Goal: Task Accomplishment & Management: Use online tool/utility

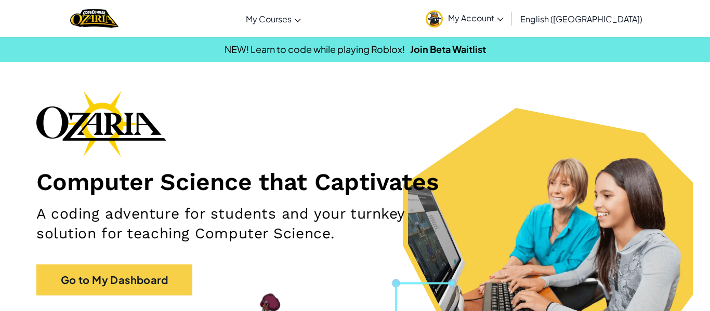
click at [151, 158] on div "Computer Science that Captivates A coding adventure for students and your turnk…" at bounding box center [354, 198] width 637 height 216
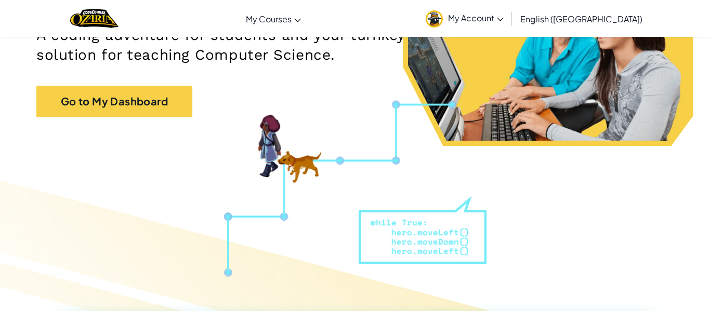
scroll to position [567, 0]
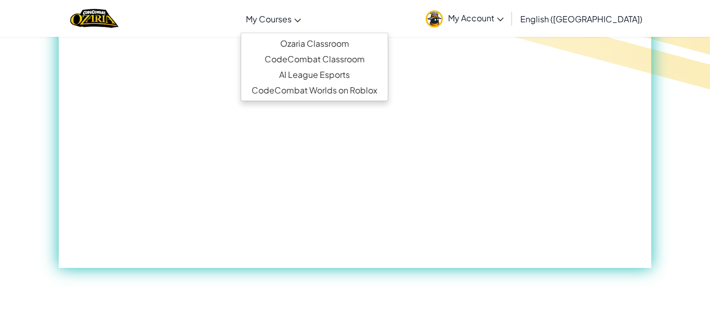
click at [306, 7] on link "My Courses" at bounding box center [273, 19] width 65 height 28
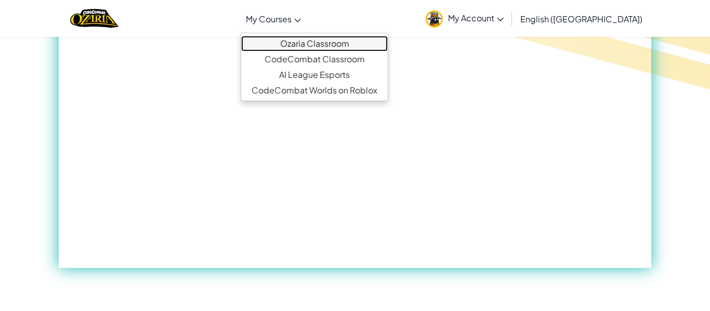
click at [351, 42] on link "Ozaria Classroom" at bounding box center [314, 44] width 147 height 16
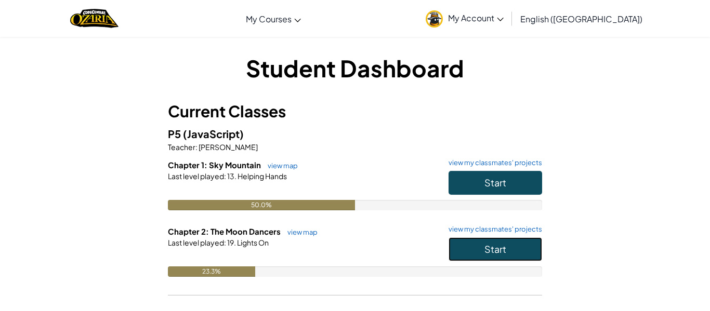
click at [487, 248] on span "Start" at bounding box center [495, 249] width 22 height 12
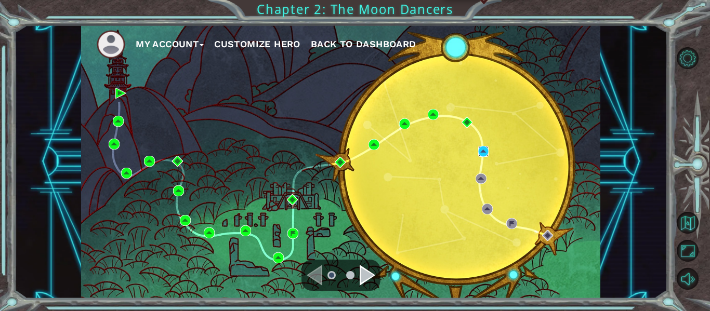
click at [482, 150] on img at bounding box center [483, 151] width 11 height 11
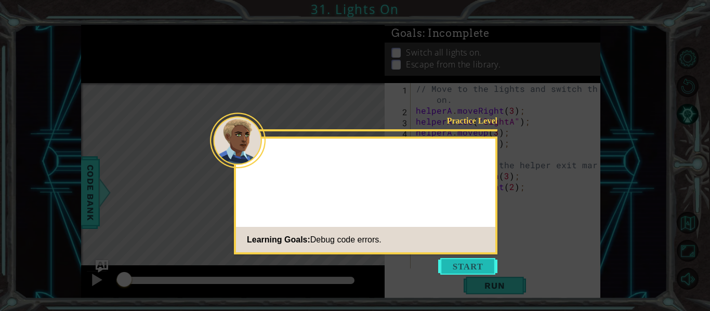
click at [463, 264] on button "Start" at bounding box center [467, 266] width 59 height 17
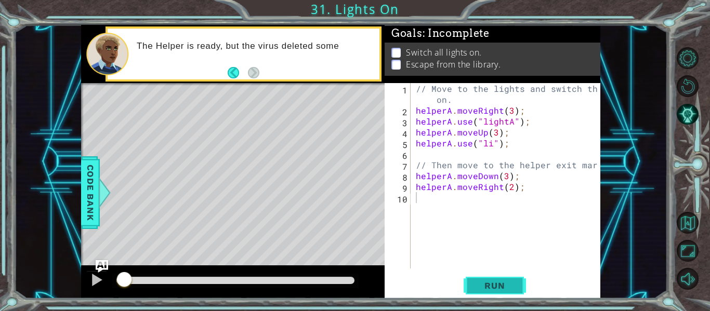
click at [488, 283] on span "Run" at bounding box center [494, 286] width 41 height 10
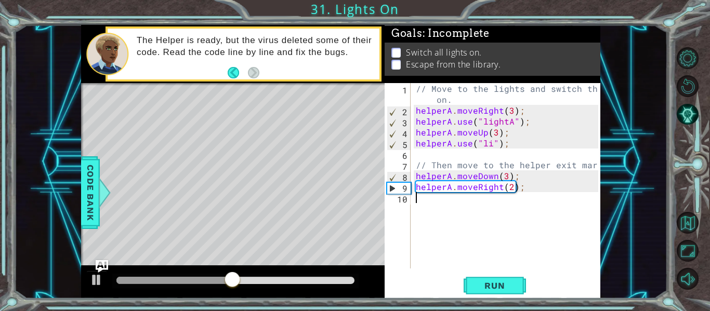
click at [530, 187] on div "// Move to the lights and switch them on. helperA . moveRight ( 3 ) ; helperA .…" at bounding box center [509, 192] width 190 height 218
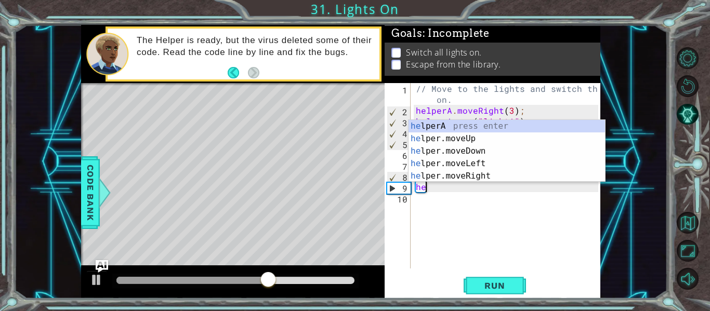
type textarea "h"
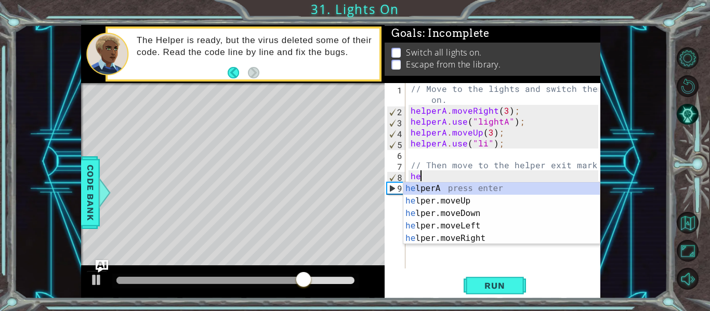
type textarea "h"
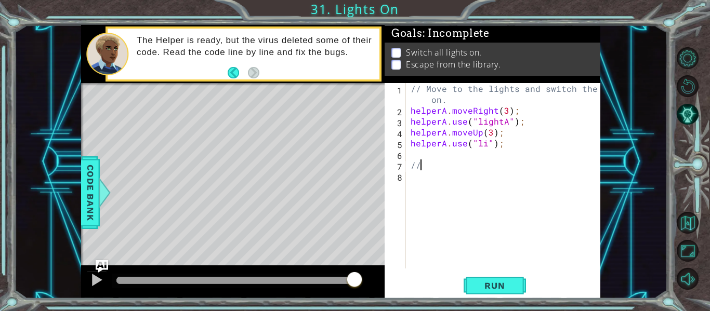
type textarea "/"
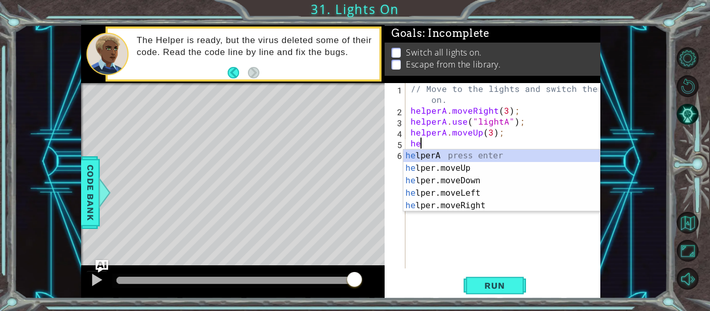
type textarea "h"
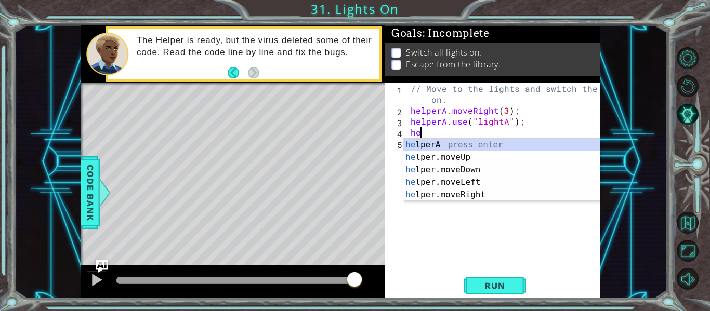
type textarea "h"
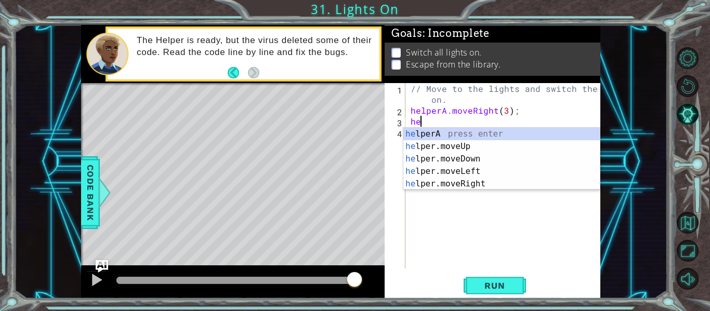
type textarea "h"
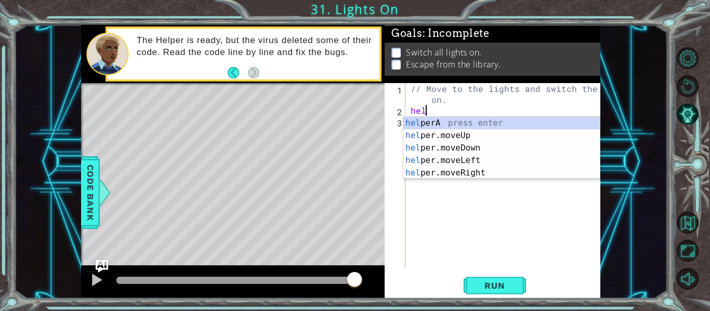
type textarea "h"
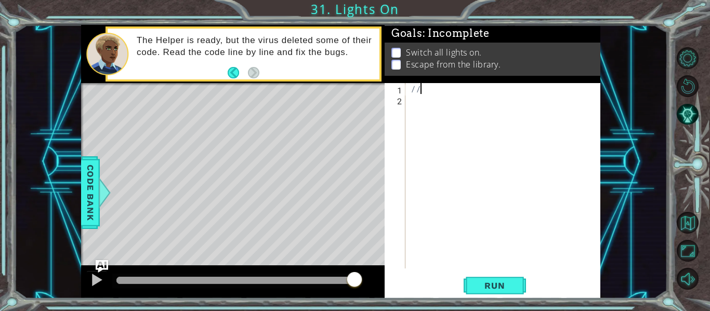
type textarea "/"
click at [511, 286] on span "Run" at bounding box center [494, 286] width 41 height 10
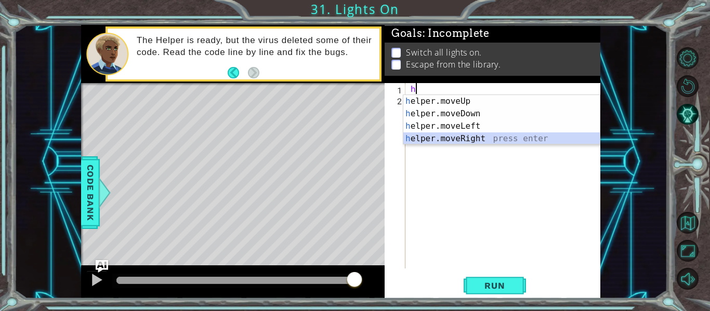
click at [487, 140] on div "h elper.moveUp press enter h elper.moveDown press enter h elper.moveLeft press …" at bounding box center [501, 132] width 196 height 75
type textarea "helper.moveRight(1);"
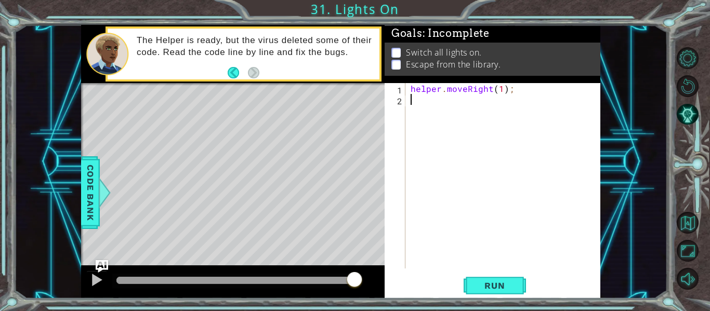
click at [412, 98] on div "helper . moveRight ( 1 ) ;" at bounding box center [506, 186] width 195 height 207
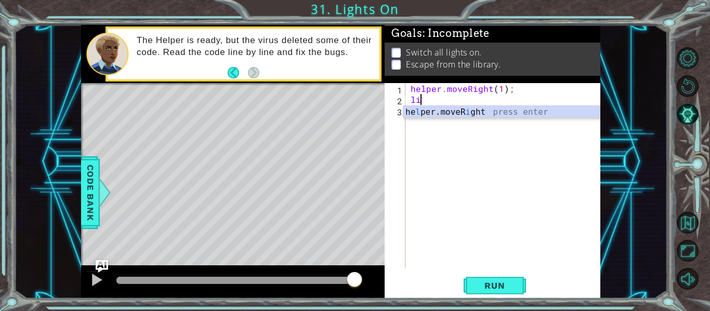
type textarea "l"
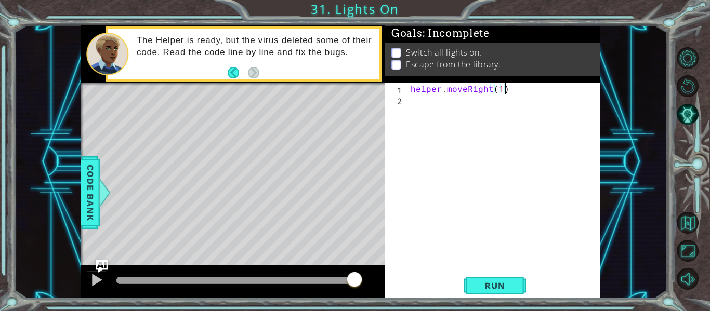
type textarea "helper.moveRight(1);"
click at [432, 99] on div "helper . moveRight ( 1 ) ;" at bounding box center [506, 186] width 195 height 207
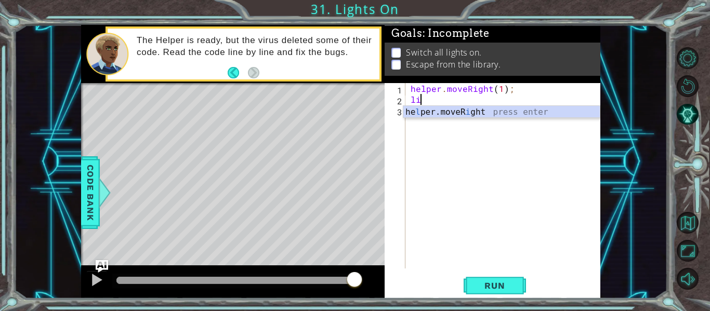
type textarea "l"
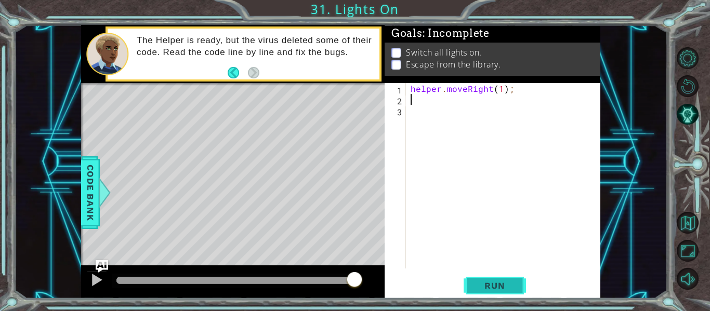
click at [475, 294] on button "Run" at bounding box center [495, 285] width 62 height 21
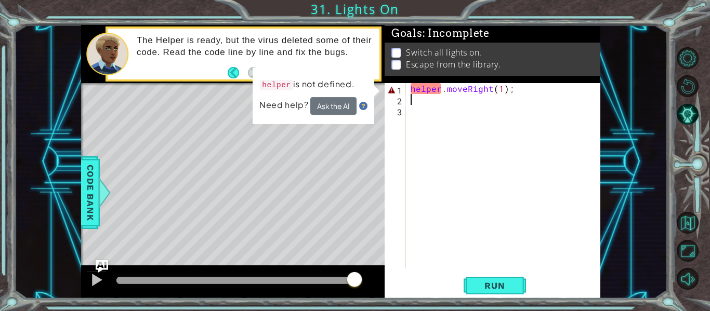
click at [515, 94] on div "helper . moveRight ( 1 ) ;" at bounding box center [506, 186] width 195 height 207
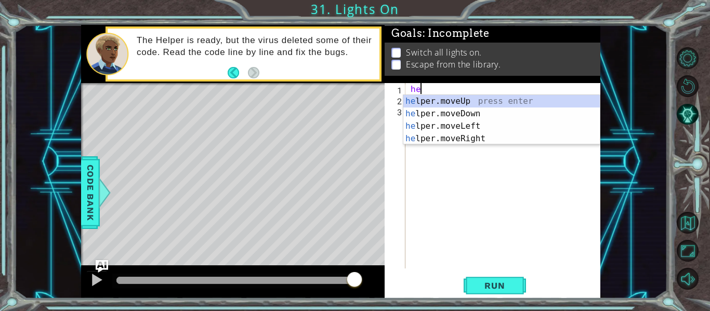
type textarea "h"
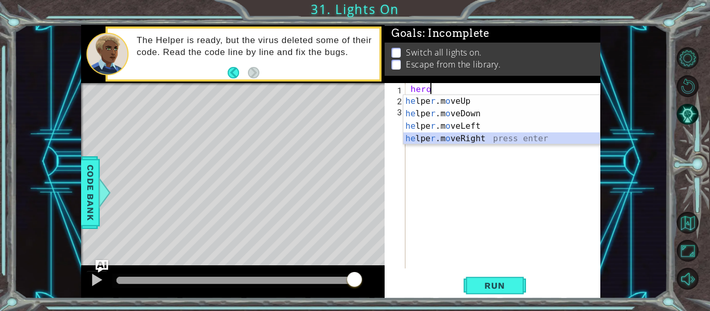
click at [545, 139] on div "he lpe r .m o veUp press enter he lpe r .m o veDown press enter he lpe r .m o v…" at bounding box center [501, 132] width 196 height 75
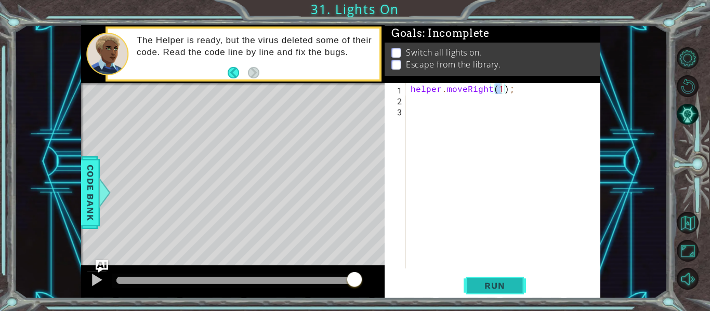
click at [488, 283] on span "Run" at bounding box center [494, 286] width 41 height 10
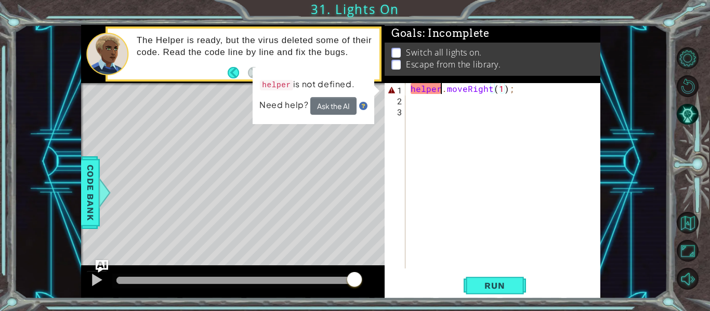
click at [439, 91] on div "helper . moveRight ( 1 ) ;" at bounding box center [506, 186] width 195 height 207
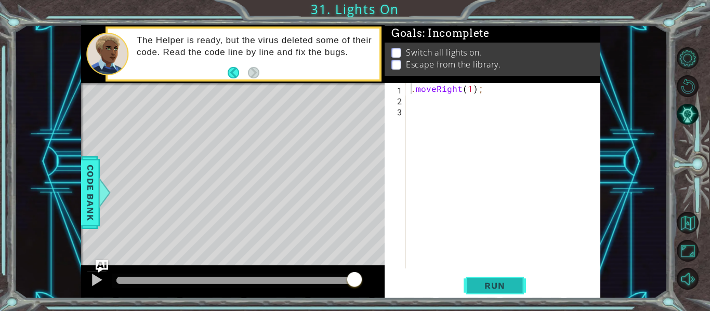
click at [471, 288] on button "Run" at bounding box center [495, 285] width 62 height 21
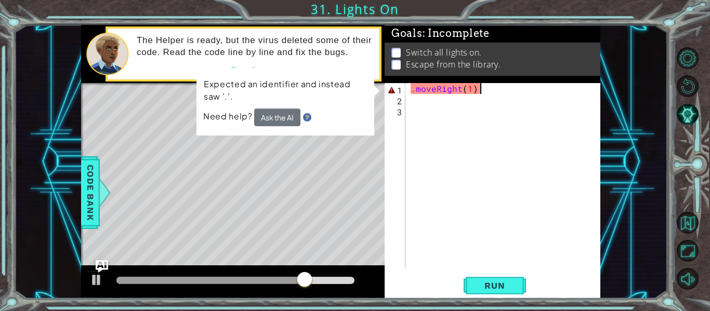
click at [504, 93] on div ". moveRight ( 1 ) ;" at bounding box center [506, 186] width 195 height 207
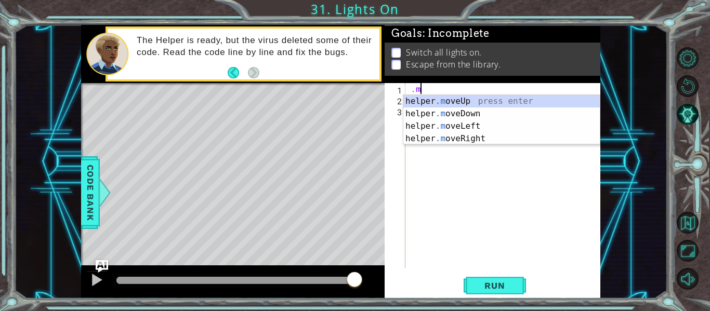
scroll to position [0, 0]
type textarea "."
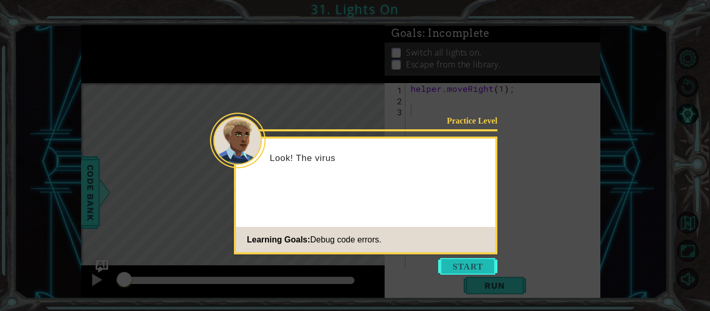
click at [489, 268] on button "Start" at bounding box center [467, 266] width 59 height 17
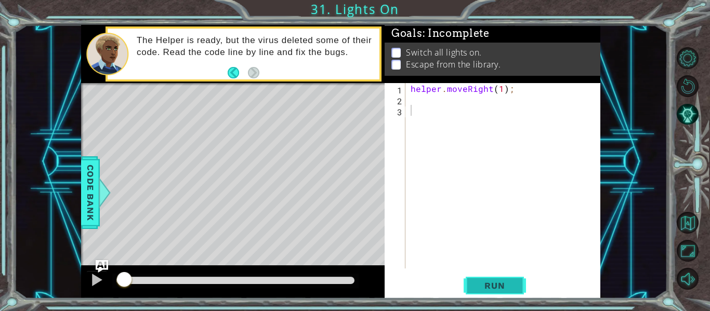
click at [506, 282] on span "Run" at bounding box center [494, 286] width 41 height 10
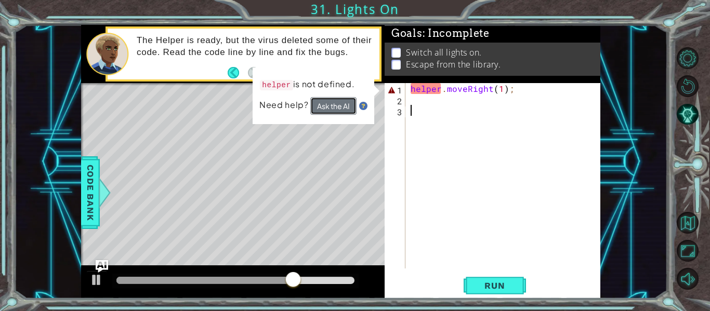
click at [333, 111] on button "Ask the AI" at bounding box center [333, 106] width 46 height 18
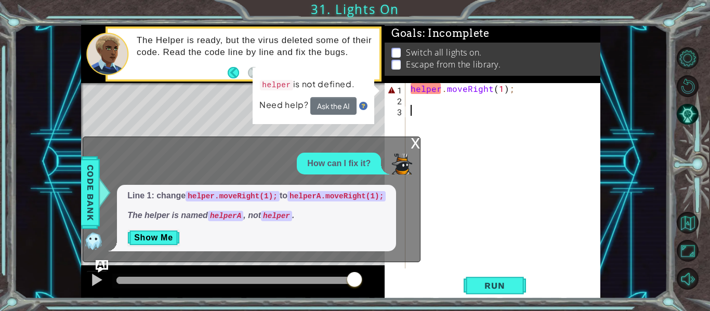
click at [441, 91] on div "helper . moveRight ( 1 ) ;" at bounding box center [506, 186] width 195 height 207
type textarea "helperA.moveRight(1);"
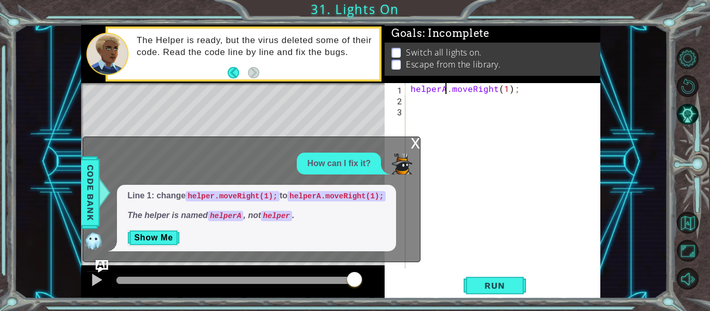
scroll to position [0, 3]
click at [497, 183] on div "helperA . moveRight ( 1 ) ;" at bounding box center [506, 186] width 195 height 207
click at [418, 141] on div "x" at bounding box center [415, 142] width 9 height 10
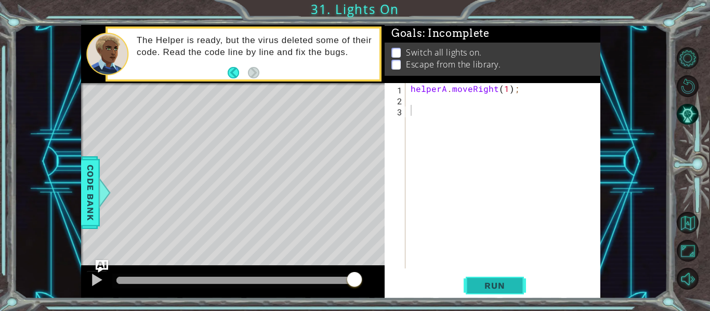
click at [472, 284] on button "Run" at bounding box center [495, 285] width 62 height 21
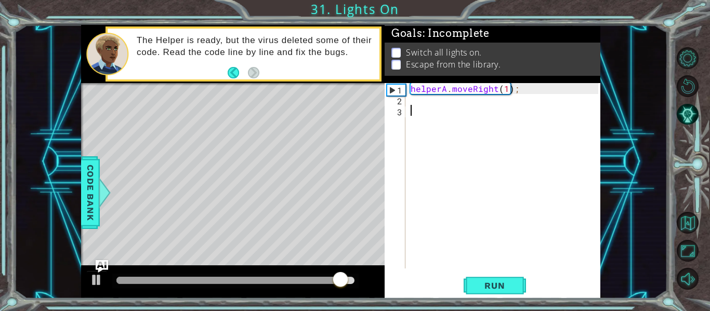
click at [507, 89] on div "helperA . moveRight ( 1 ) ;" at bounding box center [506, 186] width 195 height 207
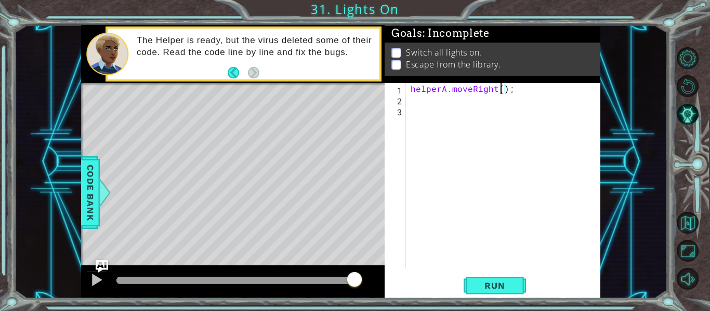
type textarea "helperA.moveRight(3);"
click at [446, 107] on div "helperA . moveRight ( 3 ) ;" at bounding box center [506, 186] width 195 height 207
click at [446, 104] on div "helperA . moveRight ( 3 ) ;" at bounding box center [506, 186] width 195 height 207
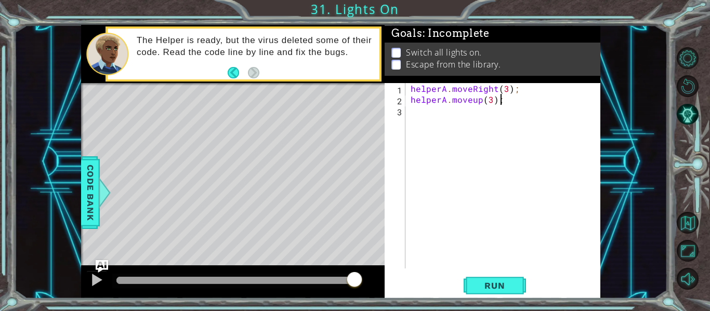
scroll to position [0, 5]
click at [482, 290] on span "Run" at bounding box center [494, 286] width 41 height 10
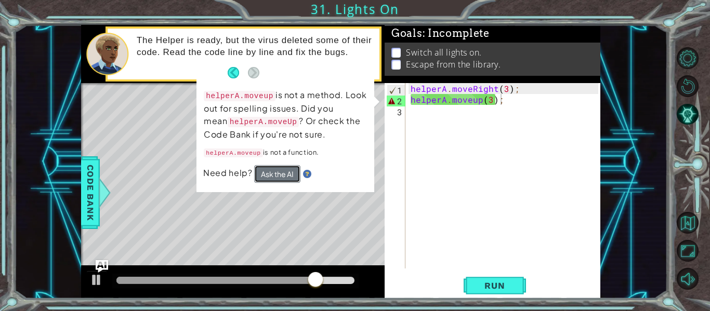
click at [283, 171] on button "Ask the AI" at bounding box center [277, 174] width 46 height 18
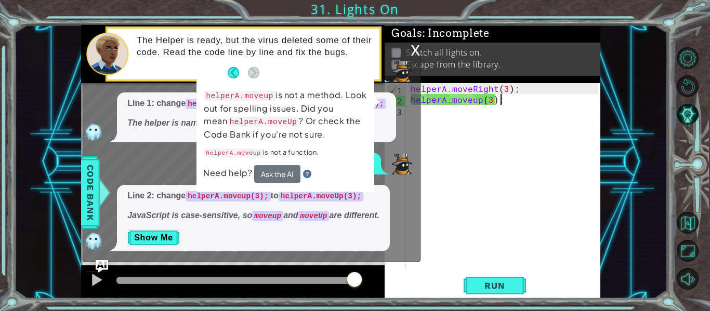
click at [349, 151] on p "helperA.moveup is not a function." at bounding box center [285, 153] width 163 height 14
click at [413, 148] on div "How can I fix it? Line 1: change helper.moveRight(1); to helperA.moveRight(1); …" at bounding box center [249, 156] width 332 height 192
click at [459, 94] on div "helperA . moveRight ( 3 ) ; helperA . moveup ( 3 ) ;" at bounding box center [506, 186] width 195 height 207
click at [462, 101] on div "helperA . moveRight ( 3 ) ; helperA . moveup ( 3 ) ;" at bounding box center [506, 186] width 195 height 207
type textarea "helperA.moveup(3);"
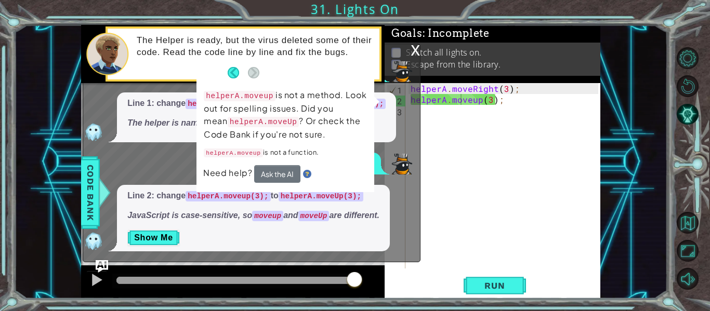
click at [409, 45] on div "x How can I fix it? Line 1: change helper.moveRight(1); to helperA.moveRight(1)…" at bounding box center [252, 153] width 338 height 219
click at [415, 52] on div "x" at bounding box center [415, 49] width 9 height 10
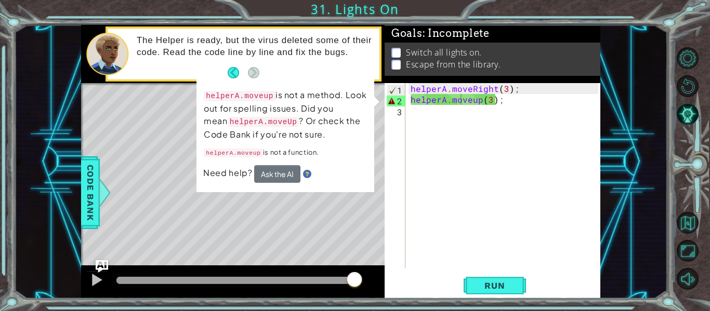
click at [308, 140] on p "helperA.moveup is not a method. Look out for spelling issues. Did you mean help…" at bounding box center [285, 115] width 163 height 52
click at [306, 173] on img at bounding box center [307, 174] width 8 height 8
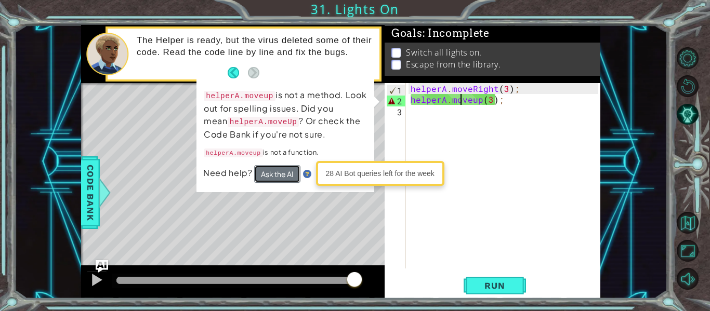
click at [286, 174] on button "Ask the AI" at bounding box center [277, 174] width 46 height 18
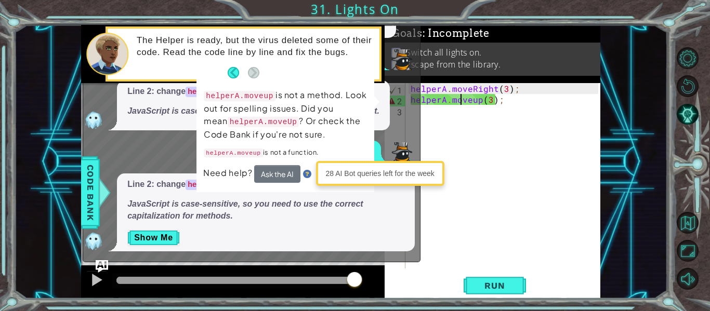
scroll to position [0, 0]
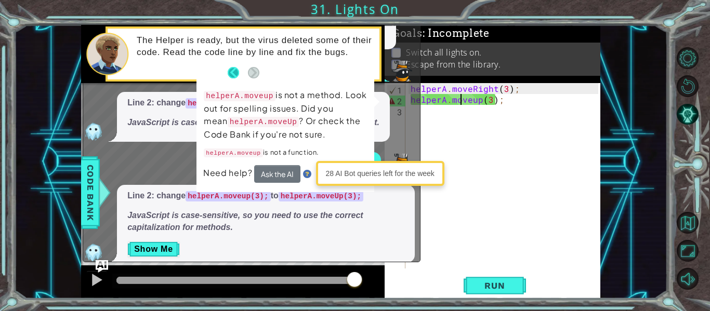
click at [229, 74] on button "Back" at bounding box center [238, 72] width 20 height 11
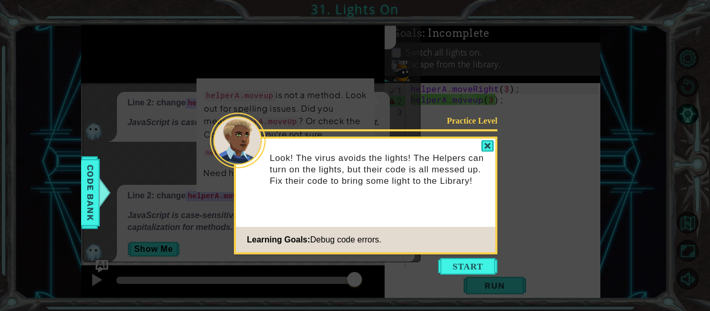
click at [229, 74] on icon at bounding box center [355, 155] width 710 height 311
click at [479, 139] on header "Practice Level" at bounding box center [365, 141] width 259 height 4
click at [486, 143] on div at bounding box center [487, 146] width 12 height 12
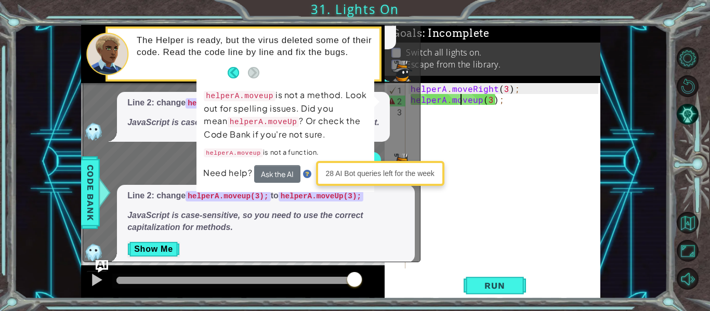
click at [333, 178] on div "28 AI Bot queries left for the week" at bounding box center [380, 174] width 123 height 20
click at [376, 85] on div "How can I fix it? Line 1: change helper.moveRight(1); to helperA.moveRight(1); …" at bounding box center [249, 115] width 332 height 296
click at [366, 58] on div "The Helper is ready, but the virus deleted some of their code. Read the code li…" at bounding box center [254, 54] width 250 height 48
click at [367, 74] on div "The Helper is ready, but the virus deleted some of their code. Read the code li…" at bounding box center [254, 54] width 250 height 48
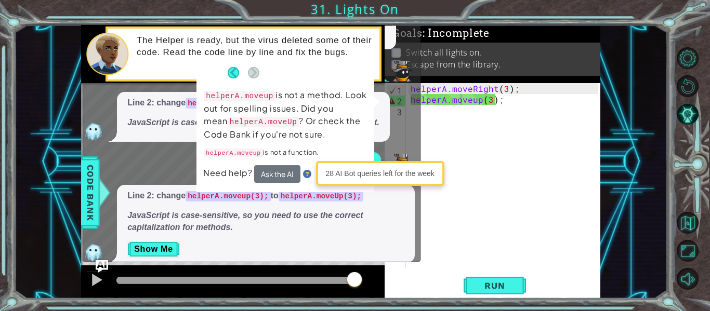
click at [222, 143] on div "1 2 3 4 // Move to the lights and switch them on. helperA . moveRight ( 3 ) ; h…" at bounding box center [340, 162] width 519 height 274
click at [504, 235] on div "helperA . moveRight ( 3 ) ; helperA . moveup ( 3 ) ;" at bounding box center [506, 186] width 195 height 207
click at [402, 150] on div "How can I fix it? Line 1: change helper.moveRight(1); to helperA.moveRight(1); …" at bounding box center [249, 115] width 332 height 296
click at [446, 104] on div "helperA . moveRight ( 3 ) ; helperA . moveup ( 3 ) ;" at bounding box center [506, 186] width 195 height 207
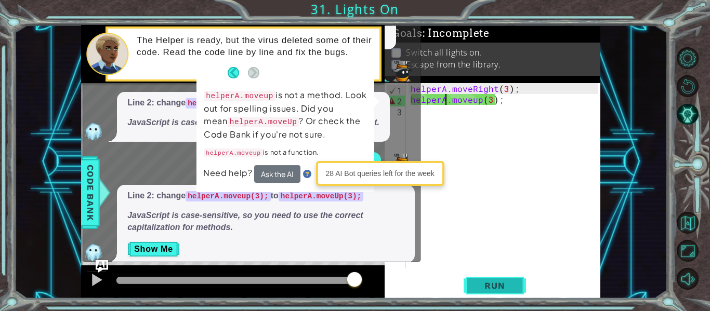
click at [510, 287] on span "Run" at bounding box center [494, 286] width 41 height 10
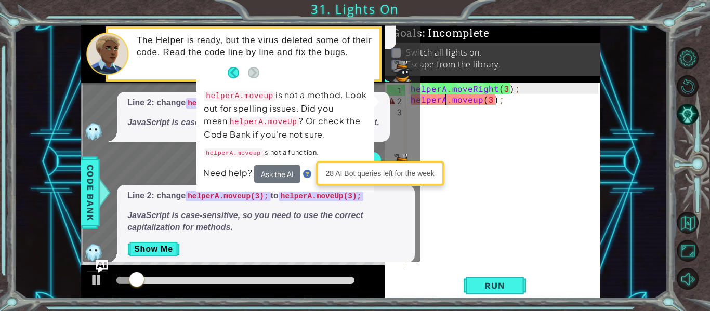
click at [468, 103] on div "helperA . moveRight ( 3 ) ; helperA . moveup ( 3 ) ;" at bounding box center [506, 186] width 195 height 207
click at [504, 100] on div "helperA . moveRight ( 3 ) ; helperA . moveup ( 3 ) ;" at bounding box center [506, 186] width 195 height 207
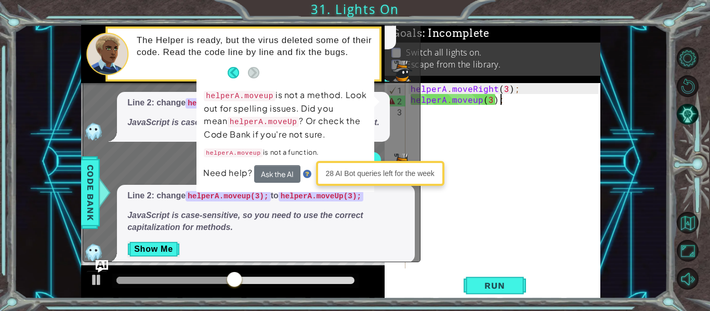
click at [504, 101] on div "helperA . moveRight ( 3 ) ; helperA . moveup ( 3 ) ;" at bounding box center [506, 186] width 195 height 207
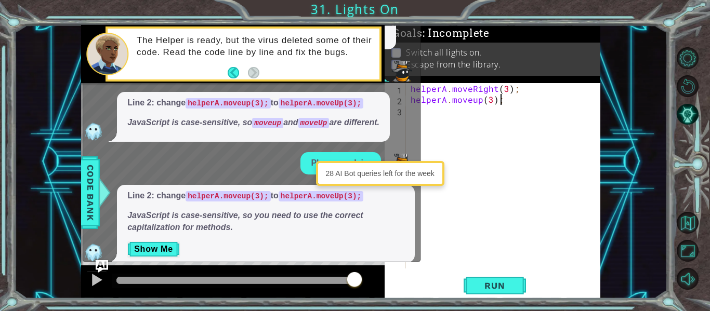
scroll to position [0, 5]
click at [481, 278] on button "Run" at bounding box center [495, 285] width 62 height 21
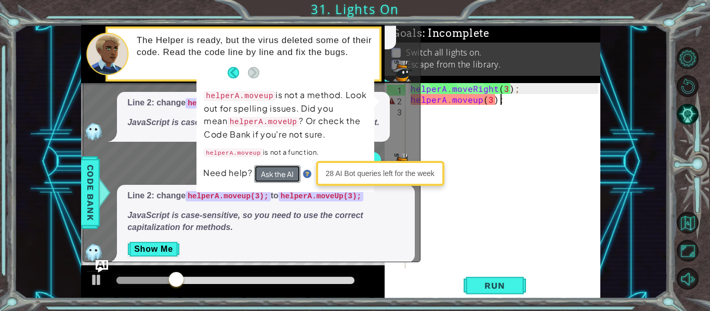
click at [274, 171] on button "Ask the AI" at bounding box center [277, 174] width 46 height 18
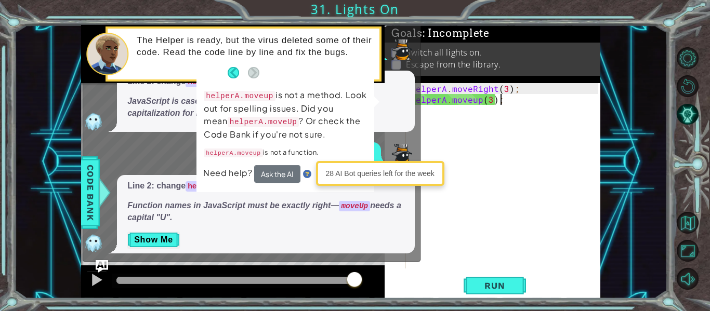
scroll to position [120, 0]
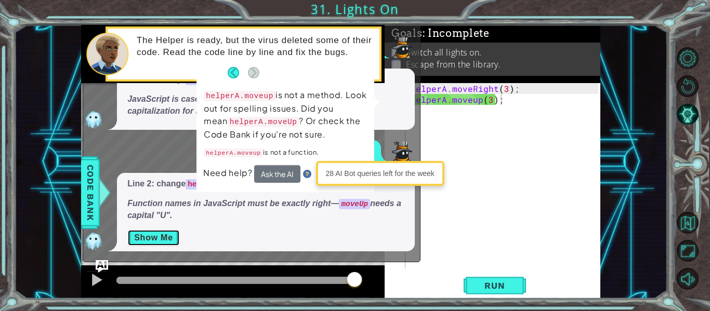
click at [162, 237] on button "Show Me" at bounding box center [153, 238] width 52 height 17
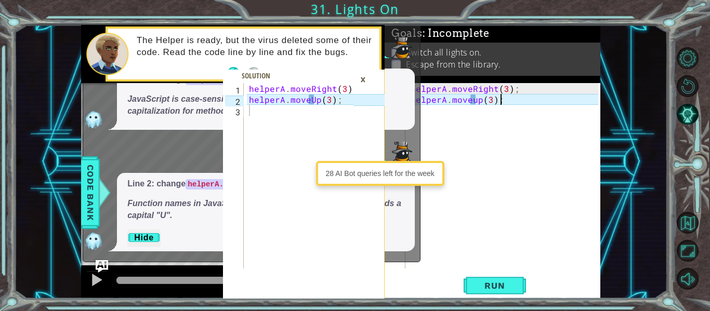
click at [476, 105] on div "helperA . moveRight ( 3 ) ; helperA . moveup ( 3 ) ;" at bounding box center [506, 186] width 195 height 207
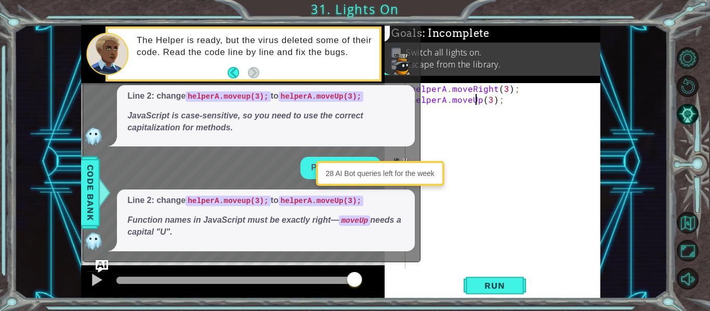
scroll to position [103, 0]
type textarea "helperA.moveUp(3);"
click at [491, 293] on button "Run" at bounding box center [495, 285] width 62 height 21
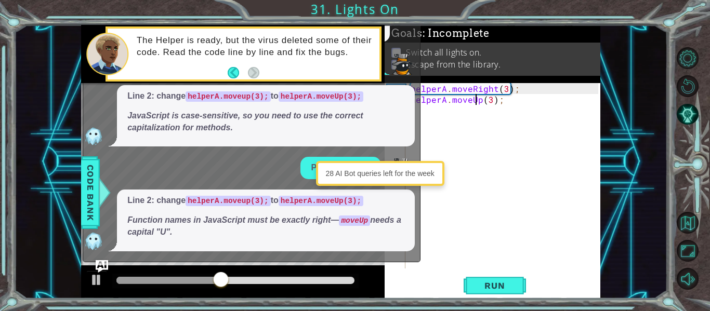
click at [433, 171] on div "28 AI Bot queries left for the week" at bounding box center [380, 174] width 123 height 20
click at [471, 138] on div "helperA . moveRight ( 3 ) ; helperA . moveUp ( 3 ) ;" at bounding box center [506, 186] width 195 height 207
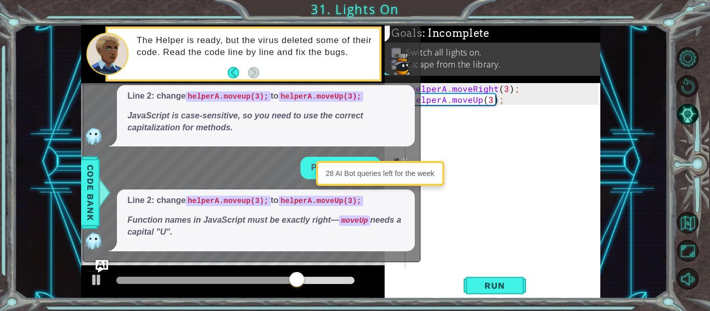
scroll to position [0, 0]
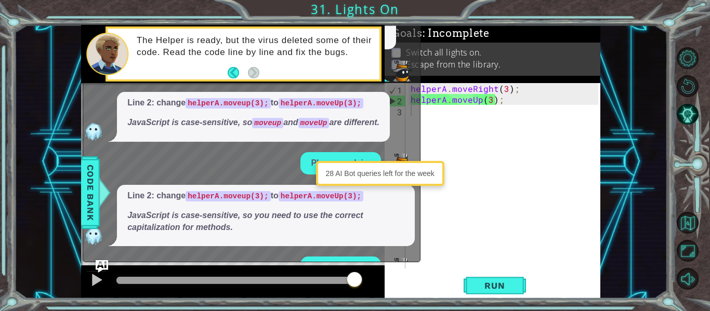
click at [509, 182] on div "helperA . moveRight ( 3 ) ; helperA . moveUp ( 3 ) ;" at bounding box center [506, 186] width 195 height 207
click at [397, 208] on span "Line 2: change helperA.moveup(3); to helperA.moveUp(3); JavaScript is case-sens…" at bounding box center [265, 212] width 277 height 44
click at [477, 231] on div "helperA . moveRight ( 3 ) ; helperA . moveUp ( 3 ) ;" at bounding box center [506, 186] width 195 height 207
click at [490, 101] on div "helperA . moveRight ( 3 ) ; helperA . moveUp ( 3 ) ;" at bounding box center [506, 186] width 195 height 207
type textarea "helperA.moveUp(3);"
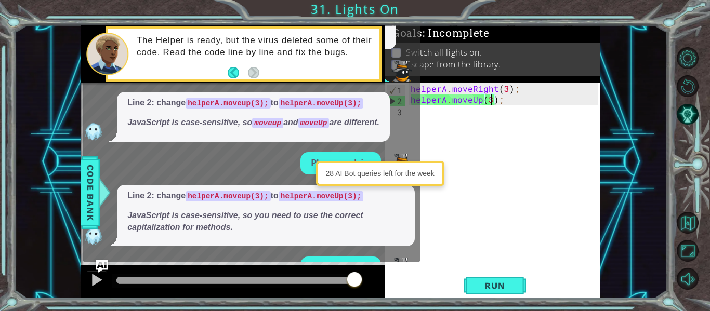
click at [503, 104] on div "helperA . moveRight ( 3 ) ; helperA . moveUp ( 3 ) ;" at bounding box center [506, 186] width 195 height 207
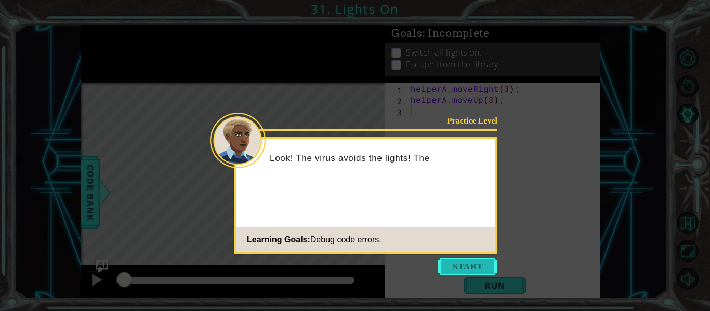
click at [467, 264] on button "Start" at bounding box center [467, 266] width 59 height 17
click at [467, 264] on div "helperA . moveRight ( 3 ) ; helperA . moveUp ( 3 ) ;" at bounding box center [506, 186] width 195 height 207
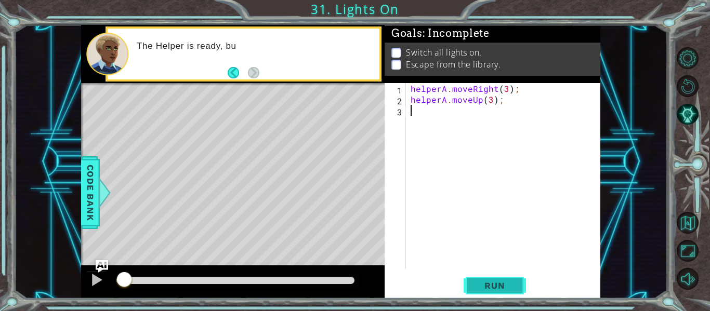
click at [490, 281] on span "Run" at bounding box center [494, 286] width 41 height 10
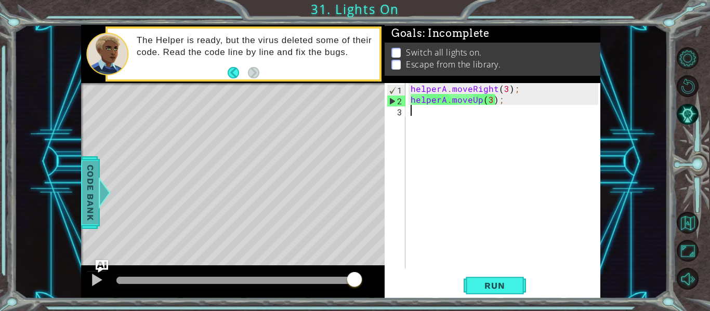
click at [90, 203] on span "Code Bank" at bounding box center [90, 192] width 17 height 63
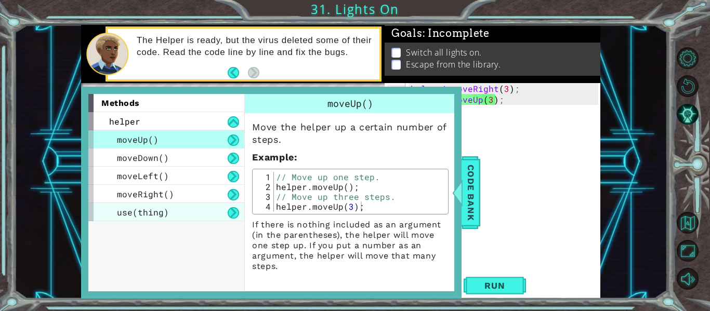
click at [195, 217] on div "use(thing)" at bounding box center [166, 212] width 156 height 18
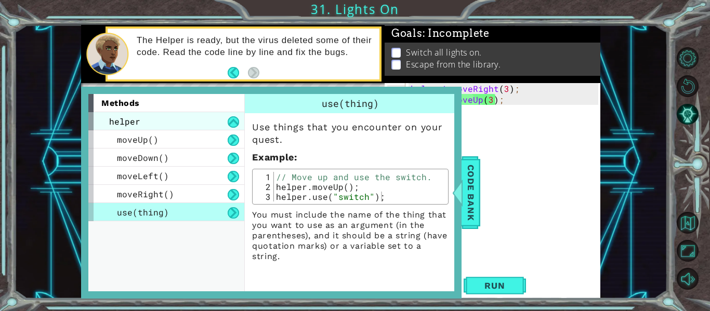
click at [141, 117] on div "helper" at bounding box center [166, 121] width 156 height 18
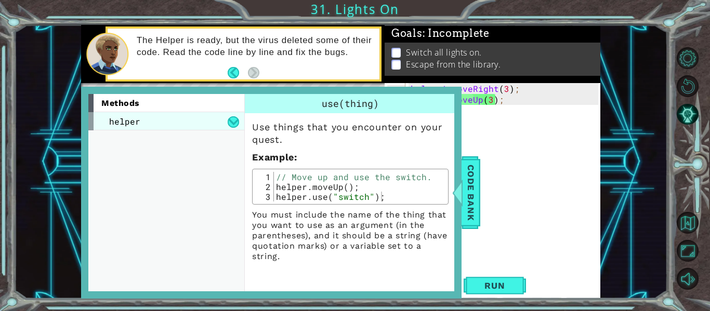
click at [149, 119] on div "helper" at bounding box center [166, 121] width 156 height 18
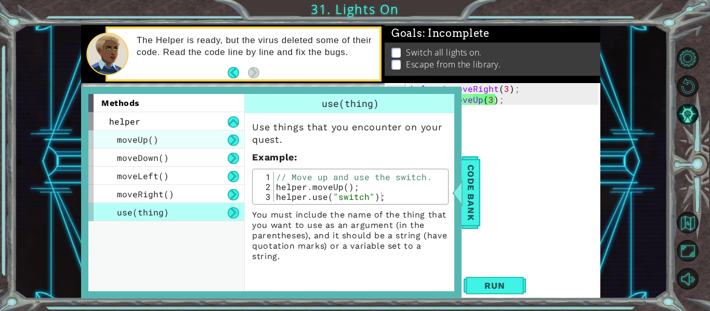
click at [161, 136] on div "moveUp()" at bounding box center [166, 139] width 156 height 18
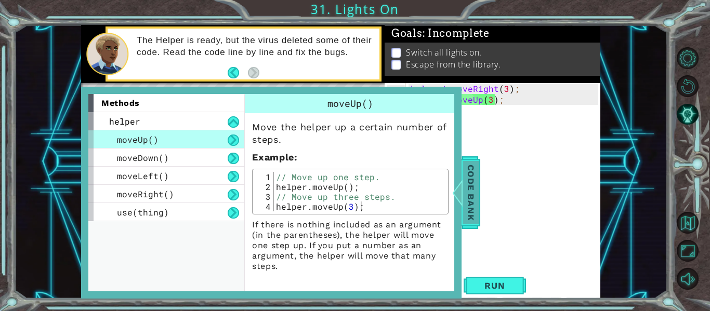
click at [474, 187] on span "Code Bank" at bounding box center [471, 192] width 17 height 63
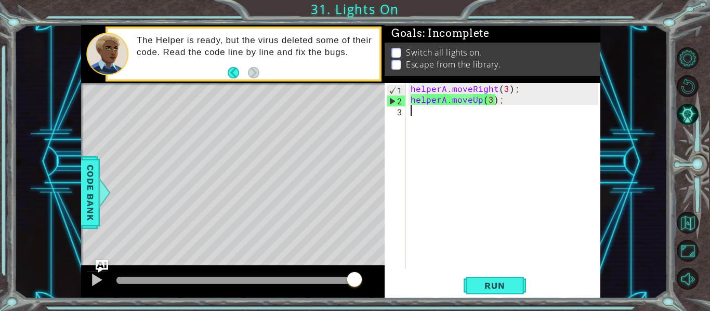
click at [452, 120] on div "helperA . moveRight ( 3 ) ; helperA . moveUp ( 3 ) ;" at bounding box center [506, 186] width 195 height 207
type textarea "L"
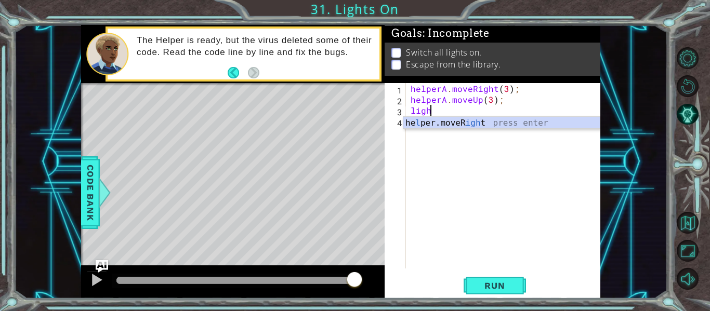
scroll to position [0, 1]
type textarea "lightA"
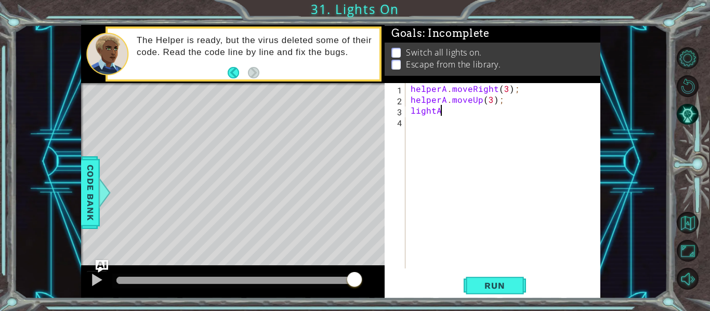
scroll to position [0, 0]
click at [470, 273] on div "1 2 3 4 5 helperA . moveRight ( 3 ) ; helperA . moveUp ( 3 ) ; lightA ההההההההה…" at bounding box center [493, 191] width 216 height 216
click at [474, 287] on span "Run" at bounding box center [494, 286] width 41 height 10
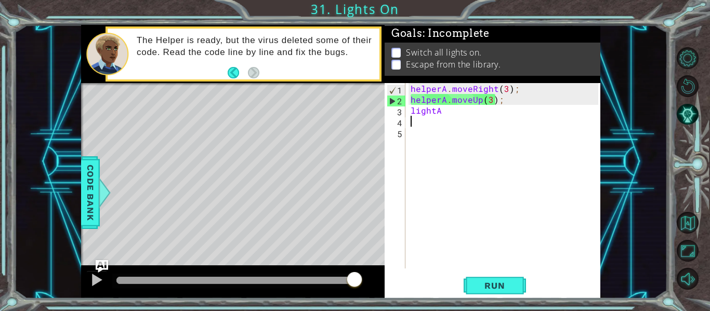
click at [504, 106] on div "helperA . moveRight ( 3 ) ; helperA . moveUp ( 3 ) ; lightA" at bounding box center [506, 186] width 195 height 207
click at [507, 97] on div "helperA . moveRight ( 3 ) ; helperA . moveUp ( 3 ) ; lightA" at bounding box center [506, 186] width 195 height 207
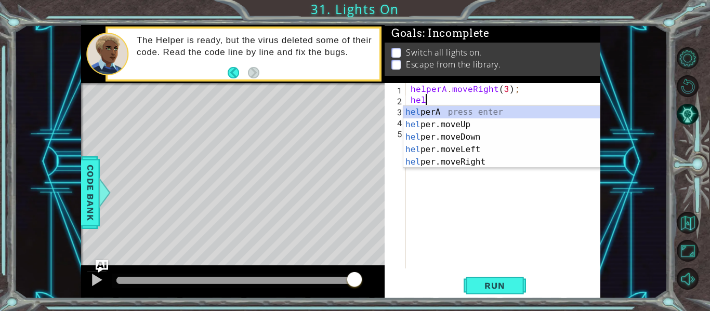
type textarea "h"
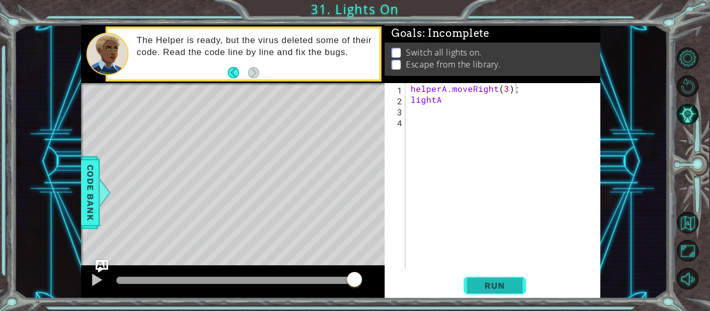
click at [466, 285] on button "Run" at bounding box center [495, 285] width 62 height 21
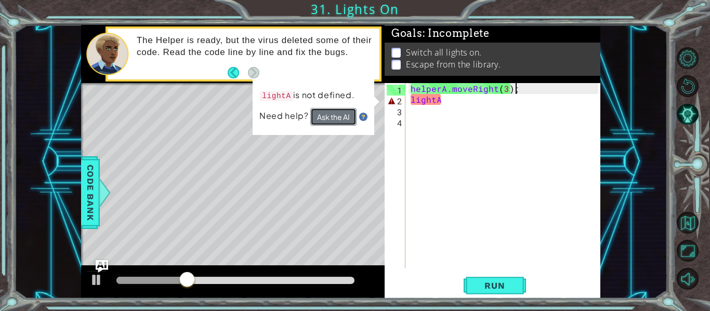
click at [349, 113] on button "Ask the AI" at bounding box center [333, 117] width 46 height 18
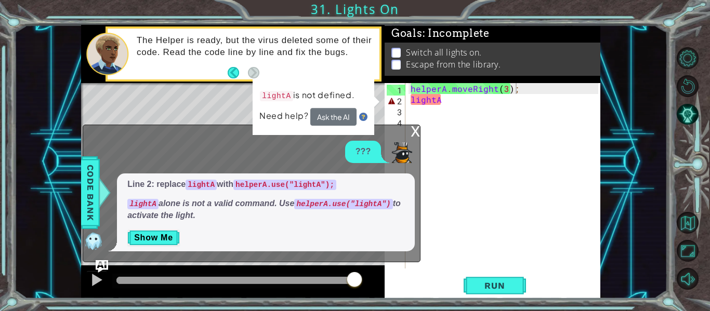
click at [242, 183] on code "helperA.use("lightA");" at bounding box center [284, 185] width 103 height 10
drag, startPoint x: 245, startPoint y: 182, endPoint x: 269, endPoint y: 183, distance: 23.9
click at [269, 183] on code "helperA.use("lightA");" at bounding box center [284, 185] width 103 height 10
click at [231, 180] on p "Line 2: replace lightA with helperA.use("lightA");" at bounding box center [265, 185] width 277 height 12
click at [232, 182] on p "Line 2: replace lightA with helperA.use("lightA");" at bounding box center [265, 185] width 277 height 12
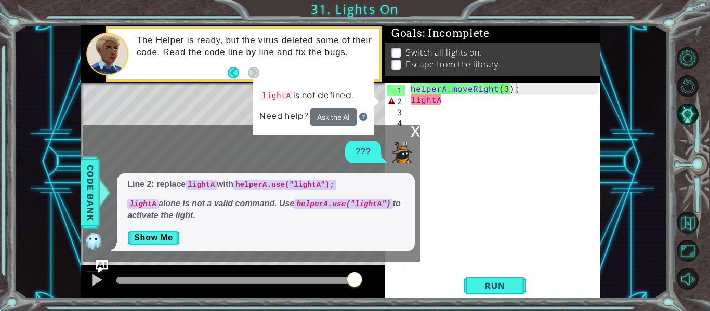
click at [239, 182] on code "helperA.use("lightA");" at bounding box center [284, 185] width 103 height 10
drag, startPoint x: 239, startPoint y: 182, endPoint x: 261, endPoint y: 181, distance: 21.8
click at [261, 181] on code "helperA.use("lightA");" at bounding box center [284, 185] width 103 height 10
drag, startPoint x: 297, startPoint y: 96, endPoint x: 339, endPoint y: 97, distance: 42.6
click at [339, 97] on p "lightA is not defined." at bounding box center [307, 96] width 95 height 14
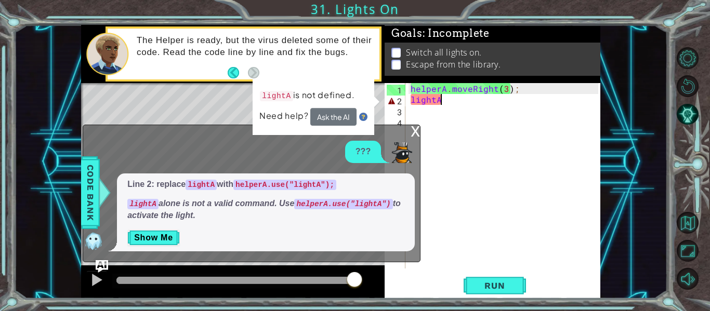
click at [441, 104] on div "helperA . moveRight ( 3 ) ; lightA" at bounding box center [506, 186] width 195 height 207
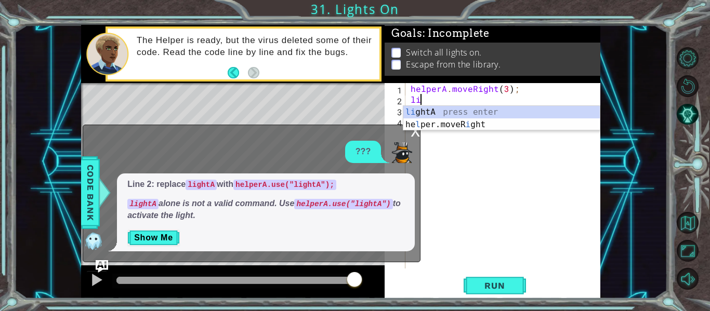
type textarea "l"
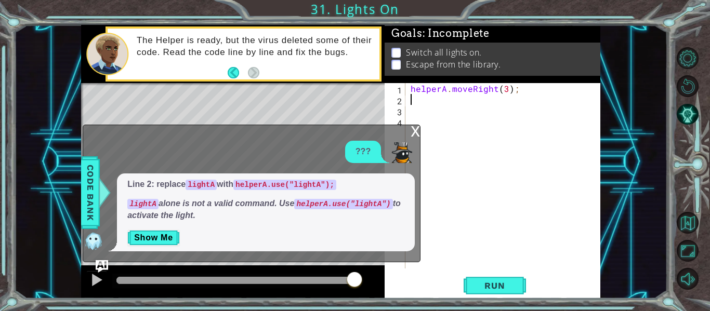
type textarea "helperA.moveRight(3);"
type textarea "H"
type textarea "helperA.moveRight(3);"
type textarea "helperA.use("lightA")"
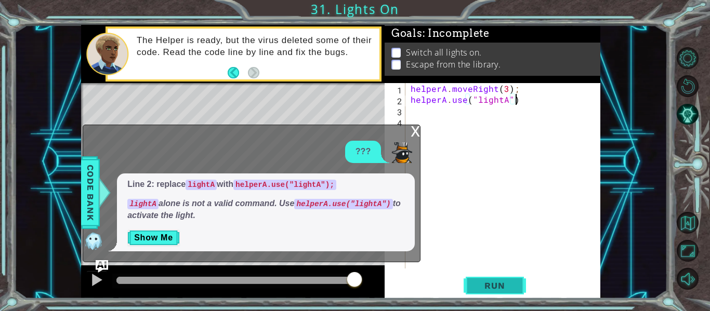
click at [481, 285] on span "Run" at bounding box center [494, 286] width 41 height 10
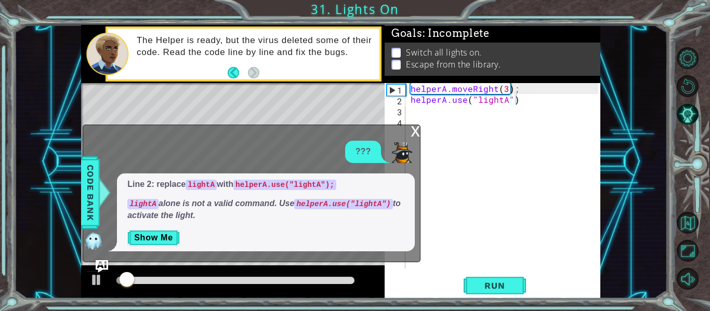
click at [413, 130] on div "x" at bounding box center [415, 130] width 9 height 10
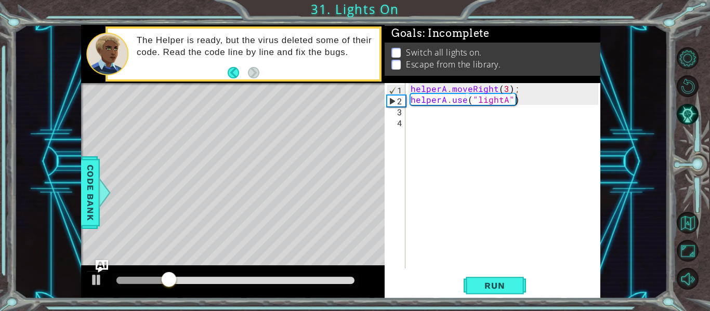
scroll to position [0, 0]
click at [424, 119] on div "helperA . moveRight ( 3 ) ; helperA . use ( "lightA" )" at bounding box center [506, 186] width 195 height 207
click at [427, 109] on div "helperA . moveRight ( 3 ) ; helperA . use ( "lightA" )" at bounding box center [506, 186] width 195 height 207
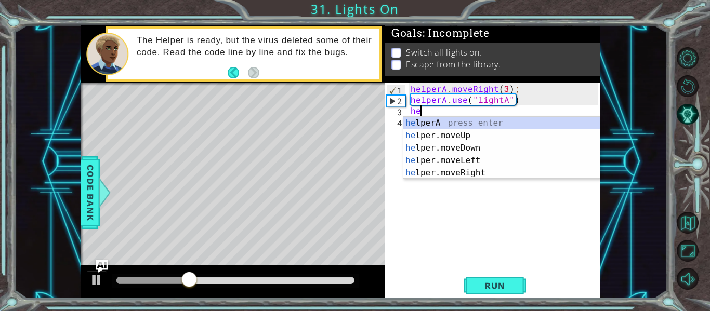
scroll to position [0, 1]
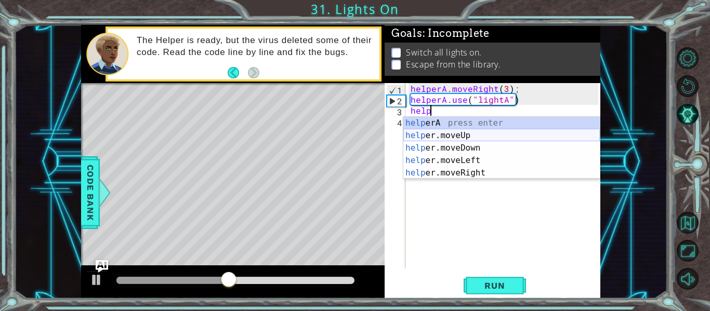
click at [447, 133] on div "help erA press enter help er.moveUp press enter help er.moveDown press enter he…" at bounding box center [501, 160] width 196 height 87
type textarea "helper.moveUp(1);"
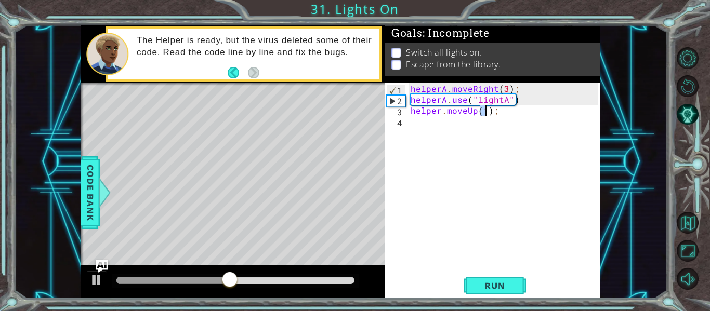
click at [447, 133] on div "helperA . moveRight ( 3 ) ; helperA . use ( "lightA" ) helper . moveUp ( 1 ) ;" at bounding box center [506, 186] width 195 height 207
click at [440, 115] on div "helperA . moveRight ( 3 ) ; helperA . use ( "lightA" ) helper . moveUp ( 1 ) ;" at bounding box center [506, 186] width 195 height 207
type textarea "helperA.moveUp(1);"
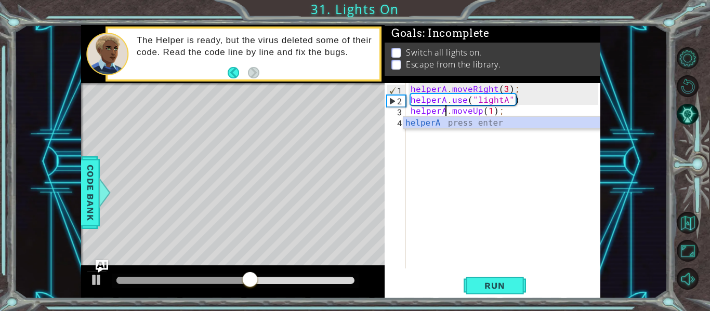
scroll to position [0, 3]
click at [450, 132] on div "helperA . moveRight ( 3 ) ; helperA . use ( "lightA" ) helperA . moveUp ( 1 ) ;" at bounding box center [506, 186] width 195 height 207
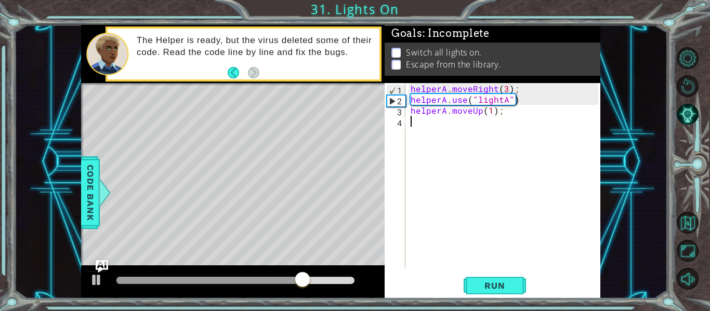
click at [489, 118] on div "helperA . moveRight ( 3 ) ; helperA . use ( "lightA" ) helperA . moveUp ( 1 ) ;" at bounding box center [506, 186] width 195 height 207
click at [490, 115] on div "helperA . moveRight ( 3 ) ; helperA . use ( "lightA" ) helperA . moveUp ( 1 ) ;" at bounding box center [506, 186] width 195 height 207
type textarea "helperA.moveUp(3);"
click at [502, 285] on span "Run" at bounding box center [494, 286] width 41 height 10
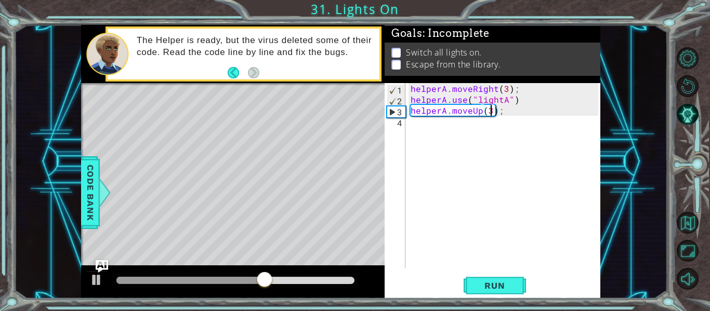
click at [456, 123] on div "helperA . moveRight ( 3 ) ; helperA . use ( "lightA" ) helperA . moveUp ( 3 ) ;" at bounding box center [506, 186] width 195 height 207
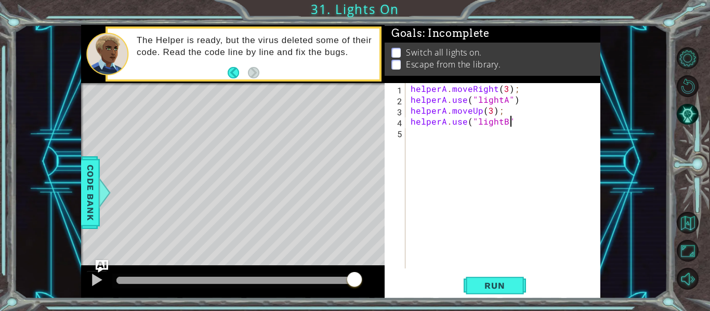
scroll to position [0, 6]
type textarea "helperA.use("lightB")"
click at [504, 281] on span "Run" at bounding box center [494, 286] width 41 height 10
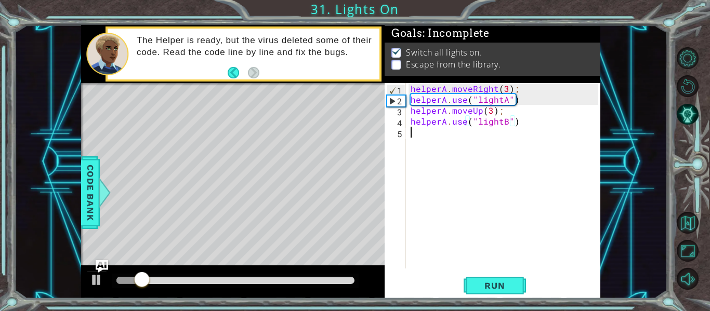
click at [484, 136] on div "helperA . moveRight ( 3 ) ; helperA . use ( "lightA" ) helperA . moveUp ( 3 ) ;…" at bounding box center [506, 186] width 195 height 207
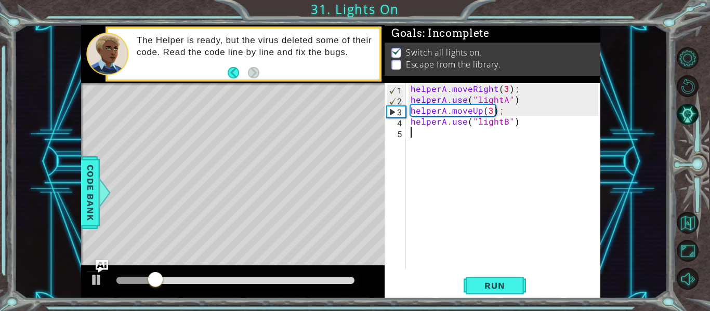
type textarea "b"
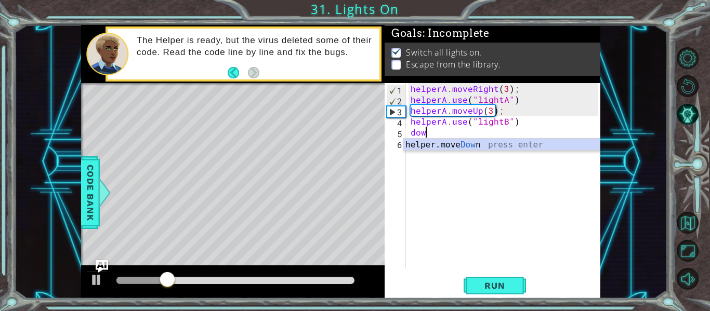
scroll to position [0, 1]
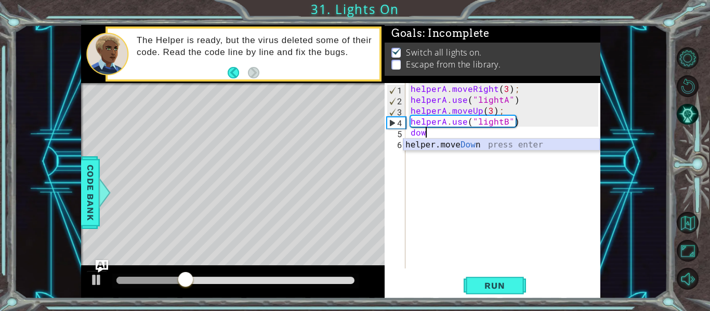
click at [520, 144] on div "helper.move Dow n press enter" at bounding box center [501, 157] width 196 height 37
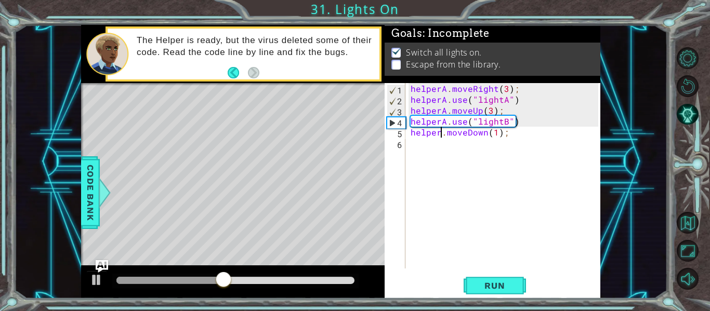
click at [441, 135] on div "helperA . moveRight ( 3 ) ; helperA . use ( "lightA" ) helperA . moveUp ( 3 ) ;…" at bounding box center [506, 186] width 195 height 207
type textarea "helperA.moveDown(1);"
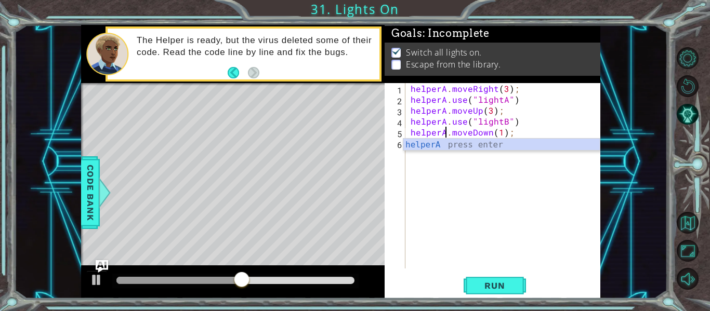
scroll to position [0, 3]
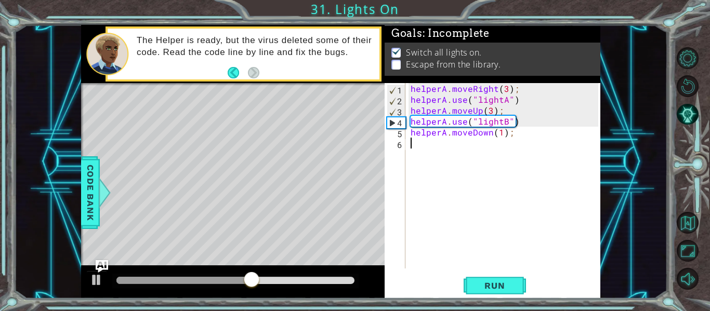
click at [484, 160] on div "helperA . moveRight ( 3 ) ; helperA . use ( "lightA" ) helperA . moveUp ( 3 ) ;…" at bounding box center [506, 186] width 195 height 207
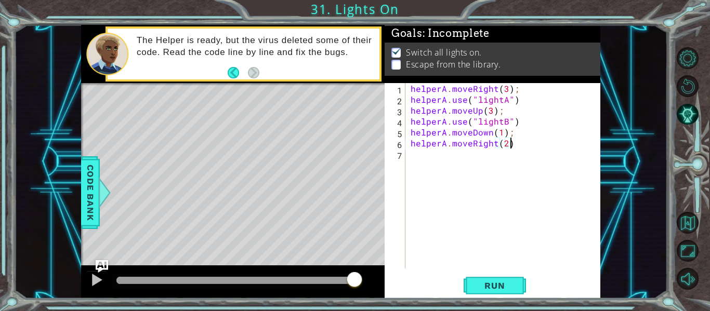
scroll to position [0, 6]
type textarea "helperA.moveRight(2);"
click at [491, 285] on span "Run" at bounding box center [494, 286] width 41 height 10
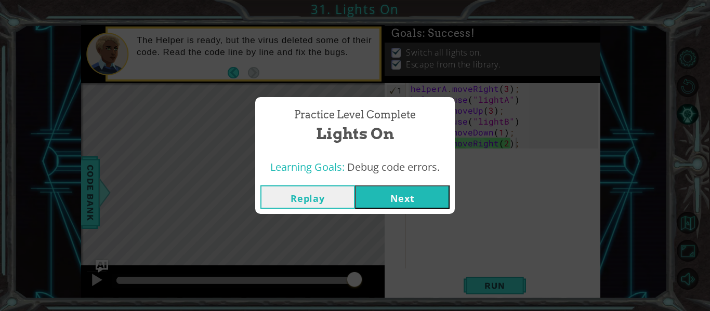
click at [377, 193] on button "Next" at bounding box center [402, 197] width 95 height 23
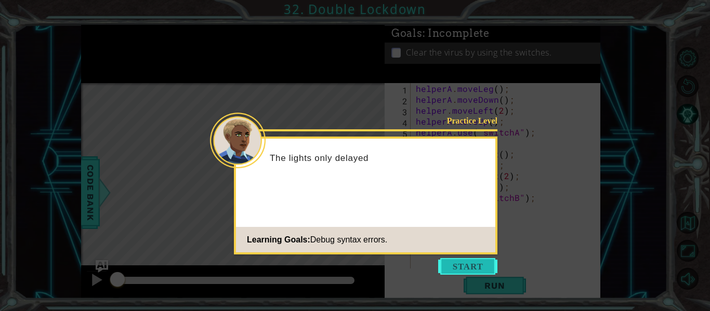
click at [464, 261] on button "Start" at bounding box center [467, 266] width 59 height 17
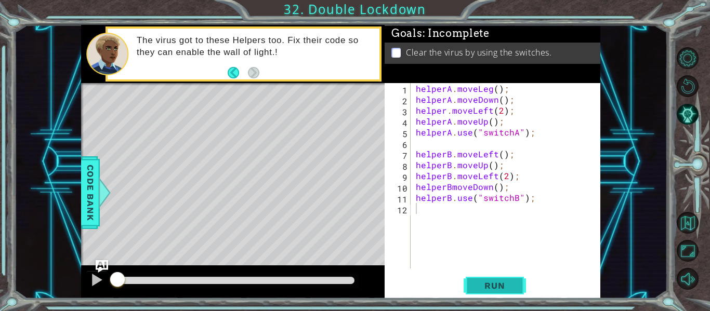
click at [496, 285] on span "Run" at bounding box center [494, 286] width 41 height 10
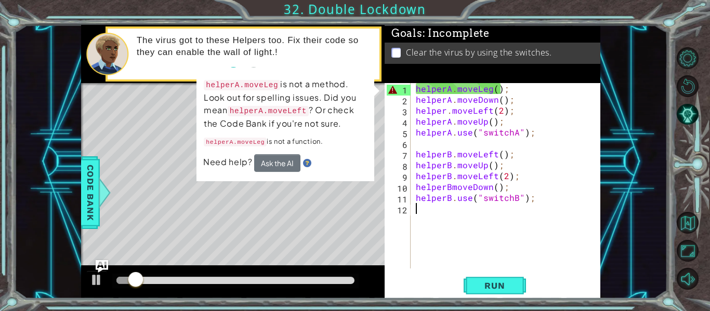
click at [523, 90] on div "helperA . moveLeg ( ) ; helperA . moveDown ( ) ; helper . moveLeft ( 2 ) ; help…" at bounding box center [509, 186] width 190 height 207
click at [495, 88] on div "helperA . moveLeg ( ) ; helperA . moveDown ( ) ; helper . moveLeft ( 2 ) ; help…" at bounding box center [509, 186] width 190 height 207
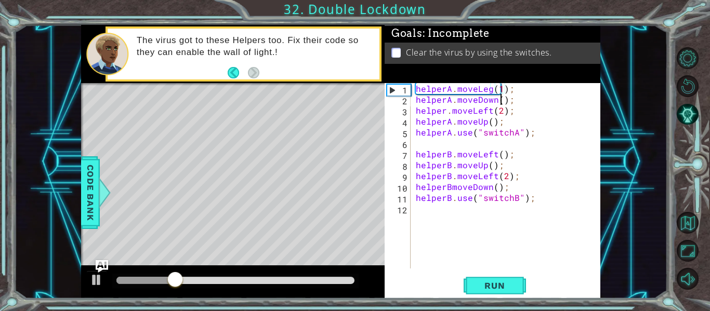
click at [501, 102] on div "helperA . moveLeg ( 1 ) ; helperA . moveDown ( ) ; helper . moveLeft ( 2 ) ; he…" at bounding box center [509, 186] width 190 height 207
click at [489, 122] on div "helperA . moveLeg ( 1 ) ; helperA . moveDown ( 4 ) ; helper . moveLeft ( 2 ) ; …" at bounding box center [509, 186] width 190 height 207
click at [498, 157] on div "helperA . moveLeg ( 1 ) ; helperA . moveDown ( 4 ) ; helper . moveLeft ( 2 ) ; …" at bounding box center [509, 186] width 190 height 207
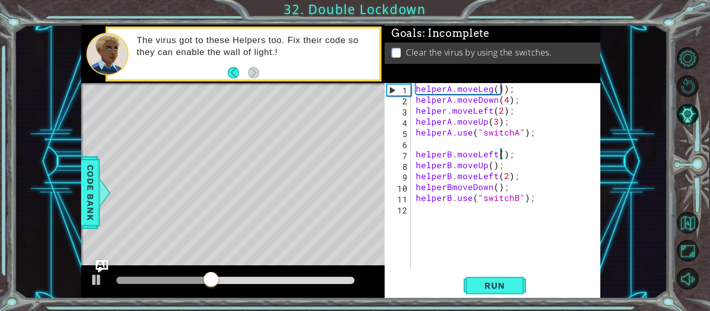
scroll to position [0, 6]
click at [490, 168] on div "helperA . moveLeg ( 1 ) ; helperA . moveDown ( 4 ) ; helper . moveLeft ( 2 ) ; …" at bounding box center [509, 186] width 190 height 207
click at [495, 189] on div "helperA . moveLeg ( 1 ) ; helperA . moveDown ( 4 ) ; helper . moveLeft ( 2 ) ; …" at bounding box center [509, 186] width 190 height 207
click at [495, 284] on span "Run" at bounding box center [494, 286] width 41 height 10
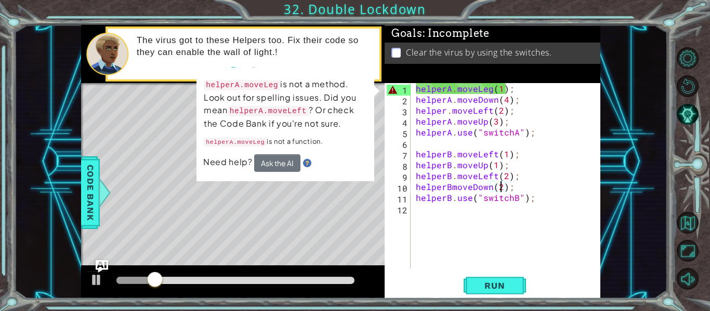
click at [518, 93] on div "helperA . moveLeg ( 1 ) ; helperA . moveDown ( 4 ) ; helper . moveLeft ( 2 ) ; …" at bounding box center [509, 186] width 190 height 207
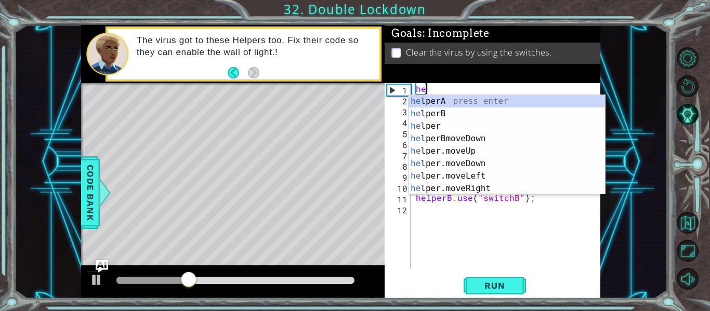
scroll to position [0, 0]
type textarea "h"
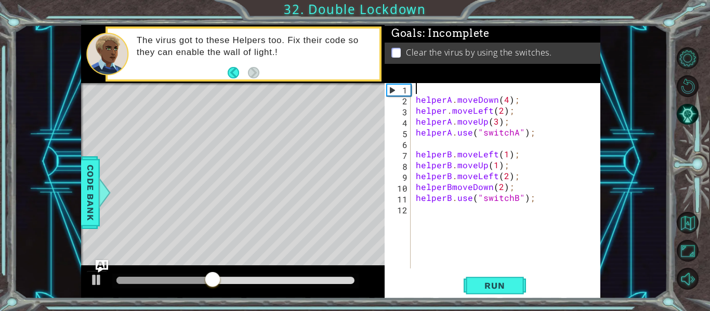
click at [543, 198] on div "helperA . moveDown ( 4 ) ; helper . moveLeft ( 2 ) ; helperA . moveUp ( 3 ) ; h…" at bounding box center [509, 186] width 190 height 207
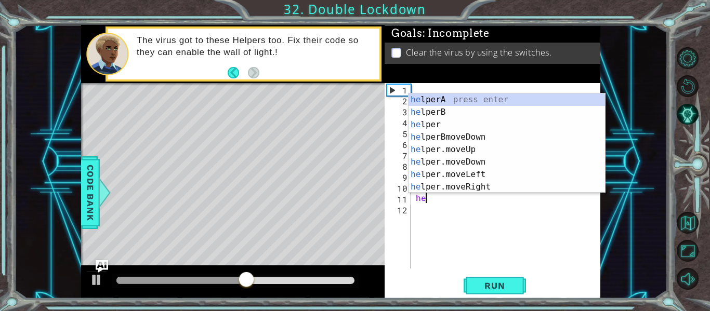
type textarea "h"
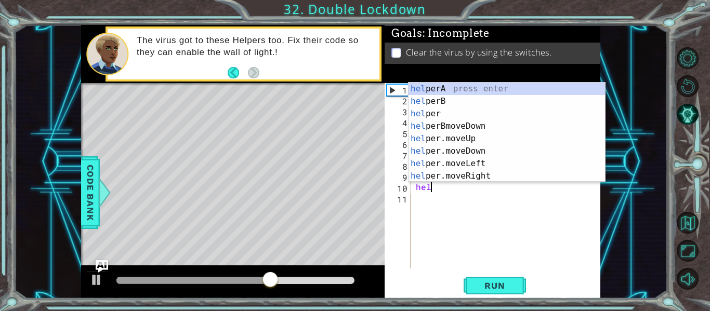
type textarea "h"
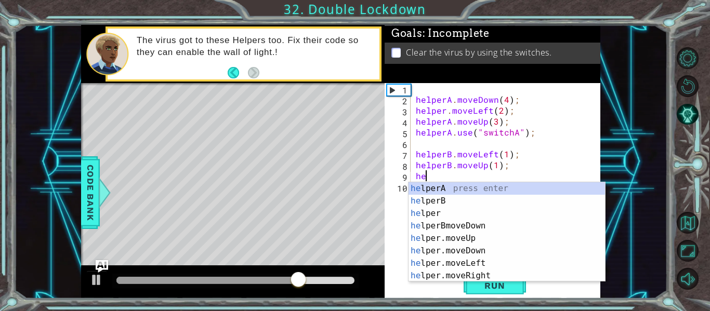
type textarea "h"
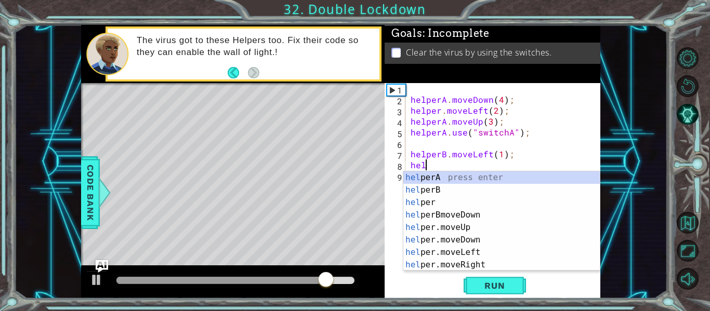
type textarea "h"
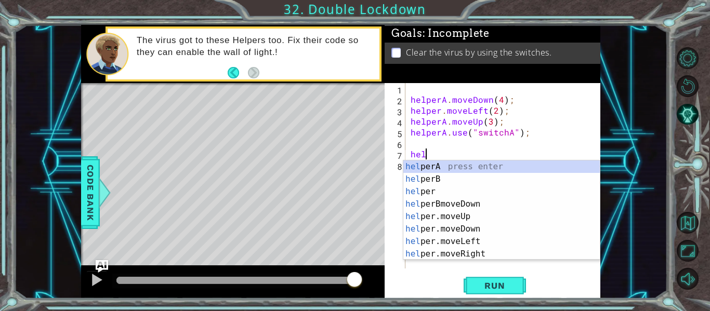
type textarea "h"
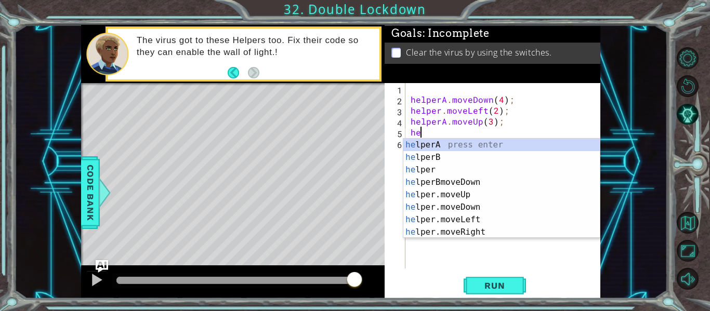
type textarea "h"
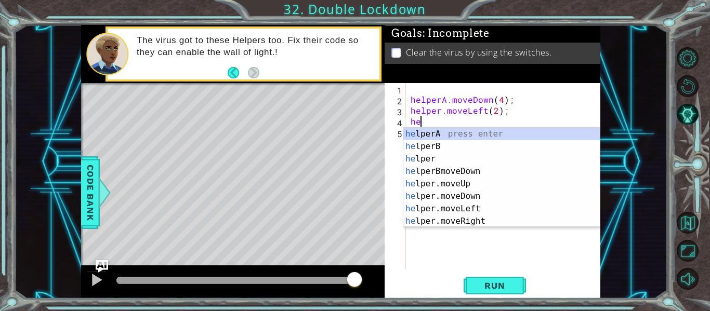
type textarea "h"
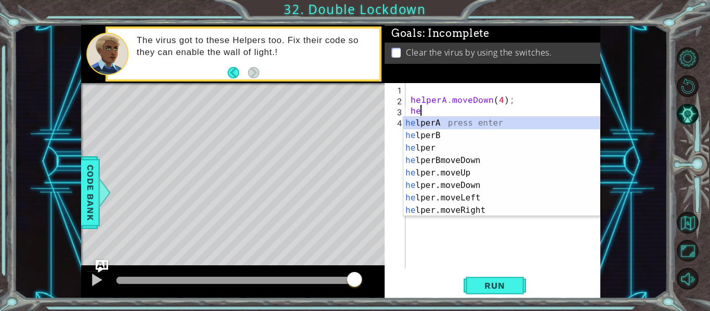
type textarea "h"
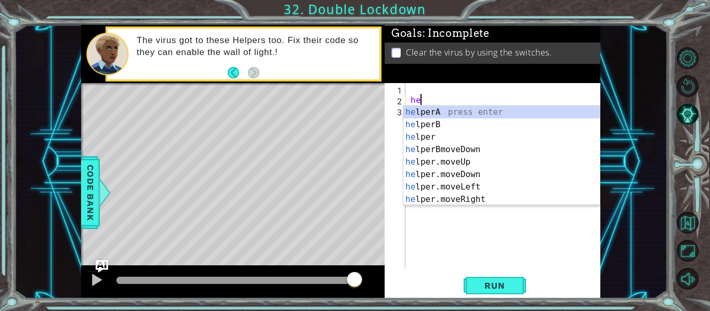
type textarea "h"
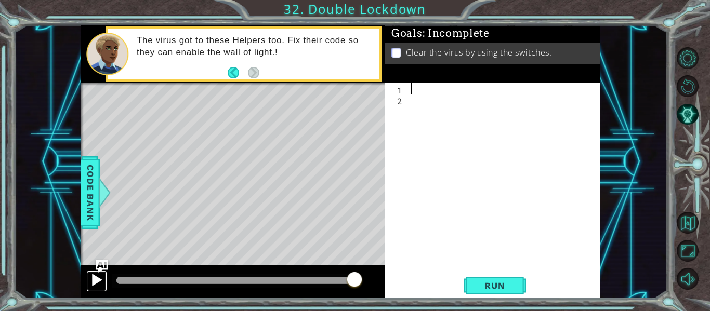
click at [99, 278] on div at bounding box center [97, 280] width 14 height 14
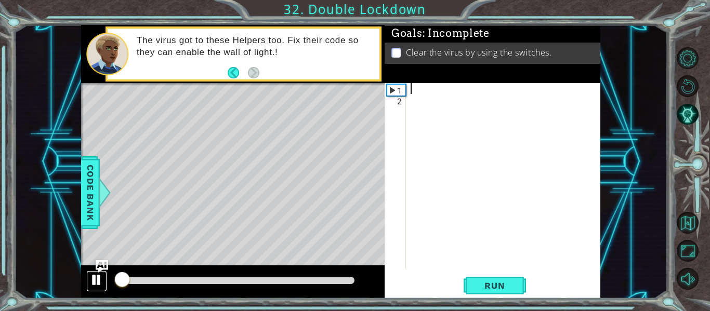
click at [99, 278] on div at bounding box center [97, 280] width 14 height 14
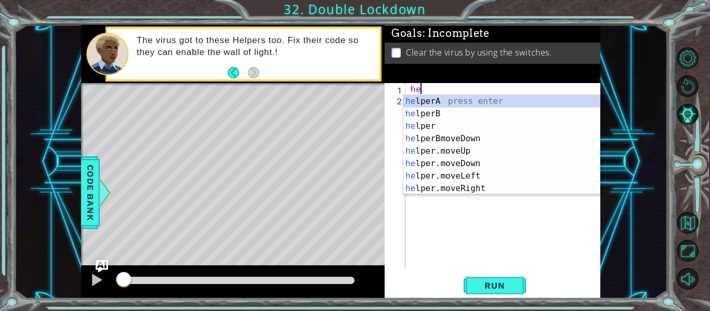
scroll to position [0, 1]
click at [445, 101] on div "help erA press enter help [PERSON_NAME] press enter help er press enter help er…" at bounding box center [501, 157] width 196 height 125
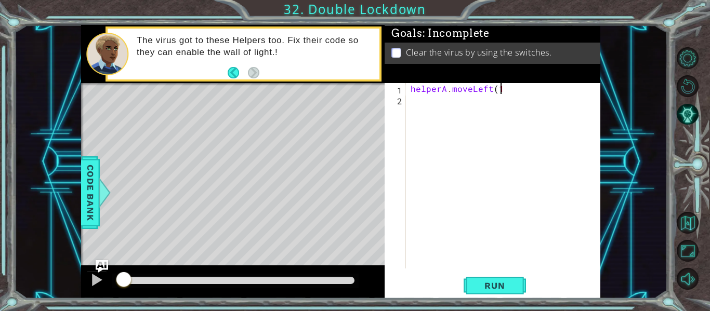
scroll to position [0, 5]
type textarea "helperA.moveLeft(1);"
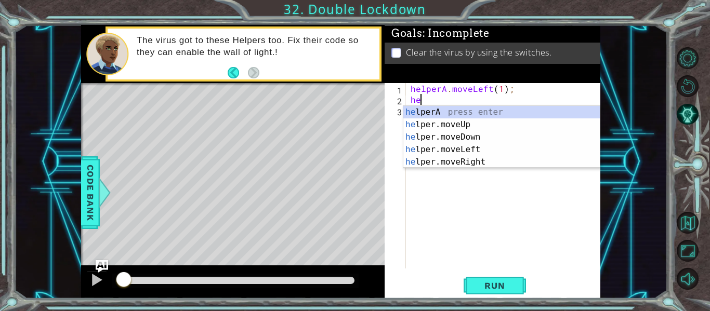
scroll to position [0, 1]
click at [568, 134] on div "he l p erA press enter he l p er.moveUp press enter he l p er.moveDown press en…" at bounding box center [501, 149] width 196 height 87
type textarea "helper.moveDown(1);"
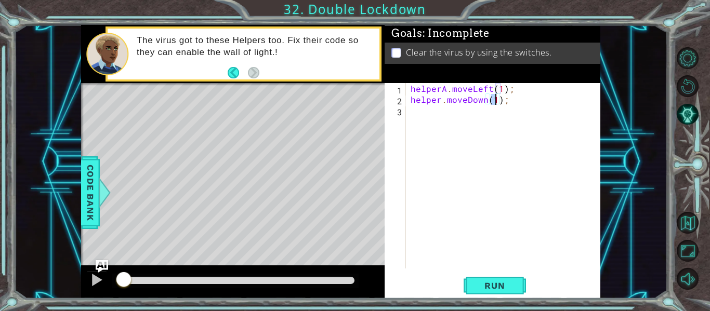
click at [439, 106] on div "helperA . moveLeft ( 1 ) ; helper . moveDown ( 1 ) ;" at bounding box center [506, 186] width 195 height 207
click at [441, 106] on div "helperA . moveLeft ( 1 ) ; helper . moveDown ( 1 ) ;" at bounding box center [506, 186] width 195 height 207
click at [442, 100] on div "helperA . moveLeft ( 1 ) ; helper . moveDown ( 1 ) ;" at bounding box center [506, 186] width 195 height 207
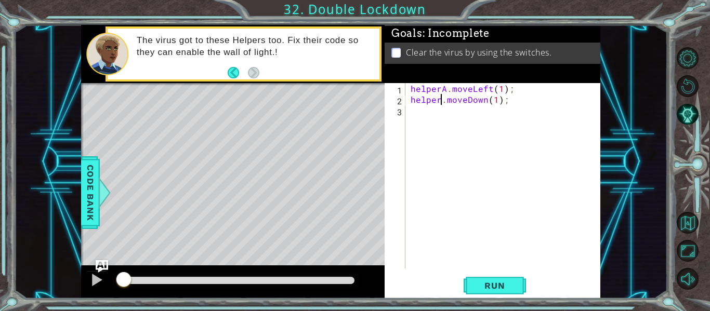
type textarea "helperA.moveDown(1);"
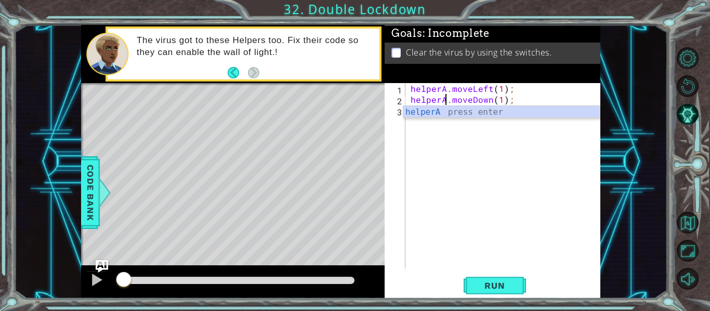
click at [435, 120] on div "helperA . moveLeft ( 1 ) ; helperA . moveDown ( 1 ) ;" at bounding box center [506, 186] width 195 height 207
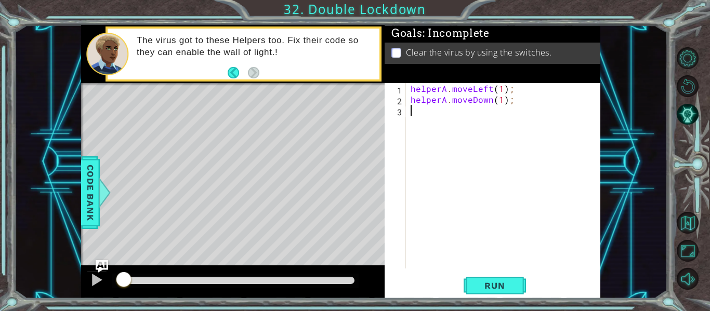
scroll to position [0, 0]
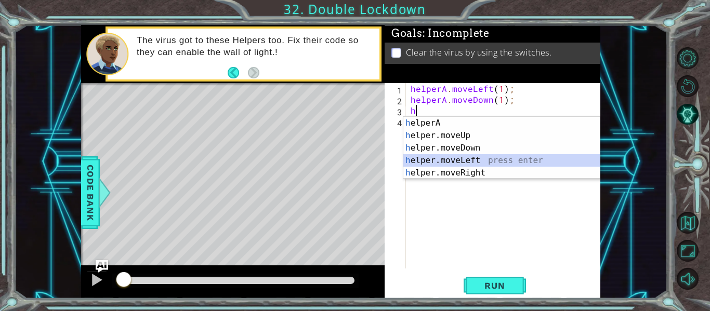
click at [449, 162] on div "h elperA press enter h elper.moveUp press enter h elper.moveDown press enter h …" at bounding box center [501, 160] width 196 height 87
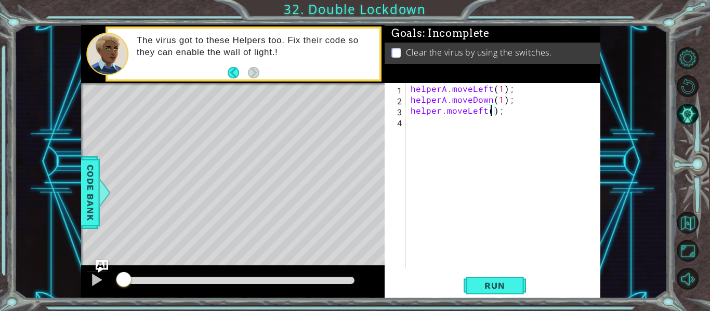
scroll to position [0, 5]
click at [439, 116] on div "helperA . moveLeft ( 1 ) ; helperA . moveDown ( 1 ) ; helper . moveLeft ( 2 ) ;" at bounding box center [506, 186] width 195 height 207
type textarea "helperA.moveLeft(2);"
click at [516, 143] on div "helperA . moveLeft ( 1 ) ; helperA . moveDown ( 1 ) ; helperA . moveLeft ( 2 ) ;" at bounding box center [506, 186] width 195 height 207
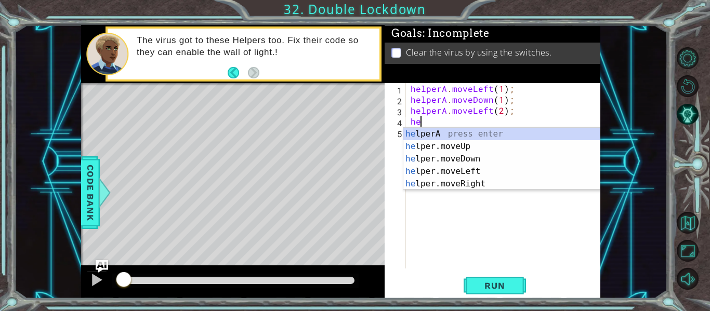
scroll to position [0, 1]
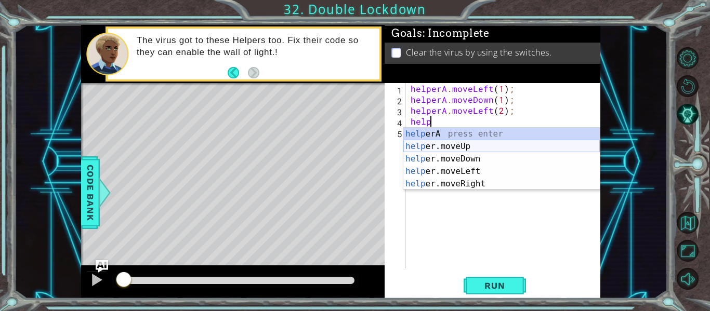
click at [540, 149] on div "help erA press enter help er.moveUp press enter help er.moveDown press enter he…" at bounding box center [501, 171] width 196 height 87
type textarea "helper.moveUp(1);"
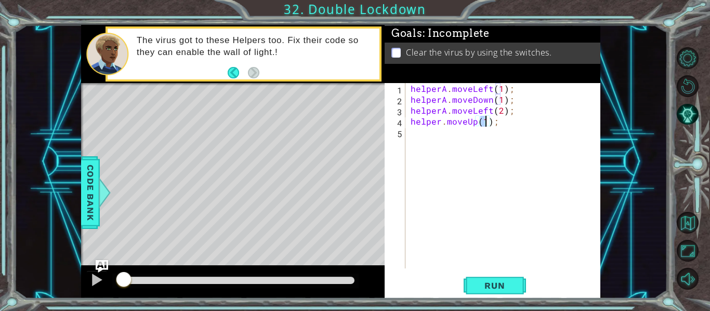
click at [424, 140] on div "helperA . moveLeft ( 1 ) ; helperA . moveDown ( 1 ) ; helperA . moveLeft ( 2 ) …" at bounding box center [506, 186] width 195 height 207
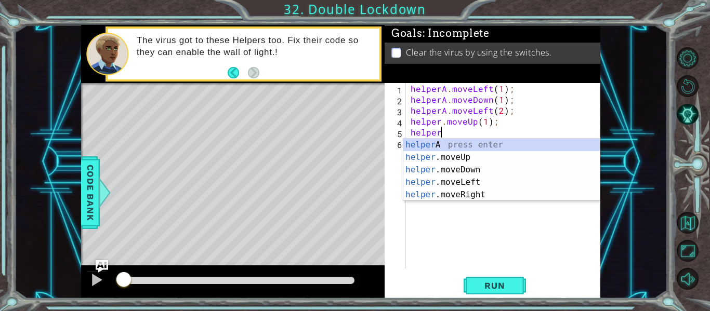
scroll to position [0, 2]
click at [405, 140] on div "helper A press enter helper .moveUp press enter helper .moveDown press enter he…" at bounding box center [501, 182] width 196 height 87
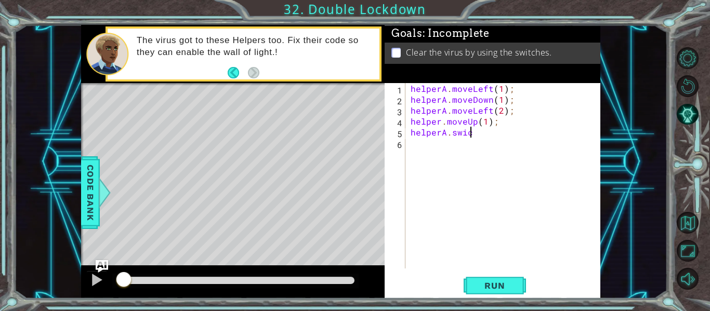
scroll to position [0, 4]
click at [480, 278] on button "Run" at bounding box center [495, 285] width 62 height 21
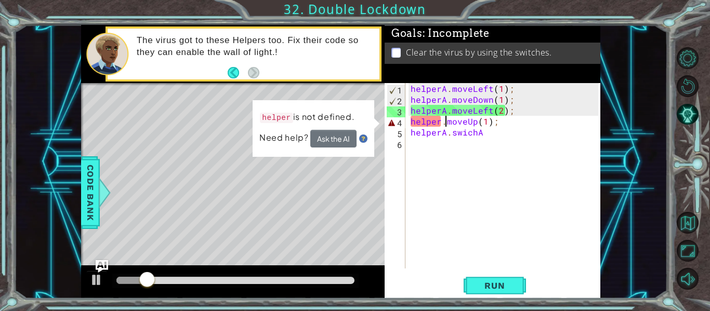
click at [443, 124] on div "helperA . moveLeft ( 1 ) ; helperA . moveDown ( 1 ) ; helperA . moveLeft ( 2 ) …" at bounding box center [506, 186] width 195 height 207
click at [441, 124] on div "helperA . moveLeft ( 1 ) ; helperA . moveDown ( 1 ) ; helperA . moveLeft ( 2 ) …" at bounding box center [506, 186] width 195 height 207
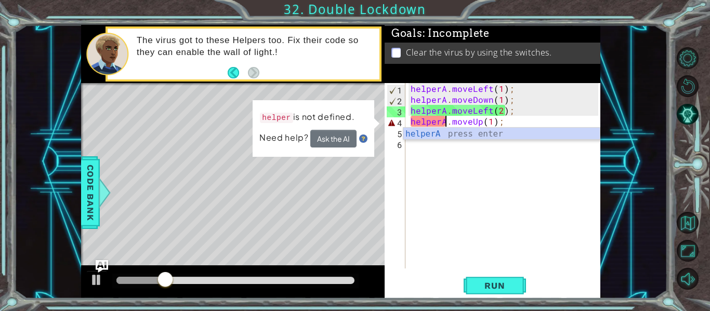
scroll to position [0, 3]
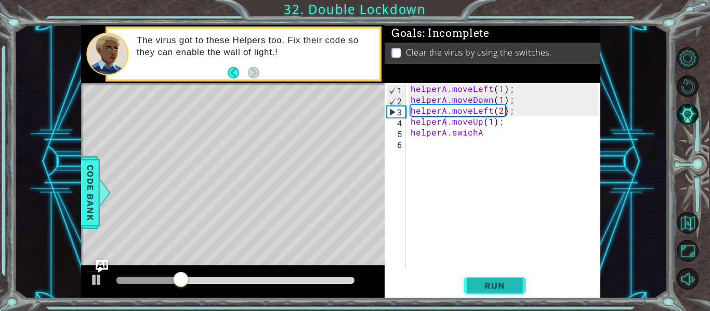
click at [477, 289] on span "Run" at bounding box center [494, 286] width 41 height 10
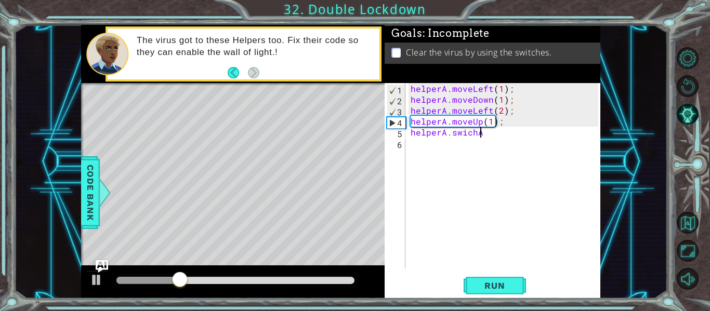
click at [489, 133] on div "helperA . moveLeft ( 1 ) ; helperA . moveDown ( 1 ) ; helperA . moveLeft ( 2 ) …" at bounding box center [506, 186] width 195 height 207
click at [450, 134] on div "helperA . moveLeft ( 1 ) ; helperA . moveDown ( 1 ) ; helperA . moveLeft ( 2 ) …" at bounding box center [506, 186] width 195 height 207
click at [501, 136] on div "helperA . moveLeft ( 1 ) ; helperA . moveDown ( 1 ) ; helperA . moveLeft ( 2 ) …" at bounding box center [506, 186] width 195 height 207
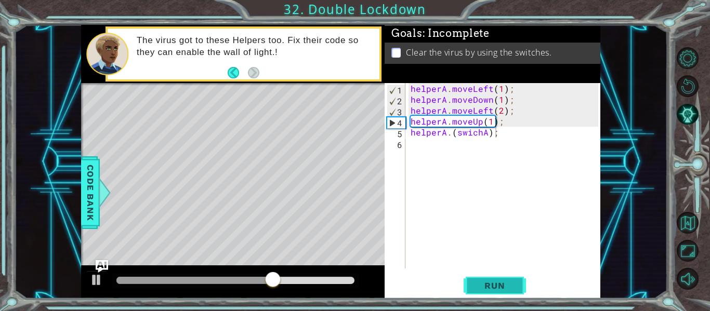
click at [474, 282] on span "Run" at bounding box center [494, 286] width 41 height 10
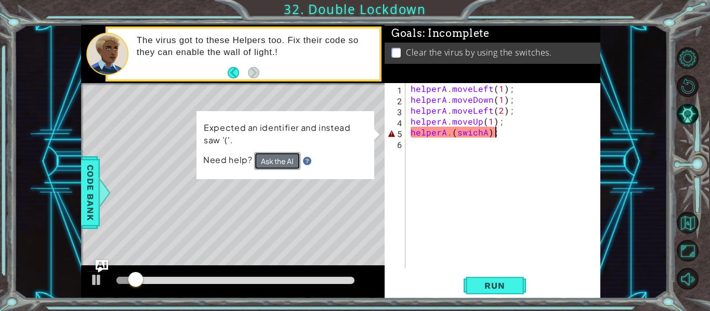
click at [281, 161] on button "Ask the AI" at bounding box center [277, 161] width 46 height 18
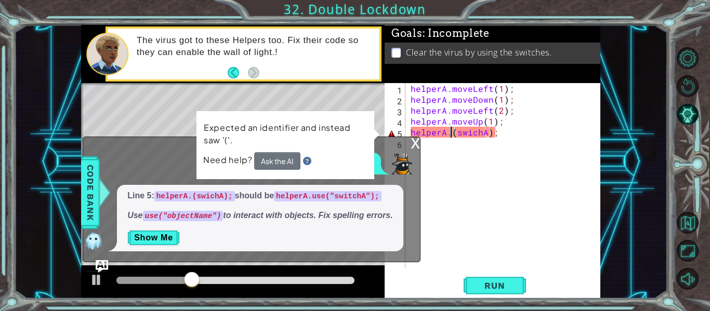
click at [449, 134] on div "helperA . moveLeft ( 1 ) ; helperA . moveDown ( 1 ) ; helperA . moveLeft ( 2 ) …" at bounding box center [506, 186] width 195 height 207
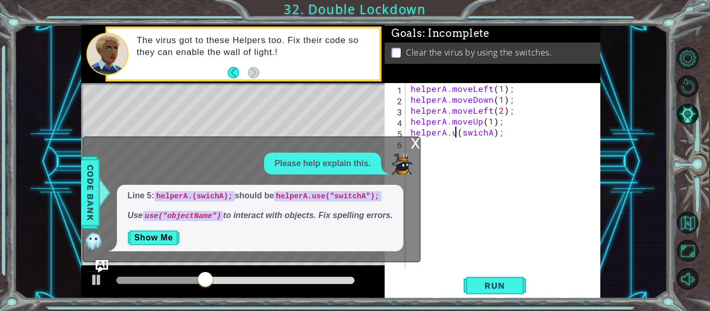
scroll to position [0, 4]
click at [469, 135] on div "helperA . moveLeft ( 1 ) ; helperA . moveDown ( 1 ) ; helperA . moveLeft ( 2 ) …" at bounding box center [506, 186] width 195 height 207
click at [508, 134] on div "helperA . moveLeft ( 1 ) ; helperA . moveDown ( 1 ) ; helperA . moveLeft ( 2 ) …" at bounding box center [506, 186] width 195 height 207
click at [505, 134] on div "helperA . moveLeft ( 1 ) ; helperA . moveDown ( 1 ) ; helperA . moveLeft ( 2 ) …" at bounding box center [506, 186] width 195 height 207
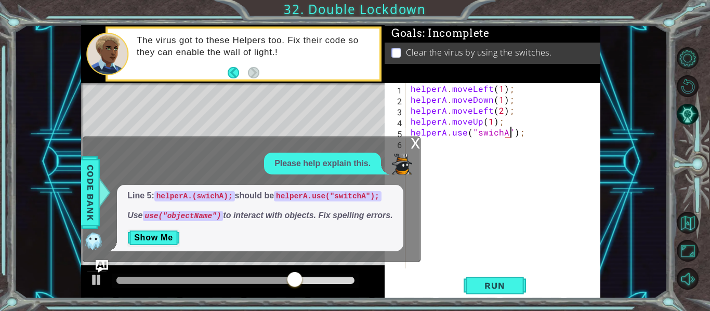
scroll to position [0, 6]
click at [487, 281] on span "Run" at bounding box center [494, 286] width 41 height 10
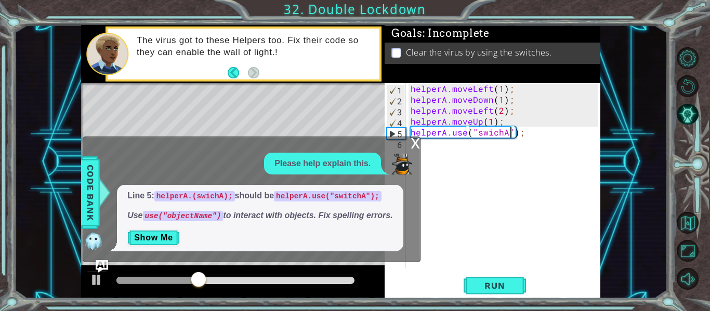
click at [411, 140] on div "x" at bounding box center [415, 142] width 9 height 10
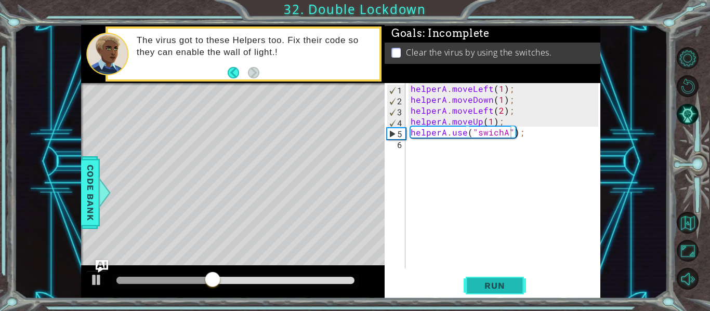
click at [506, 286] on span "Run" at bounding box center [494, 286] width 41 height 10
click at [409, 135] on div "helperA . moveLeft ( 1 ) ; helperA . moveDown ( 1 ) ; helperA . moveLeft ( 2 ) …" at bounding box center [506, 186] width 195 height 207
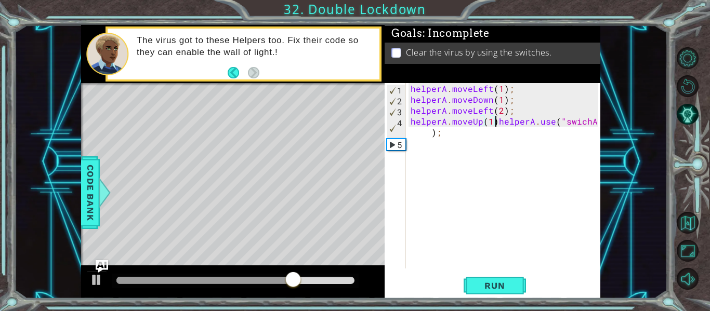
scroll to position [0, 6]
type textarea "helperA.use("swichA");"
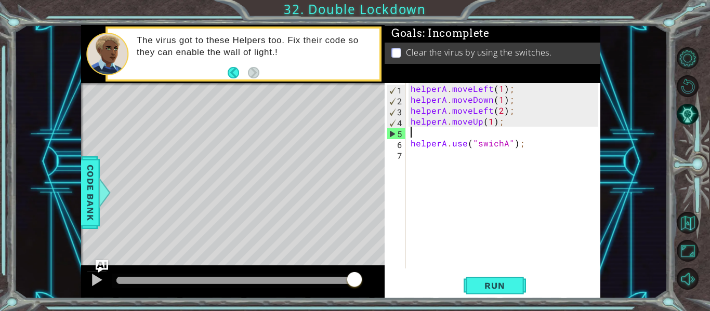
click at [413, 133] on div "helperA . moveLeft ( 1 ) ; helperA . moveDown ( 1 ) ; helperA . moveLeft ( 2 ) …" at bounding box center [506, 186] width 195 height 207
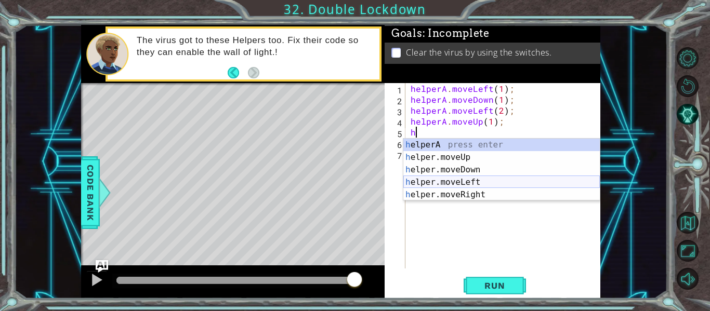
click at [471, 182] on div "h elperA press enter h elper.moveUp press enter h elper.moveDown press enter h …" at bounding box center [501, 182] width 196 height 87
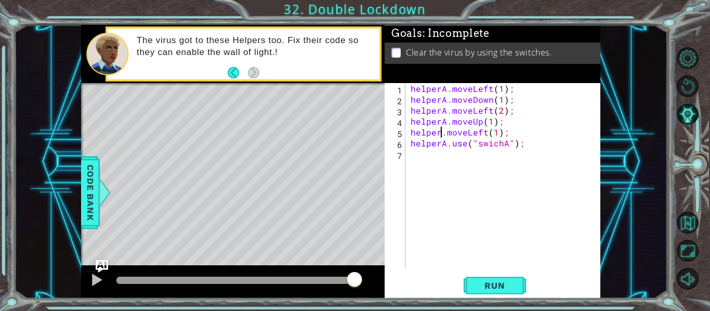
click at [439, 134] on div "helperA . moveLeft ( 1 ) ; helperA . moveDown ( 1 ) ; helperA . moveLeft ( 2 ) …" at bounding box center [506, 186] width 195 height 207
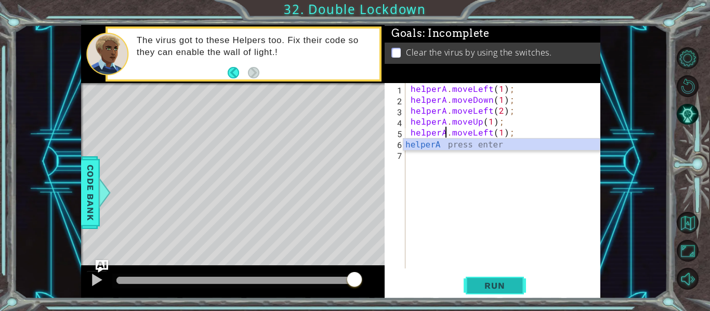
click at [494, 295] on button "Run" at bounding box center [495, 285] width 62 height 21
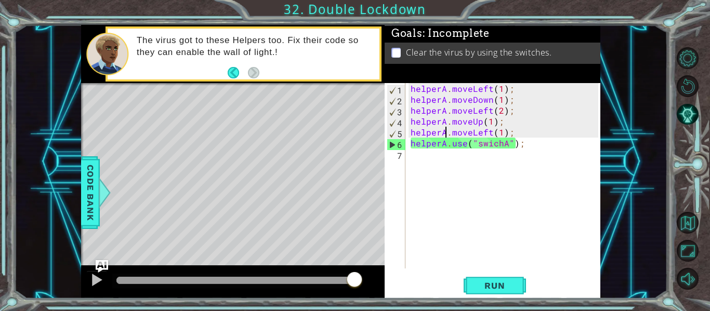
click at [81, 205] on div "1 2 3 4 5 6 helperA . moveLeft ( 1 ) ; helperA . moveDown ( 1 ) ; helperA . mov…" at bounding box center [340, 162] width 653 height 274
click at [89, 206] on span "Code Bank" at bounding box center [90, 192] width 17 height 63
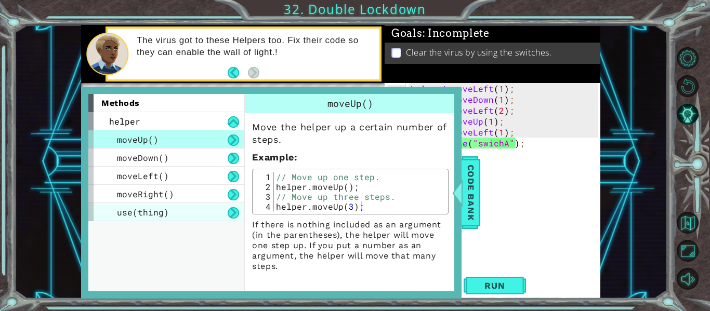
click at [218, 216] on div "use(thing)" at bounding box center [166, 212] width 156 height 18
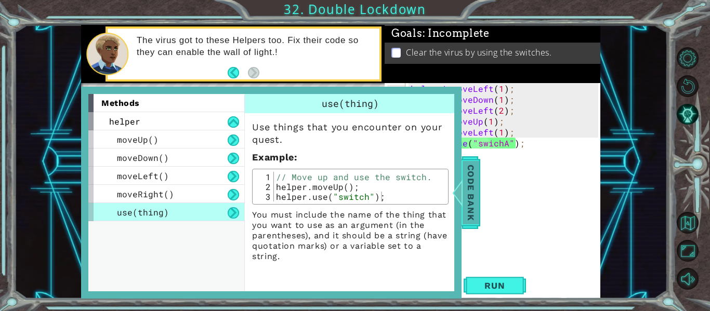
click at [472, 171] on span "Code Bank" at bounding box center [471, 192] width 17 height 63
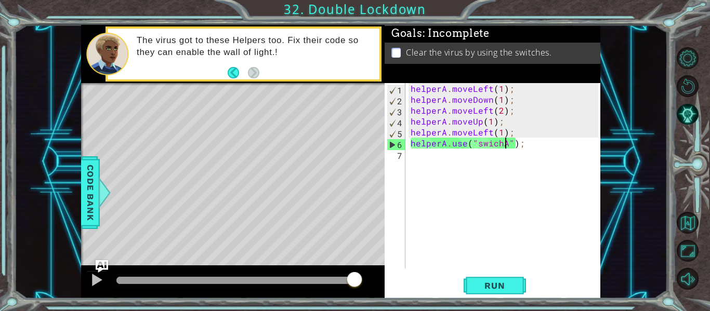
click at [506, 146] on div "helperA . moveLeft ( 1 ) ; helperA . moveDown ( 1 ) ; helperA . moveLeft ( 2 ) …" at bounding box center [506, 186] width 195 height 207
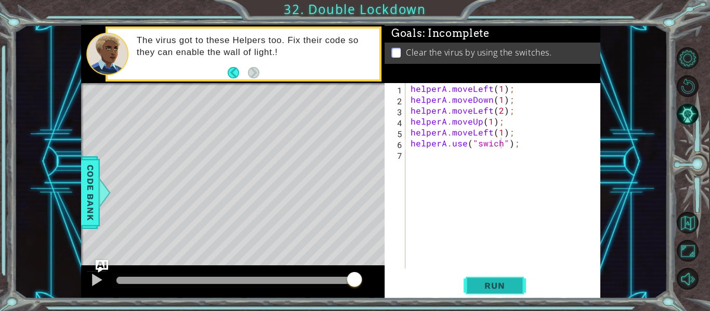
click at [511, 284] on span "Run" at bounding box center [494, 286] width 41 height 10
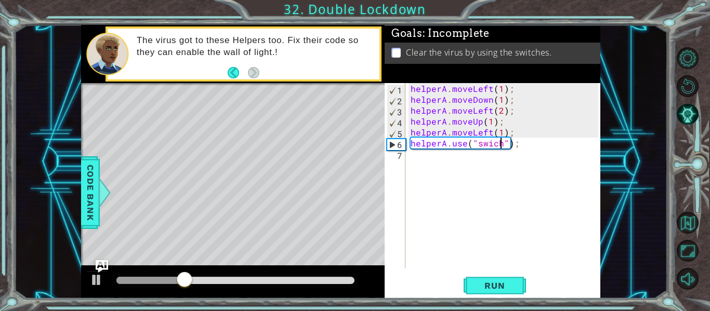
click at [516, 130] on div "helperA . moveLeft ( 1 ) ; helperA . moveDown ( 1 ) ; helperA . moveLeft ( 2 ) …" at bounding box center [506, 186] width 195 height 207
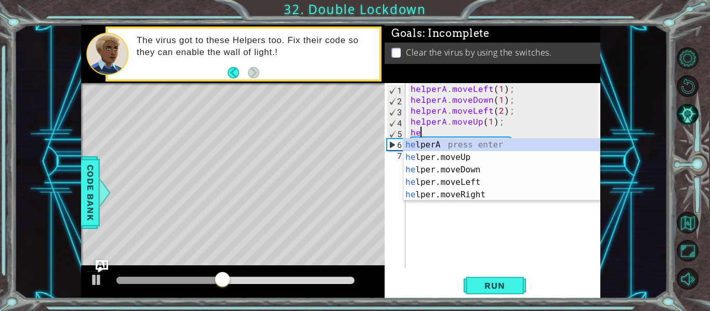
scroll to position [0, 0]
type textarea "h"
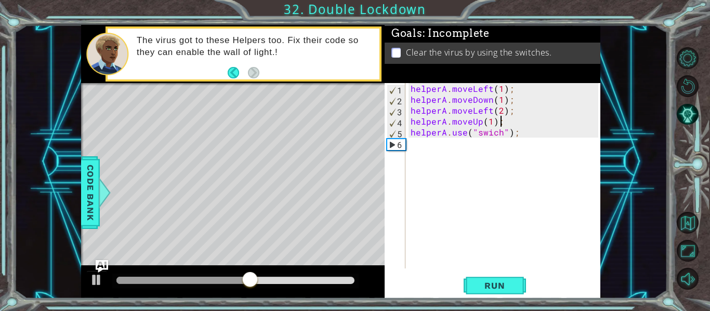
click at [445, 137] on div "helperA . moveLeft ( 1 ) ; helperA . moveDown ( 1 ) ; helperA . moveLeft ( 2 ) …" at bounding box center [506, 186] width 195 height 207
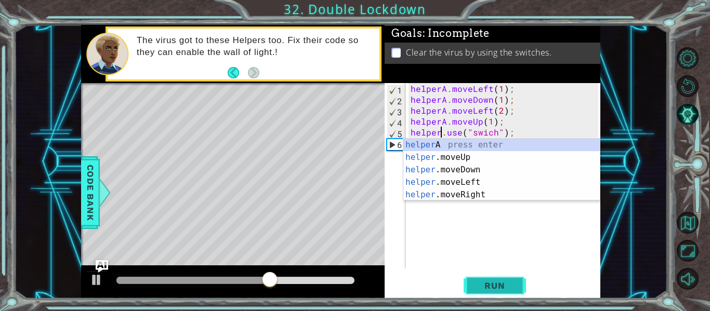
click at [500, 285] on span "Run" at bounding box center [494, 286] width 41 height 10
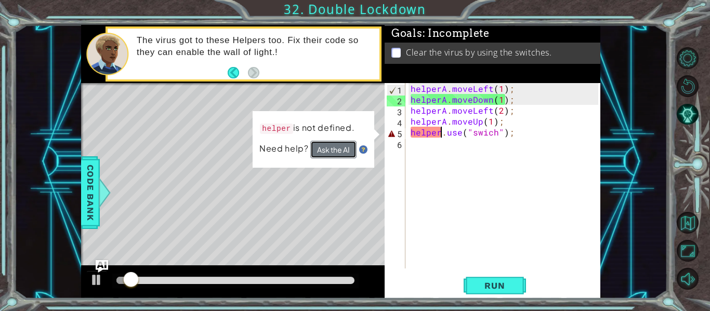
click at [326, 151] on button "Ask the AI" at bounding box center [333, 150] width 46 height 18
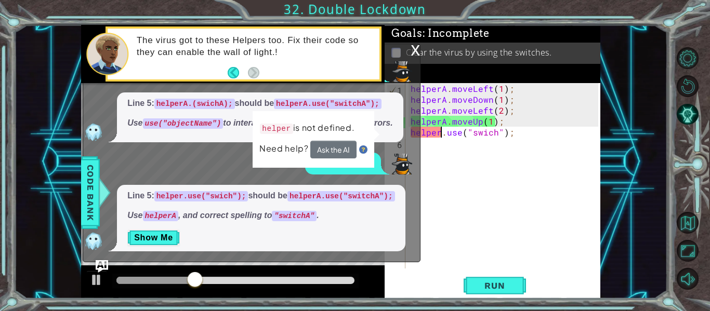
click at [333, 198] on p "Line 5: helper.use("swich"); should be helperA.use("switchA");" at bounding box center [260, 196] width 267 height 12
click at [494, 137] on div "helperA . moveLeft ( 1 ) ; helperA . moveDown ( 1 ) ; helperA . moveLeft ( 2 ) …" at bounding box center [506, 186] width 195 height 207
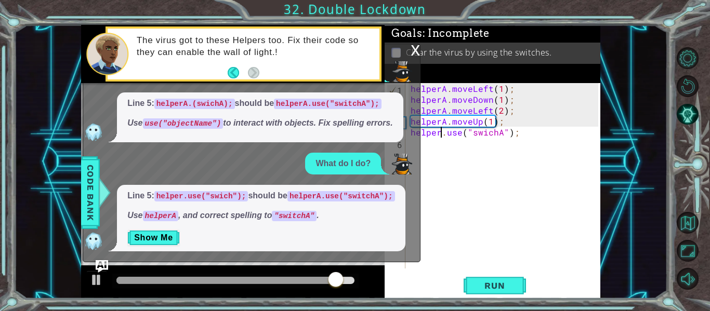
click at [440, 137] on div "helperA . moveLeft ( 1 ) ; helperA . moveDown ( 1 ) ; helperA . moveLeft ( 2 ) …" at bounding box center [506, 186] width 195 height 207
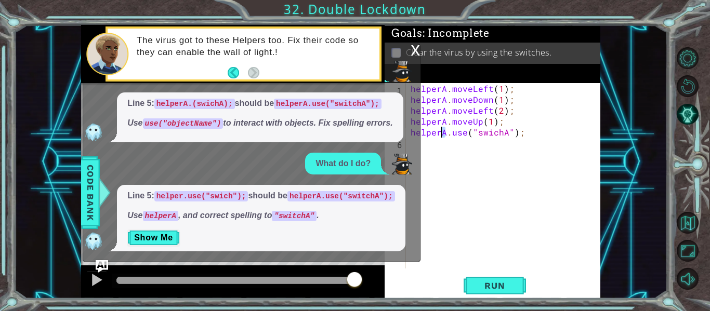
scroll to position [0, 3]
click at [485, 275] on button "Run" at bounding box center [495, 285] width 62 height 21
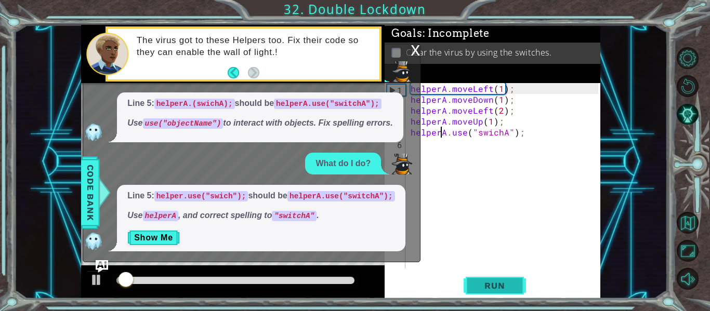
click at [489, 286] on span "Run" at bounding box center [494, 286] width 41 height 10
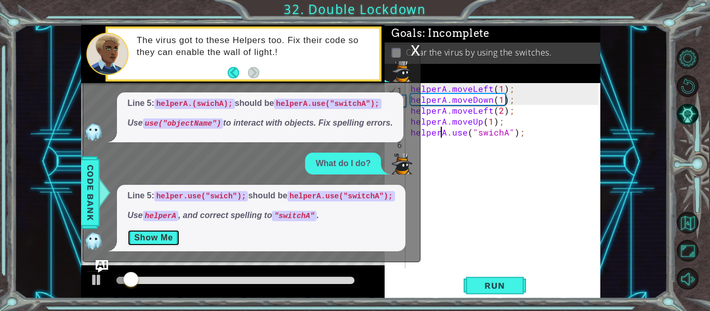
click at [149, 237] on button "Show Me" at bounding box center [153, 238] width 52 height 17
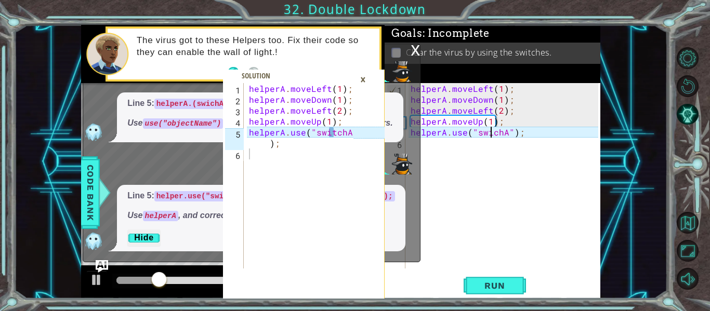
click at [490, 135] on div "helperA . moveLeft ( 1 ) ; helperA . moveDown ( 1 ) ; helperA . moveLeft ( 2 ) …" at bounding box center [506, 186] width 195 height 207
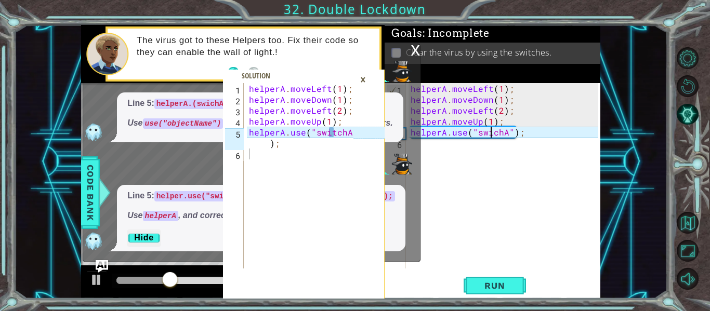
scroll to position [0, 6]
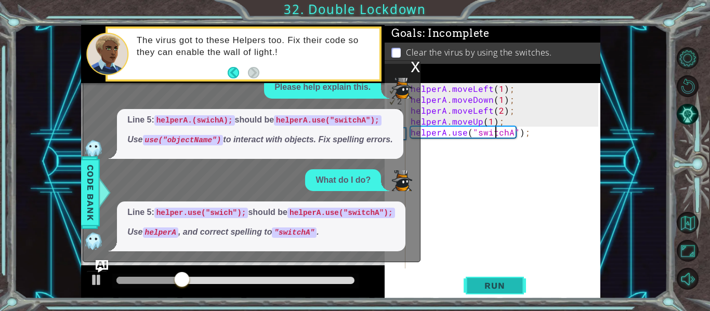
type textarea "helperA.use("switchA");"
click at [505, 287] on span "Run" at bounding box center [494, 286] width 41 height 10
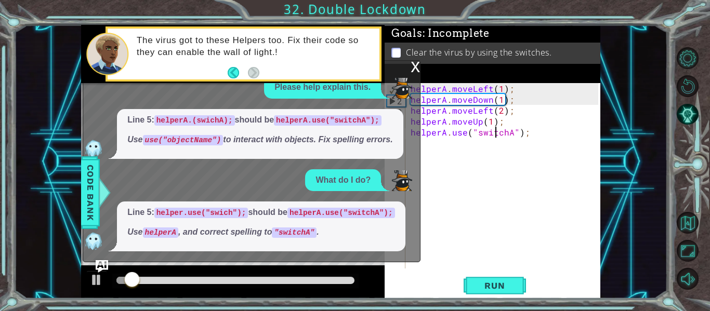
click at [414, 61] on div "x" at bounding box center [415, 66] width 9 height 10
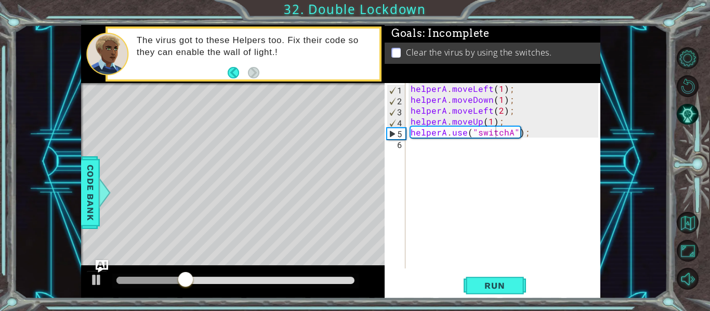
scroll to position [0, 0]
click at [447, 146] on div "helperA . moveLeft ( 1 ) ; helperA . moveDown ( 1 ) ; helperA . moveLeft ( 2 ) …" at bounding box center [506, 186] width 195 height 207
click at [448, 151] on div "helperA . moveLeft ( 1 ) ; helperA . moveDown ( 1 ) ; helperA . moveLeft ( 2 ) …" at bounding box center [506, 186] width 195 height 207
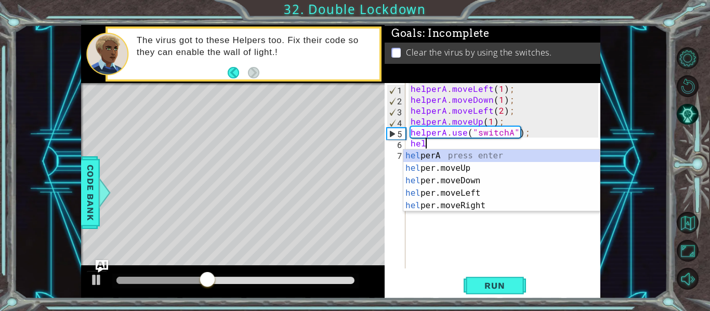
scroll to position [0, 1]
click at [498, 154] on div "hel perA press enter hel per.moveUp press enter hel per.moveDown press enter he…" at bounding box center [501, 193] width 196 height 87
type textarea "h"
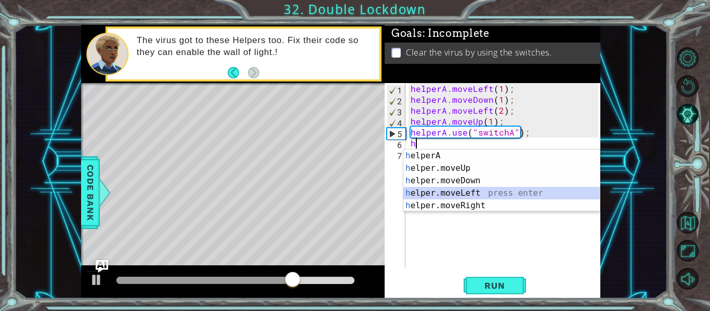
click at [498, 191] on div "h elperA press enter h elper.moveUp press enter h elper.moveDown press enter h …" at bounding box center [501, 193] width 196 height 87
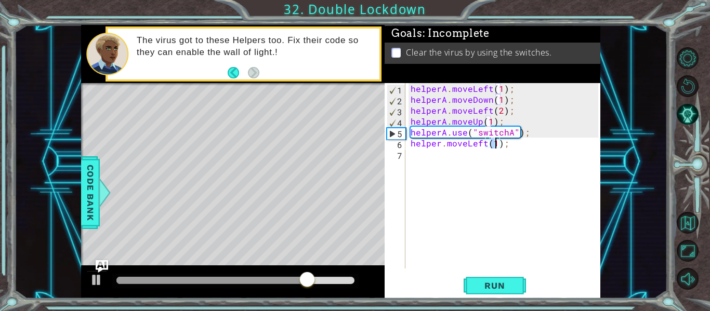
click at [441, 143] on div "helperA . moveLeft ( 1 ) ; helperA . moveDown ( 1 ) ; helperA . moveLeft ( 2 ) …" at bounding box center [506, 186] width 195 height 207
type textarea "helperB.moveLeft(1);"
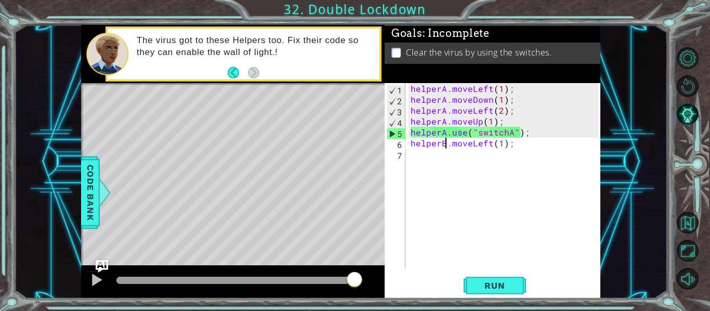
click at [421, 154] on div "helperA . moveLeft ( 1 ) ; helperA . moveDown ( 1 ) ; helperA . moveLeft ( 2 ) …" at bounding box center [506, 186] width 195 height 207
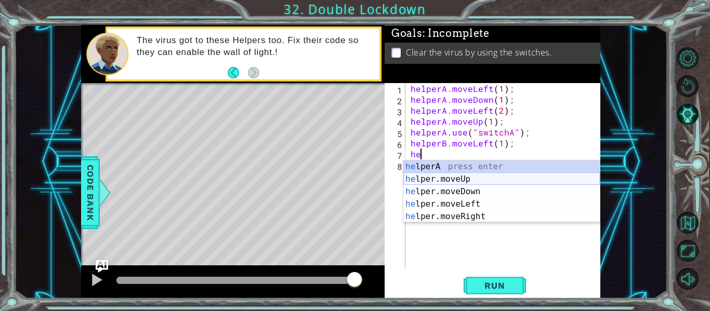
click at [497, 181] on div "he lperA press enter he lper.moveUp press enter he lper.moveDown press enter he…" at bounding box center [501, 204] width 196 height 87
type textarea "helper.moveUp(1);"
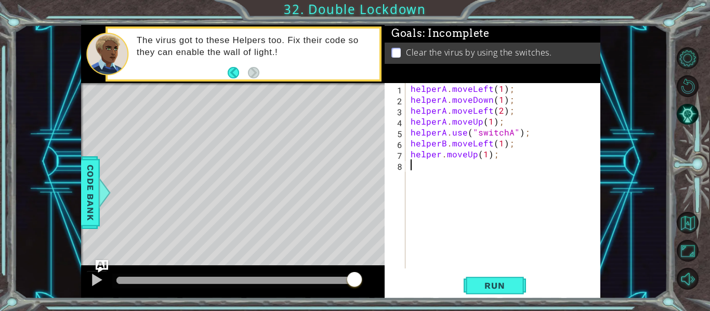
click at [438, 162] on div "helperA . moveLeft ( 1 ) ; helperA . moveDown ( 1 ) ; helperA . moveLeft ( 2 ) …" at bounding box center [506, 186] width 195 height 207
click at [440, 157] on div "helperA . moveLeft ( 1 ) ; helperA . moveDown ( 1 ) ; helperA . moveLeft ( 2 ) …" at bounding box center [506, 186] width 195 height 207
type textarea "helperB.moveUp(1);"
click at [500, 169] on div "helperA . moveLeft ( 1 ) ; helperA . moveDown ( 1 ) ; helperA . moveLeft ( 2 ) …" at bounding box center [506, 186] width 195 height 207
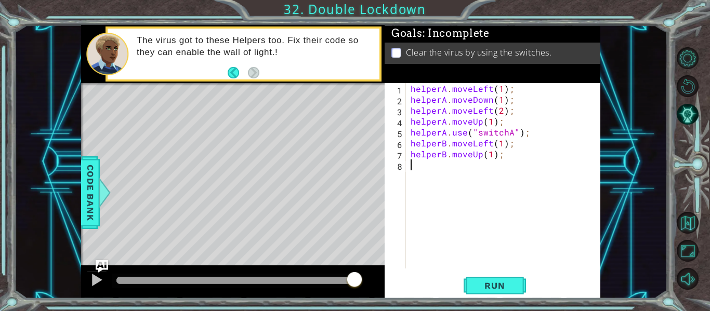
scroll to position [0, 0]
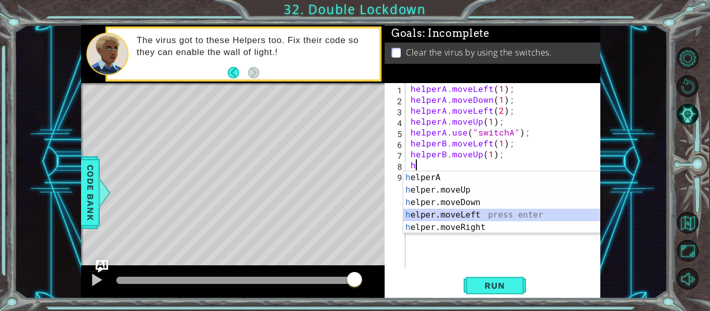
click at [496, 213] on div "h elperA press enter h elper.moveUp press enter h elper.moveDown press enter h …" at bounding box center [501, 215] width 196 height 87
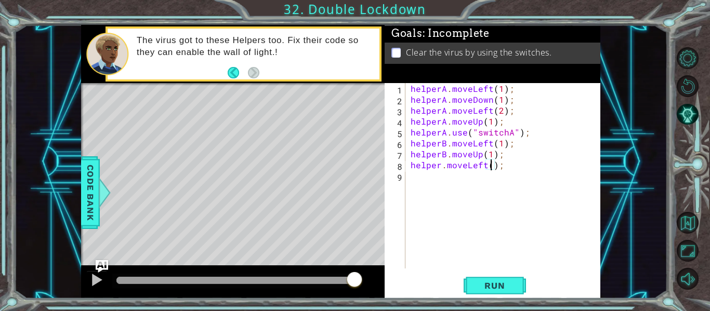
scroll to position [0, 5]
click at [438, 168] on div "helperA . moveLeft ( 1 ) ; helperA . moveDown ( 1 ) ; helperA . moveLeft ( 2 ) …" at bounding box center [506, 186] width 195 height 207
type textarea "helperB.moveLeft(2);"
click at [409, 169] on div "helperA . moveLeft ( 1 ) ; helperA . moveDown ( 1 ) ; helperA . moveLeft ( 2 ) …" at bounding box center [504, 176] width 190 height 186
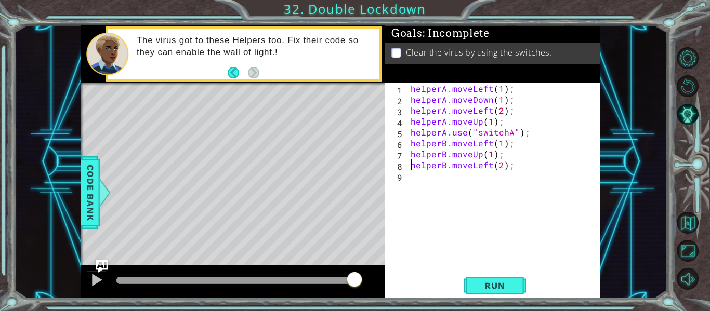
click at [411, 177] on div "helperA . moveLeft ( 1 ) ; helperA . moveDown ( 1 ) ; helperA . moveLeft ( 2 ) …" at bounding box center [506, 186] width 195 height 207
type textarea "H"
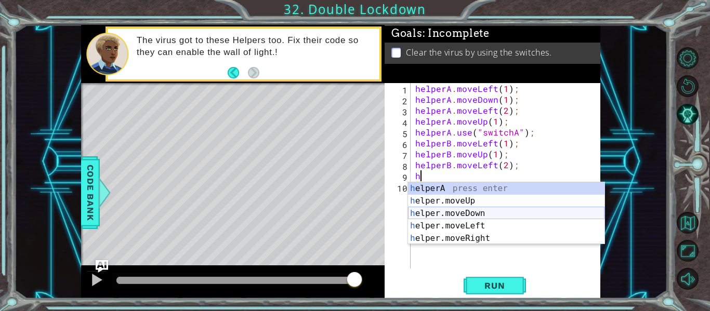
click at [526, 214] on div "h elperA press enter h elper.moveUp press enter h elper.moveDown press enter h …" at bounding box center [506, 225] width 196 height 87
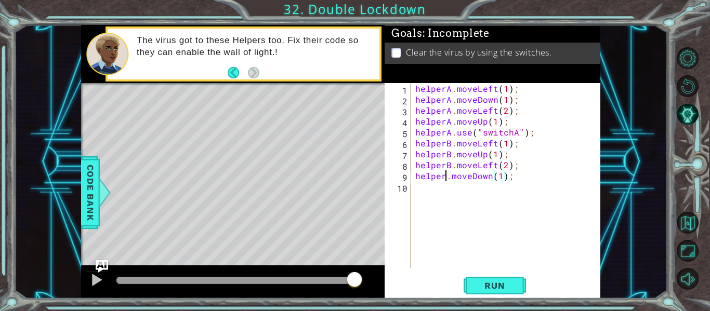
click at [443, 181] on div "helperA . moveLeft ( 1 ) ; helperA . moveDown ( 1 ) ; helperA . moveLeft ( 2 ) …" at bounding box center [508, 186] width 190 height 207
type textarea "helperB.moveDown(1);"
click at [487, 185] on div "helperA . moveLeft ( 1 ) ; helperA . moveDown ( 1 ) ; helperA . moveLeft ( 2 ) …" at bounding box center [508, 186] width 190 height 207
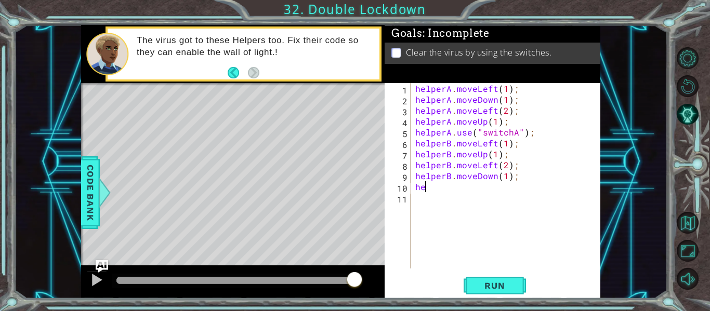
click at [501, 190] on div "helperA . moveLeft ( 1 ) ; helperA . moveDown ( 1 ) ; helperA . moveLeft ( 2 ) …" at bounding box center [508, 186] width 190 height 207
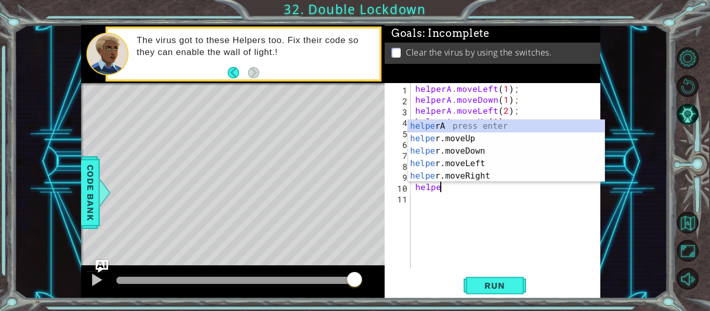
type textarea "helper"
click at [508, 216] on div "helperA . moveLeft ( 1 ) ; helperA . moveDown ( 1 ) ; helperA . moveLeft ( 2 ) …" at bounding box center [508, 186] width 190 height 207
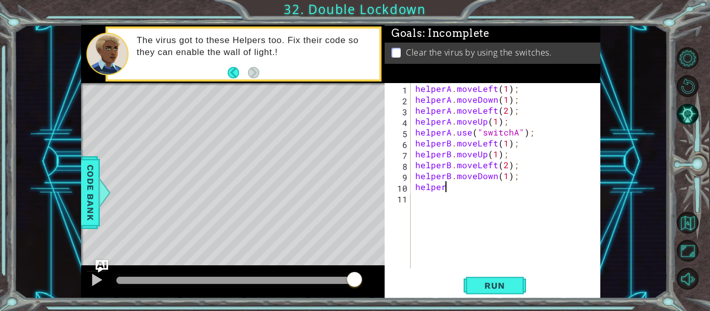
click at [465, 192] on div "helperA . moveLeft ( 1 ) ; helperA . moveDown ( 1 ) ; helperA . moveLeft ( 2 ) …" at bounding box center [508, 186] width 190 height 207
type textarea "helperB.use("switchB");"
click at [515, 292] on button "Run" at bounding box center [495, 285] width 62 height 21
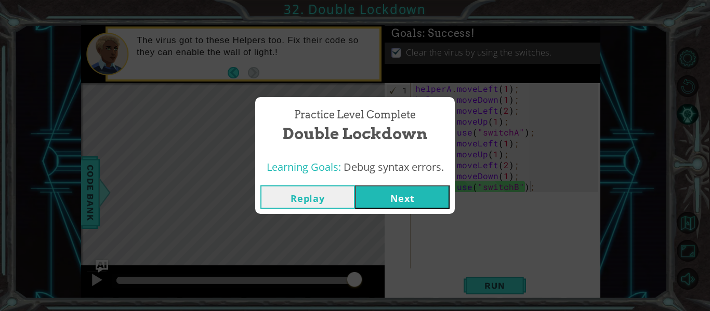
click at [424, 196] on button "Next" at bounding box center [402, 197] width 95 height 23
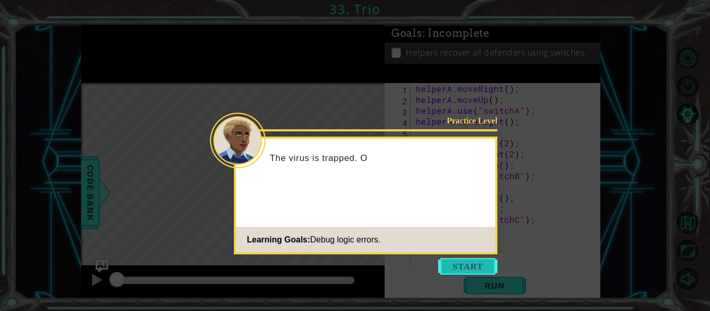
click at [464, 261] on button "Start" at bounding box center [467, 266] width 59 height 17
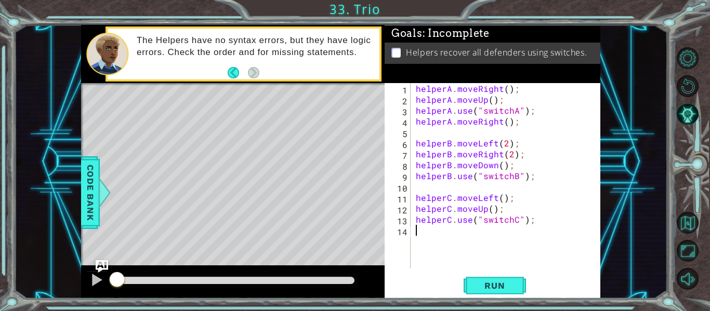
click at [505, 91] on div "helperA . moveRight ( ) ; helperA . moveUp ( ) ; helperA . use ( "switchA" ) ; …" at bounding box center [509, 186] width 190 height 207
click at [490, 100] on div "helperA . moveRight ( 1 ) ; helperA . moveUp ( ) ; helperA . use ( "switchA" ) …" at bounding box center [509, 186] width 190 height 207
click at [513, 125] on div "helperA . moveRight ( 1 ) ; helperA . moveUp ( 1 ) ; helperA . use ( "switchA" …" at bounding box center [509, 186] width 190 height 207
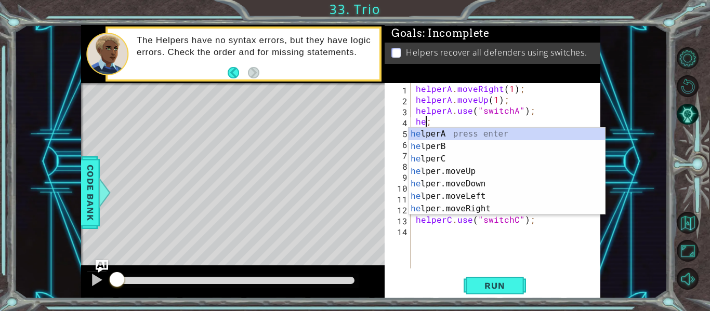
scroll to position [0, 0]
type textarea ";"
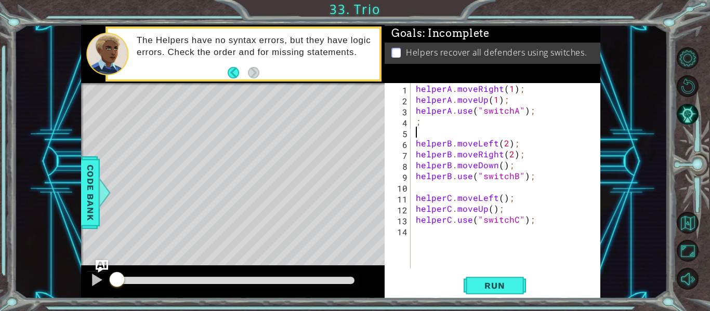
click at [533, 129] on div "helperA . moveRight ( 1 ) ; helperA . moveUp ( 1 ) ; helperA . use ( "switchA" …" at bounding box center [509, 186] width 190 height 207
click at [514, 124] on div "helperA . moveRight ( 1 ) ; helperA . moveUp ( 1 ) ; helperA . use ( "switchA" …" at bounding box center [509, 186] width 190 height 207
type textarea ";"
click at [413, 137] on div "1 2 3 4 5 6 7 8 9 10 11 12 13 14 helperA . moveRight ( 1 ) ; helperA . moveUp (…" at bounding box center [492, 176] width 214 height 186
click at [413, 138] on div "1 2 3 4 5 6 7 8 9 10 11 12 13 14 helperA . moveRight ( 1 ) ; helperA . moveUp (…" at bounding box center [492, 176] width 214 height 186
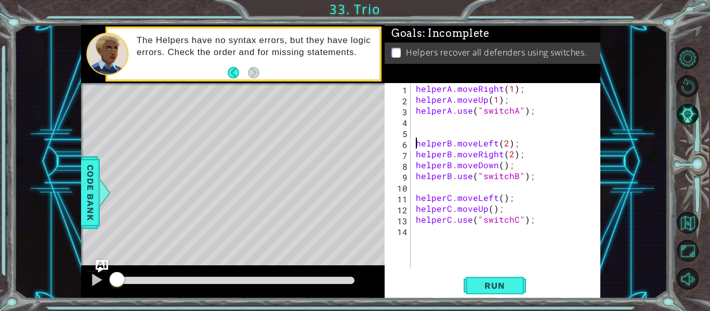
click at [415, 143] on div "helperA . moveRight ( 1 ) ; helperA . moveUp ( 1 ) ; helperA . use ( "switchA" …" at bounding box center [509, 186] width 190 height 207
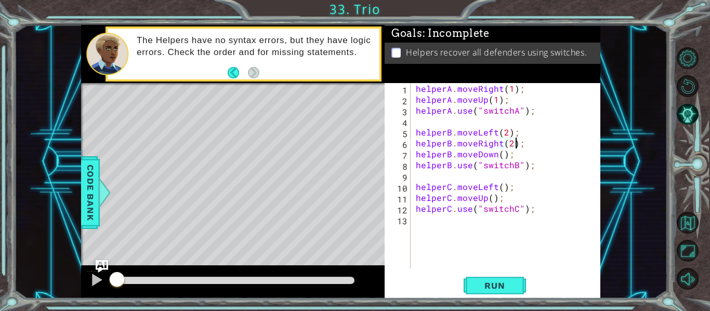
click at [517, 146] on div "helperA . moveRight ( 1 ) ; helperA . moveUp ( 1 ) ; helperA . use ( "switchA" …" at bounding box center [509, 186] width 190 height 207
click at [522, 147] on div "helperA . moveRight ( 1 ) ; helperA . moveUp ( 1 ) ; helperA . use ( "switchA" …" at bounding box center [509, 186] width 190 height 207
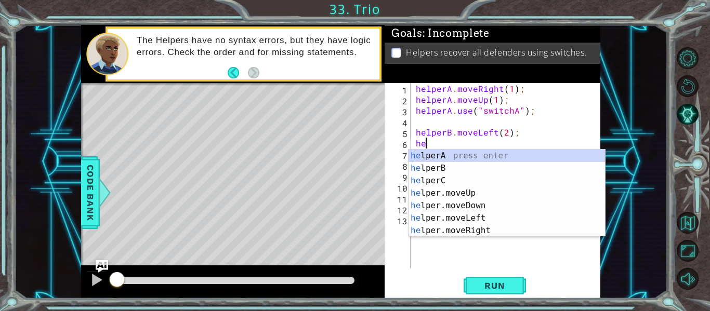
type textarea "h"
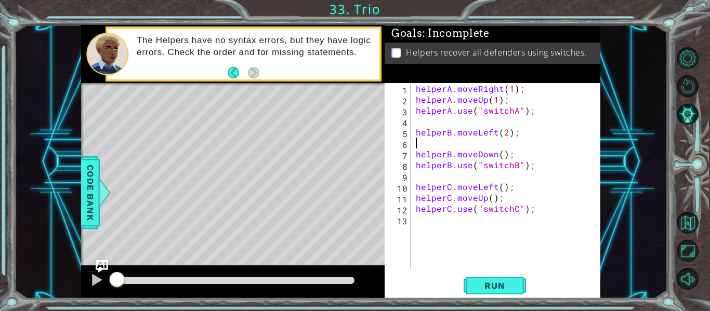
click at [511, 143] on div "helperA . moveRight ( 1 ) ; helperA . moveUp ( 1 ) ; helperA . use ( "switchA" …" at bounding box center [509, 186] width 190 height 207
click at [416, 156] on div "helperA . moveRight ( 1 ) ; helperA . moveUp ( 1 ) ; helperA . use ( "switchA" …" at bounding box center [509, 186] width 190 height 207
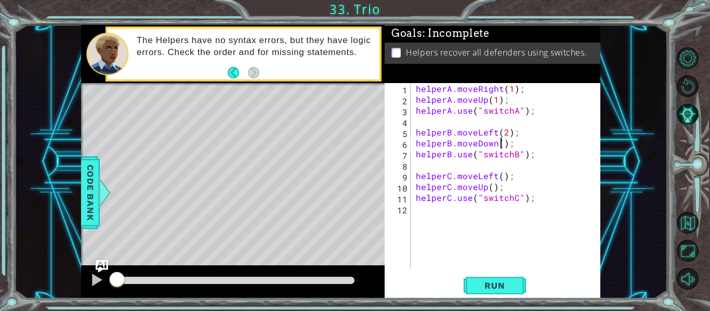
click at [500, 147] on div "helperA . moveRight ( 1 ) ; helperA . moveUp ( 1 ) ; helperA . use ( "switchA" …" at bounding box center [509, 186] width 190 height 207
click at [414, 154] on div "helperA . moveRight ( 1 ) ; helperA . moveUp ( 1 ) ; helperA . use ( "switchA" …" at bounding box center [509, 186] width 190 height 207
type textarea "helperB.use("switchB");"
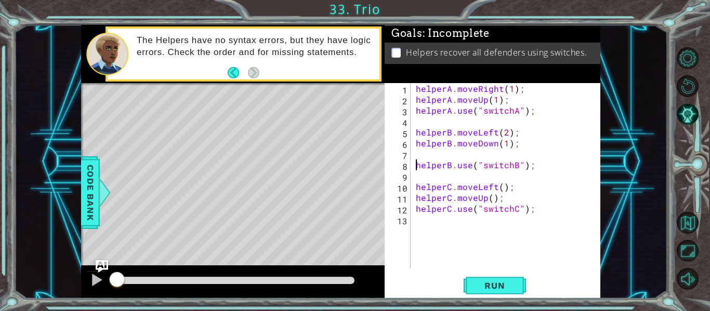
click at [415, 155] on div "helperA . moveRight ( 1 ) ; helperA . moveUp ( 1 ) ; helperA . use ( "switchA" …" at bounding box center [509, 186] width 190 height 207
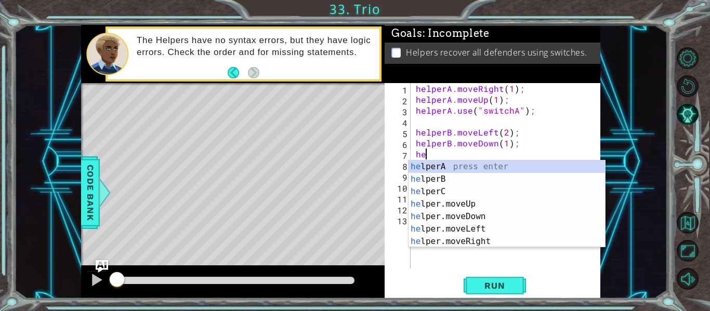
scroll to position [0, 1]
click at [496, 238] on div "hel perA press enter hel perB press enter hel perC press enter hel per.moveUp p…" at bounding box center [507, 217] width 196 height 112
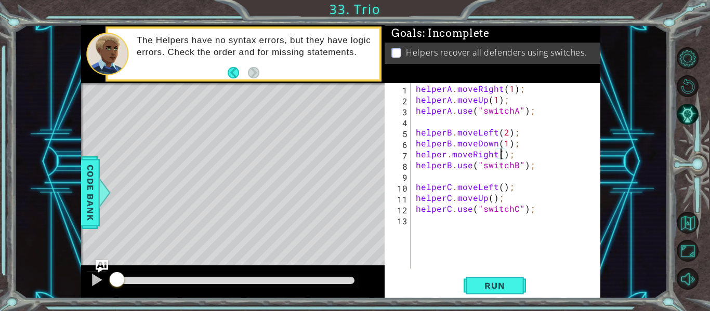
scroll to position [0, 6]
click at [445, 155] on div "helperA . moveRight ( 1 ) ; helperA . moveUp ( 1 ) ; helperA . use ( "switchA" …" at bounding box center [509, 186] width 190 height 207
type textarea "helperB.moveRight(2);"
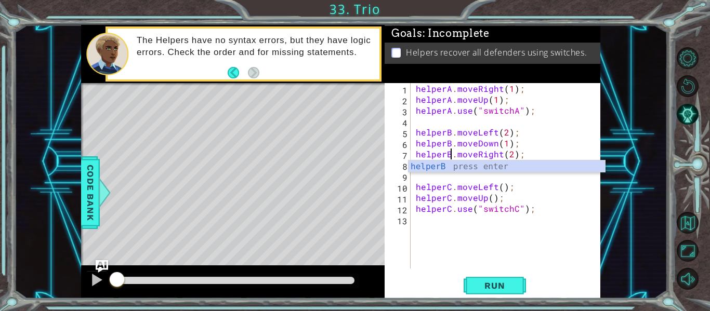
click at [537, 246] on div "helperA . moveRight ( 1 ) ; helperA . moveUp ( 1 ) ; helperA . use ( "switchA" …" at bounding box center [509, 186] width 190 height 207
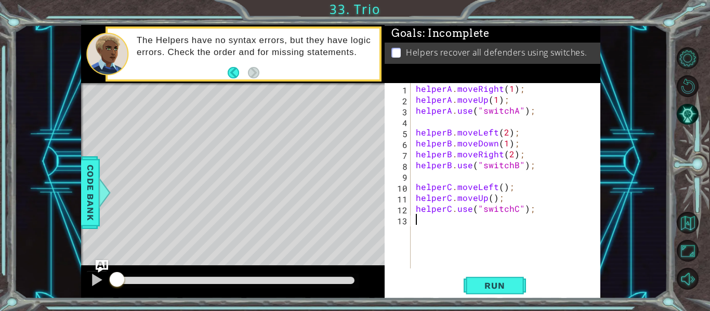
scroll to position [0, 0]
click at [502, 190] on div "helperA . moveRight ( 1 ) ; helperA . moveUp ( 1 ) ; helperA . use ( "switchA" …" at bounding box center [509, 186] width 190 height 207
click at [490, 203] on div "helperA . moveRight ( 1 ) ; helperA . moveUp ( 1 ) ; helperA . use ( "switchA" …" at bounding box center [509, 186] width 190 height 207
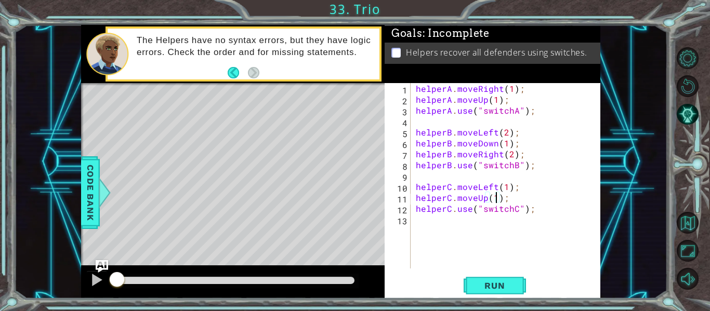
click at [415, 211] on div "helperA . moveRight ( 1 ) ; helperA . moveUp ( 1 ) ; helperA . use ( "switchA" …" at bounding box center [509, 186] width 190 height 207
type textarea "helperC.use("switchC");"
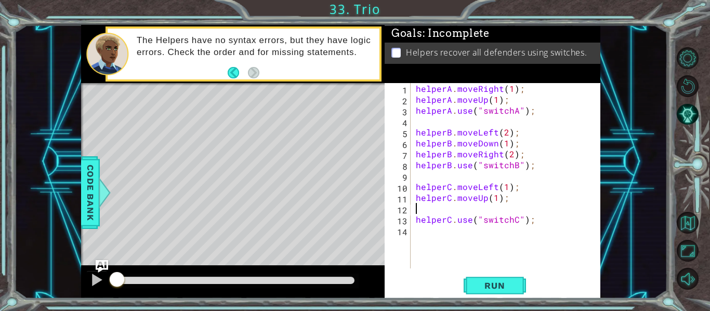
click at [417, 208] on div "helperA . moveRight ( 1 ) ; helperA . moveUp ( 1 ) ; helperA . use ( "switchA" …" at bounding box center [509, 186] width 190 height 207
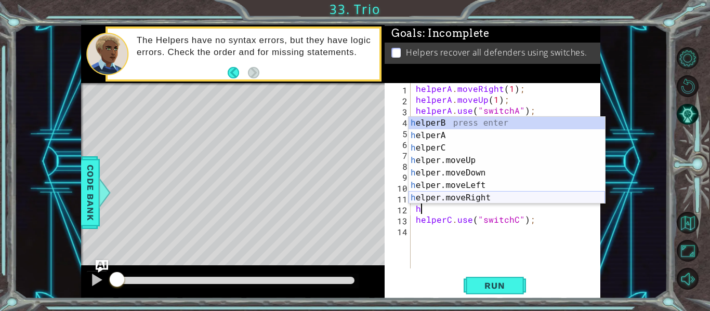
click at [504, 193] on div "h elperB press enter h elperA press enter h elperC press enter h elper.moveUp p…" at bounding box center [507, 173] width 196 height 112
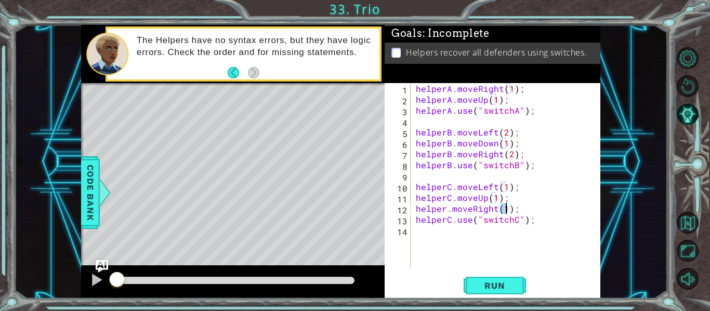
click at [444, 212] on div "helperA . moveRight ( 1 ) ; helperA . moveUp ( 1 ) ; helperA . use ( "switchA" …" at bounding box center [509, 186] width 190 height 207
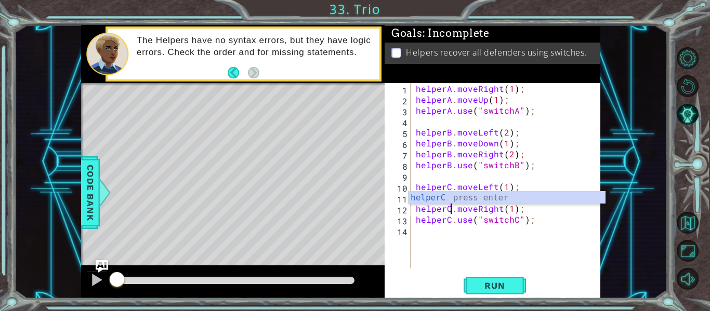
scroll to position [0, 3]
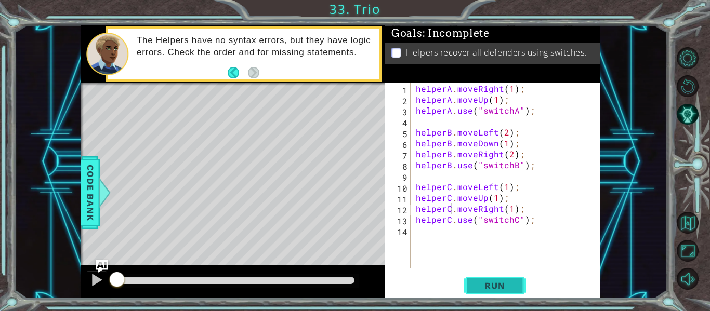
click at [502, 287] on span "Run" at bounding box center [494, 286] width 41 height 10
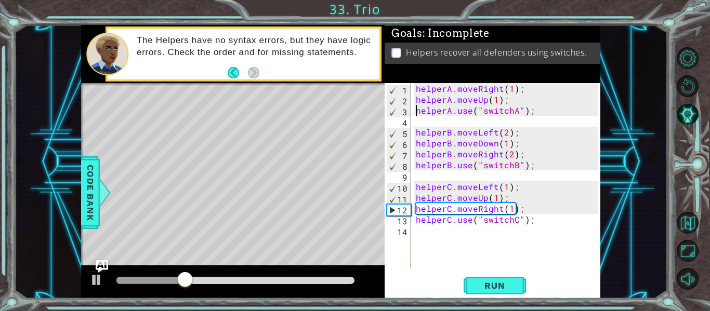
click at [417, 109] on div "helperA . moveRight ( 1 ) ; helperA . moveUp ( 1 ) ; helperA . use ( "switchA" …" at bounding box center [509, 186] width 190 height 207
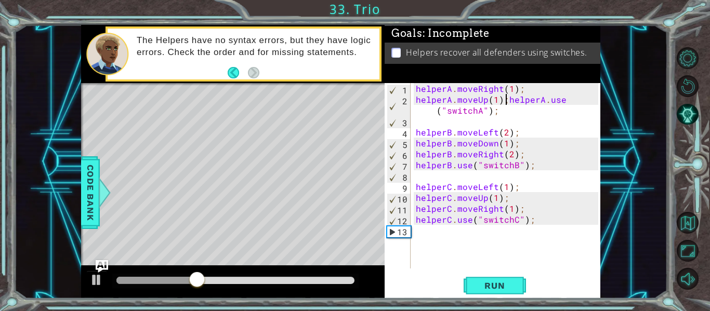
type textarea "helperA.use("switchA");"
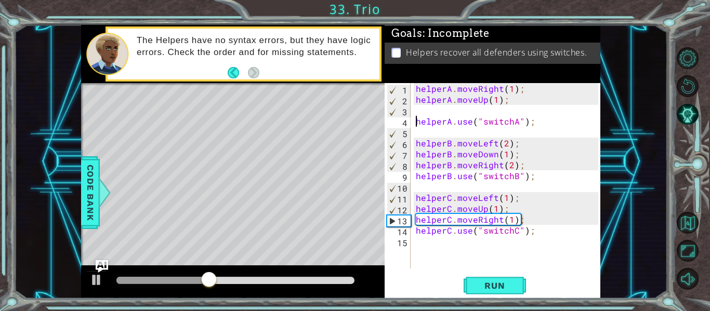
click at [418, 112] on div "helperA . moveRight ( 1 ) ; helperA . moveUp ( 1 ) ; helperA . use ( "switchA" …" at bounding box center [509, 186] width 190 height 207
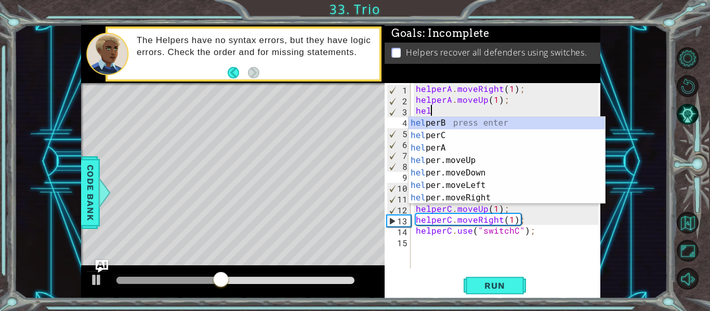
scroll to position [0, 1]
click at [456, 134] on div "help [PERSON_NAME] press enter help erC press enter help erA press enter help e…" at bounding box center [507, 173] width 196 height 112
type textarea "h"
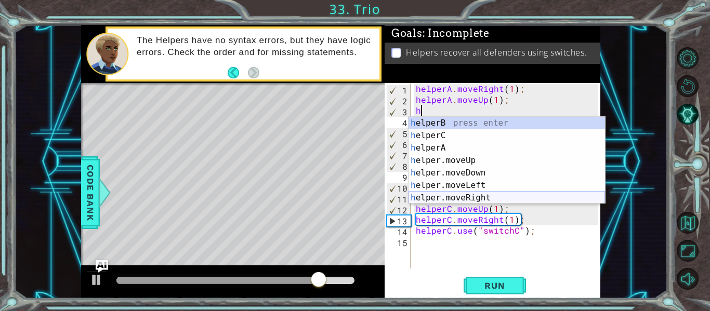
click at [504, 194] on div "h elperB press enter h elperC press enter h elperA press enter h elper.moveUp p…" at bounding box center [507, 173] width 196 height 112
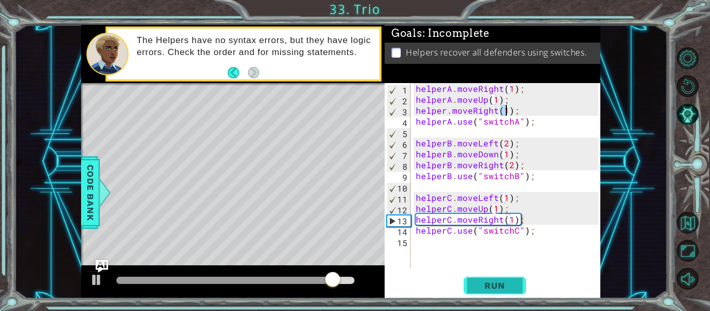
click at [483, 283] on span "Run" at bounding box center [494, 286] width 41 height 10
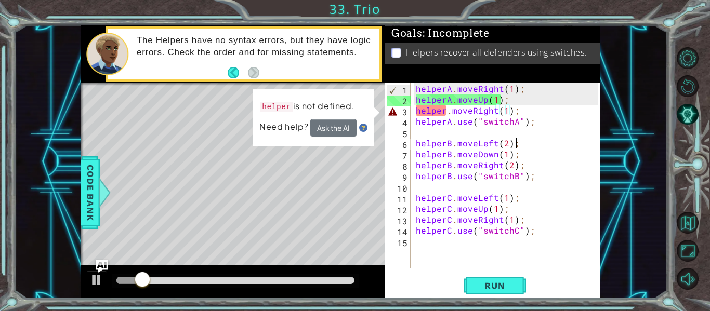
click at [552, 146] on div "helperA . moveRight ( 1 ) ; helperA . moveUp ( 1 ) ; helper . moveRight ( 1 ) ;…" at bounding box center [509, 186] width 190 height 207
click at [320, 123] on button "Ask the AI" at bounding box center [333, 128] width 46 height 18
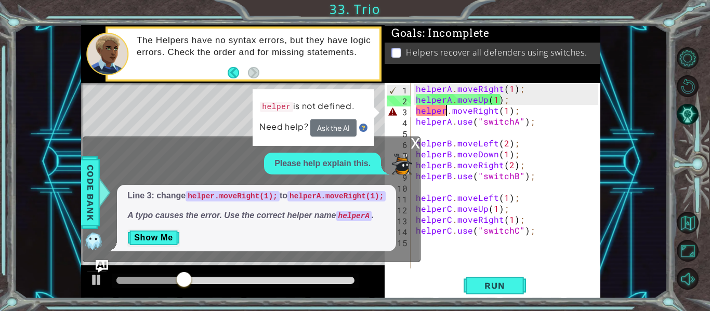
click at [445, 115] on div "helperA . moveRight ( 1 ) ; helperA . moveUp ( 1 ) ; helper . moveRight ( 1 ) ;…" at bounding box center [509, 186] width 190 height 207
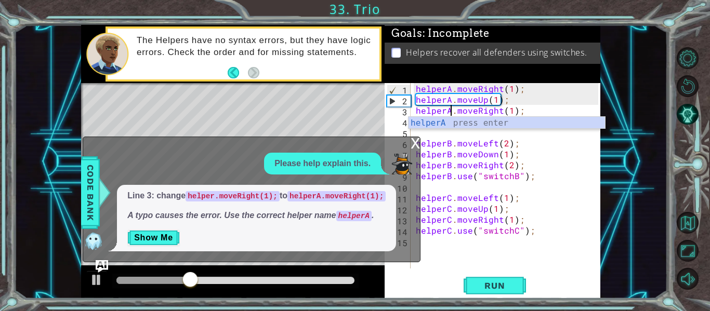
scroll to position [0, 3]
type textarea "helperA.moveRight(1);"
click at [493, 277] on button "Run" at bounding box center [495, 285] width 62 height 21
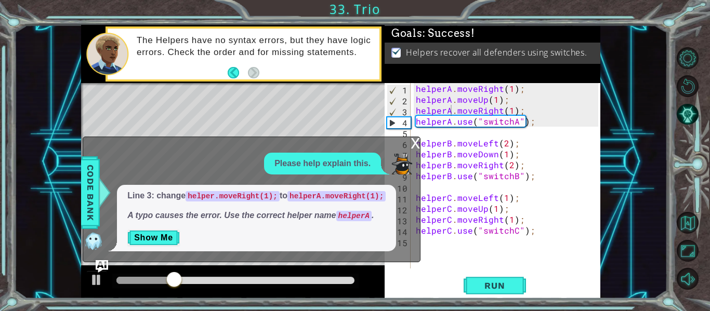
click at [414, 146] on div "x" at bounding box center [415, 142] width 9 height 10
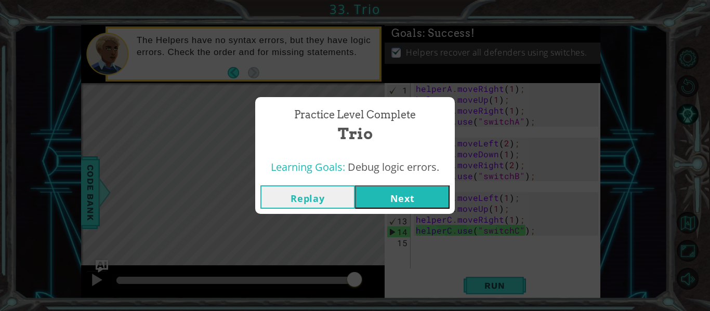
click at [363, 191] on button "Next" at bounding box center [402, 197] width 95 height 23
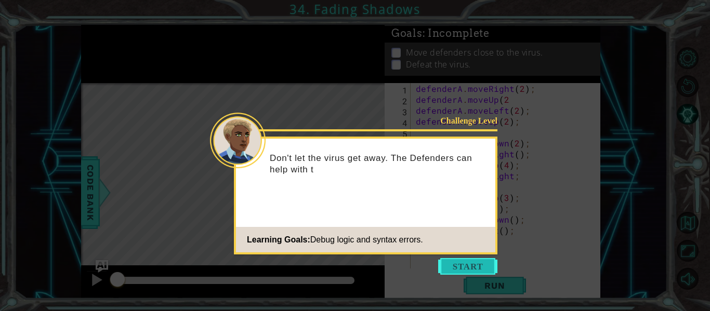
click at [460, 267] on button "Start" at bounding box center [467, 266] width 59 height 17
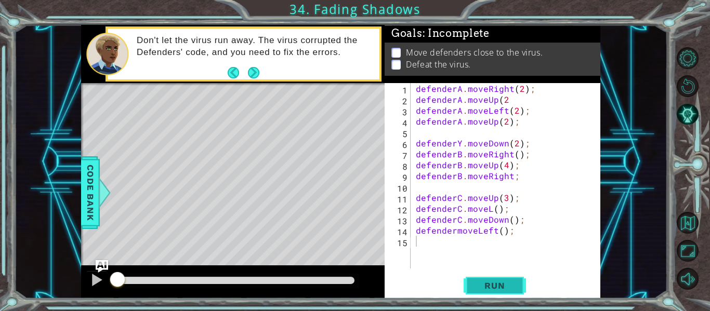
click at [514, 283] on span "Run" at bounding box center [494, 286] width 41 height 10
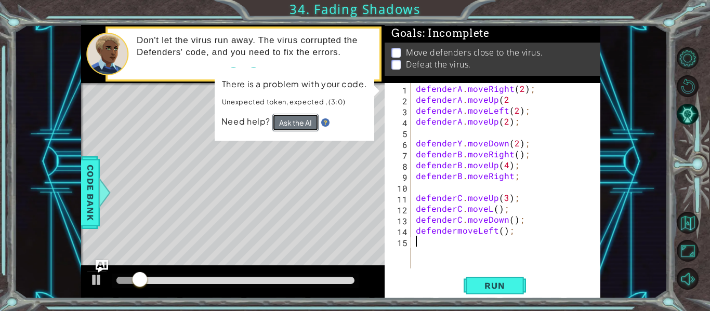
click at [294, 118] on button "Ask the AI" at bounding box center [295, 123] width 46 height 18
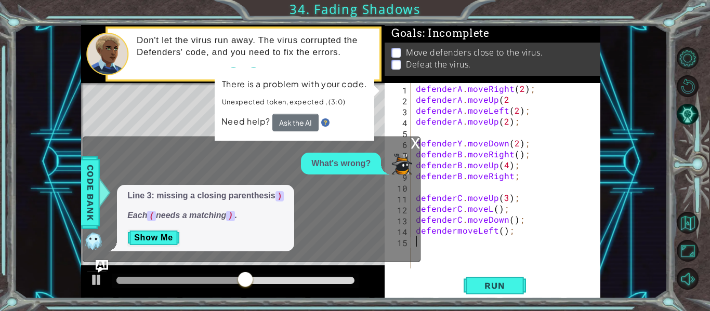
click at [510, 165] on div "defenderA . moveRight ( 2 ) ; defenderA . moveUp ( 2 defenderA . moveLeft ( 2 )…" at bounding box center [509, 186] width 190 height 207
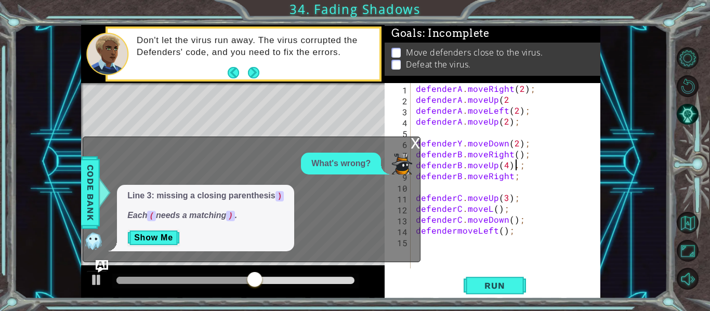
scroll to position [0, 6]
click at [501, 285] on span "Run" at bounding box center [494, 286] width 41 height 10
click at [517, 165] on div "defenderA . moveRight ( 2 ) ; defenderA . moveUp ( 2 defenderA . moveLeft ( 2 )…" at bounding box center [509, 186] width 190 height 207
click at [508, 286] on span "Run" at bounding box center [494, 286] width 41 height 10
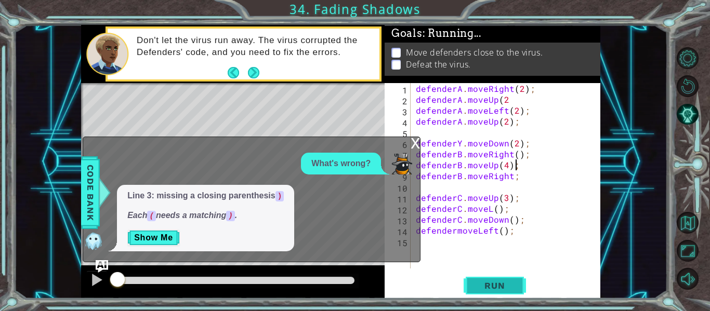
click at [508, 286] on span "Run" at bounding box center [494, 286] width 41 height 10
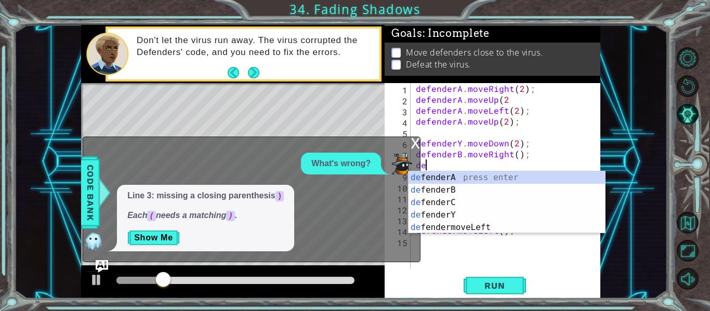
scroll to position [0, 0]
type textarea "d"
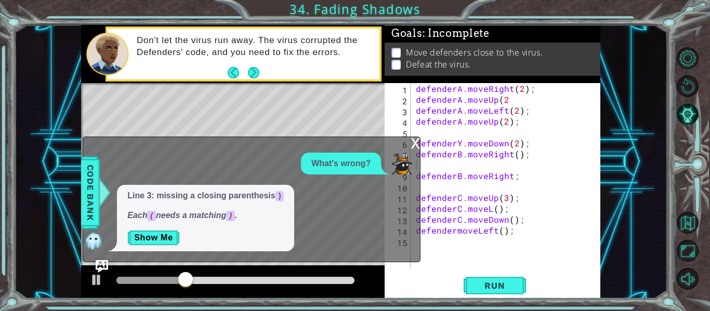
click at [416, 140] on div "x" at bounding box center [415, 142] width 9 height 10
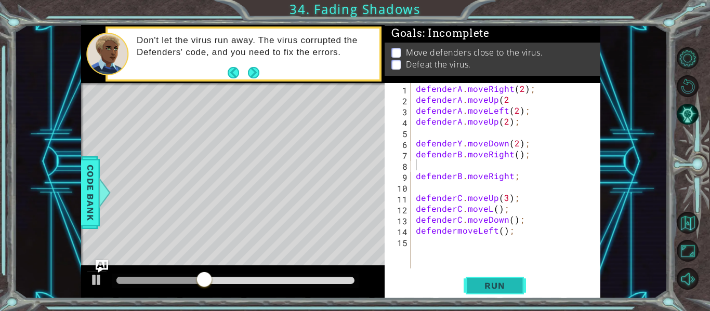
click at [498, 285] on span "Run" at bounding box center [494, 286] width 41 height 10
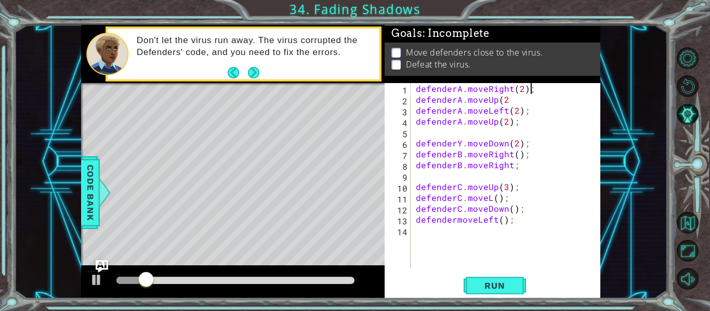
click at [534, 86] on div "defenderA . moveRight ( 2 ) ; defenderA . moveUp ( 2 defenderA . moveLeft ( 2 )…" at bounding box center [509, 186] width 190 height 207
click at [499, 286] on span "Run" at bounding box center [494, 286] width 41 height 10
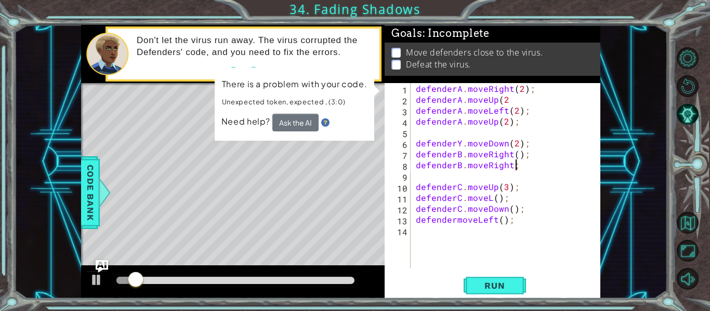
click at [521, 168] on div "defenderA . moveRight ( 2 ) ; defenderA . moveUp ( 2 defenderA . moveLeft ( 2 )…" at bounding box center [509, 186] width 190 height 207
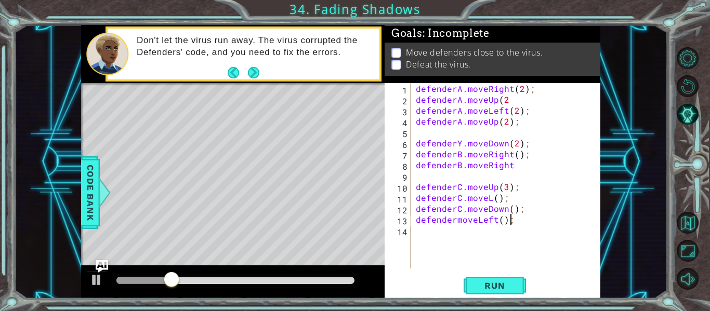
click at [513, 223] on div "defenderA . moveRight ( 2 ) ; defenderA . moveUp ( 2 defenderA . moveLeft ( 2 )…" at bounding box center [509, 186] width 190 height 207
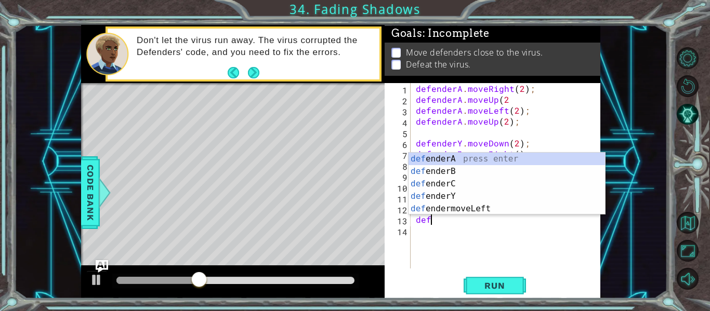
type textarea "d"
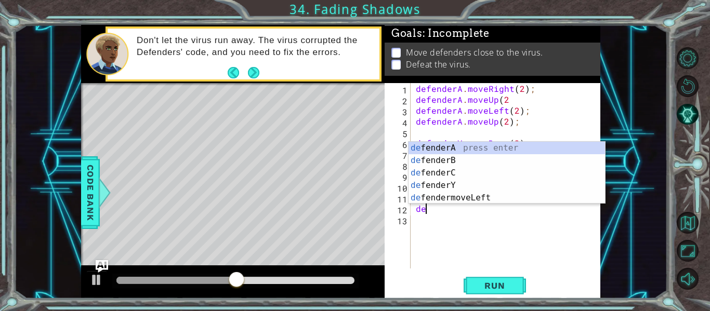
type textarea "d"
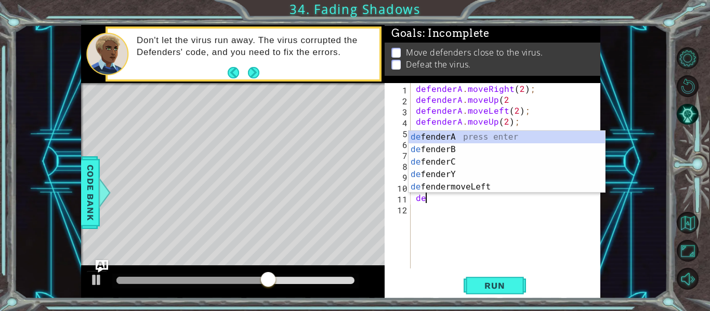
type textarea "d"
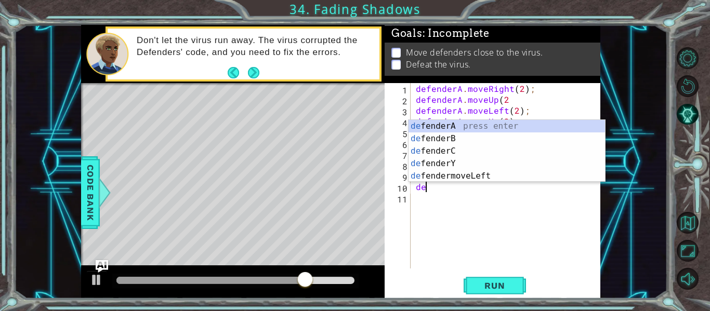
type textarea "d"
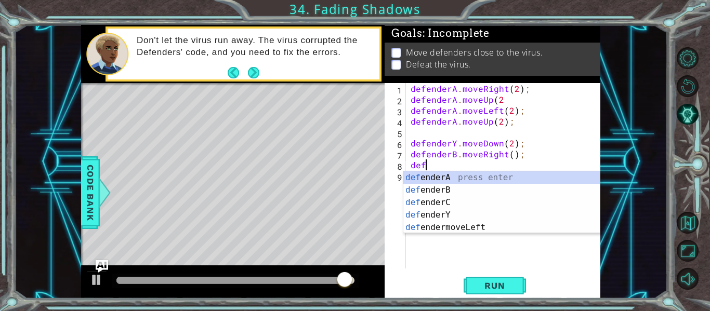
type textarea "d"
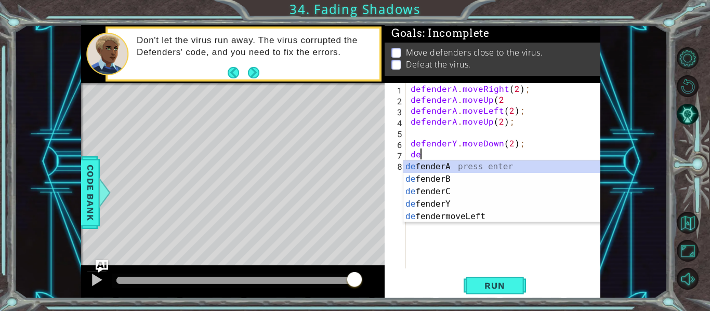
type textarea "d"
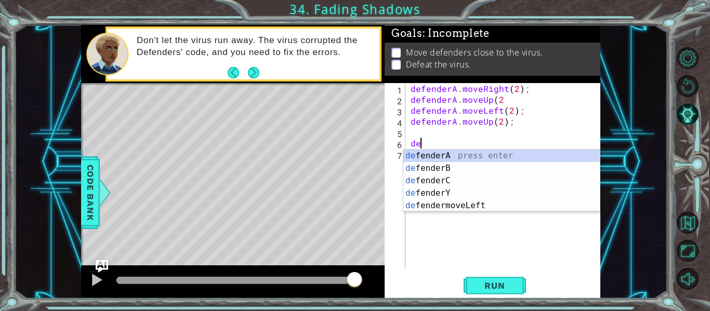
type textarea "d"
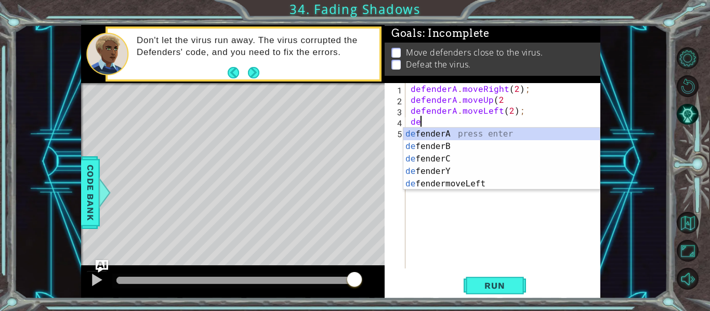
type textarea "d"
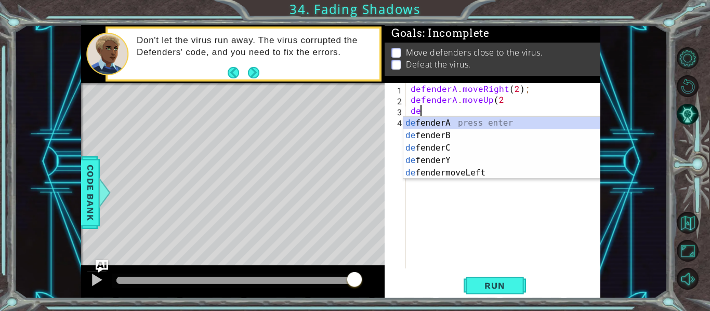
type textarea "d"
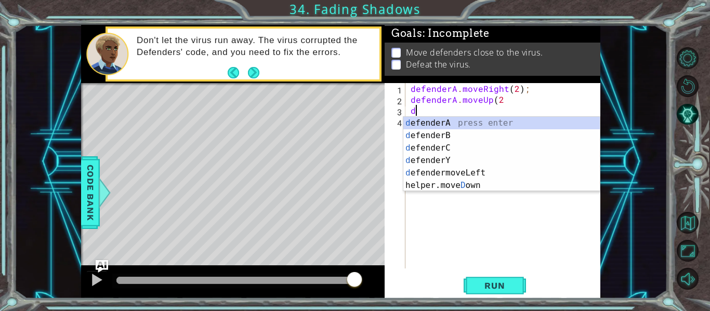
type textarea "="
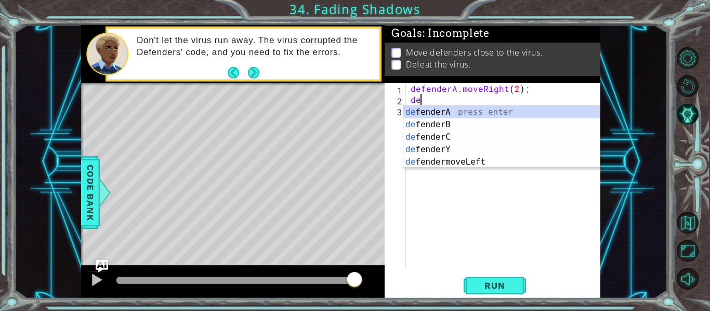
type textarea "d"
type textarea "defenderA.moveRight(2);"
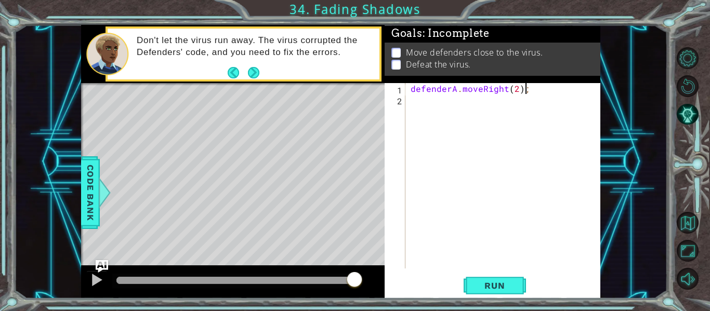
click at [501, 100] on div "defenderA . moveRight ( 2 ) ;" at bounding box center [506, 186] width 195 height 207
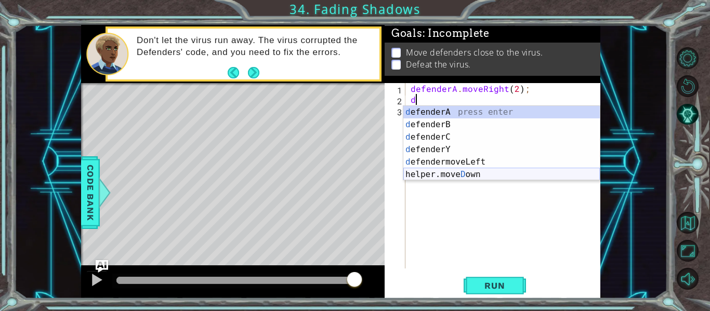
click at [537, 175] on div "d efenderA press enter d efenderB press enter d efenderC press enter d efenderY…" at bounding box center [501, 156] width 196 height 100
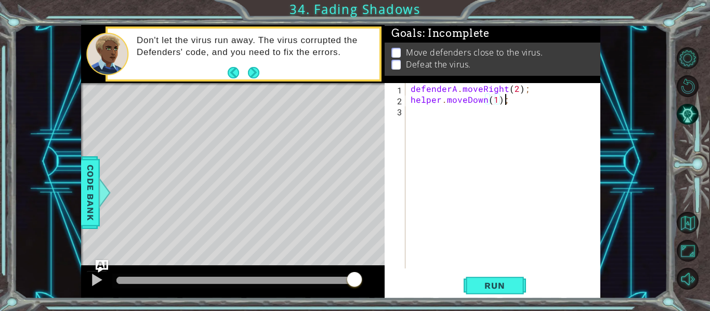
click at [513, 102] on div "defenderA . moveRight ( 2 ) ; helper . moveDown ( 1 ) ;" at bounding box center [506, 186] width 195 height 207
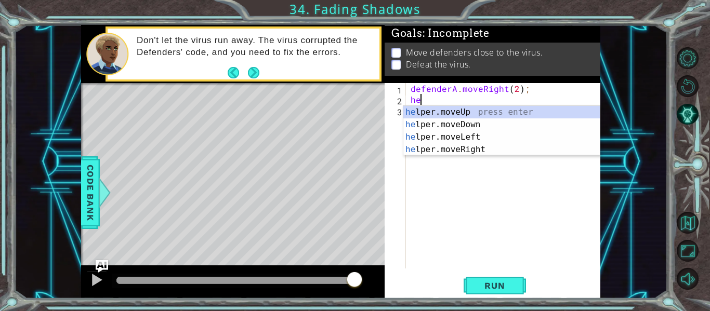
type textarea "h"
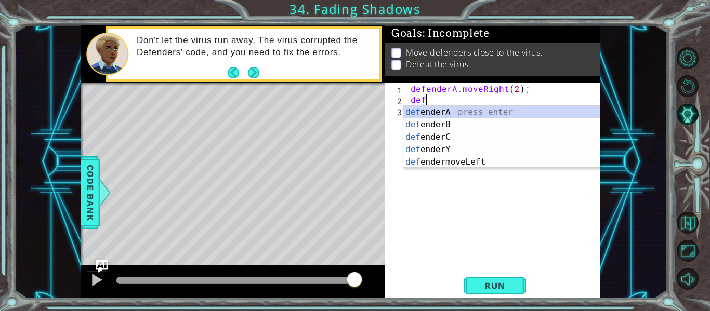
scroll to position [0, 1]
click at [555, 158] on div "def enderA press enter def enderB press enter def enderC press enter def enderY…" at bounding box center [501, 149] width 196 height 87
type textarea "defendermoveLeft"
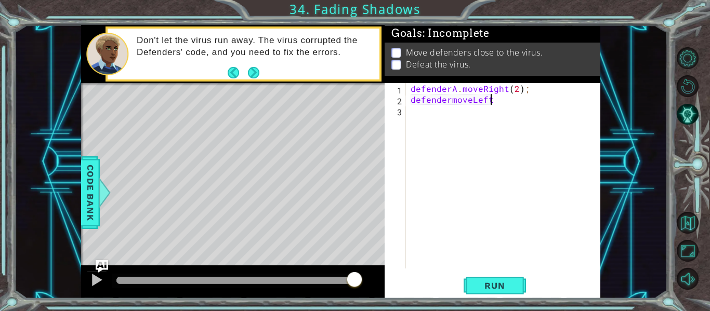
click at [448, 106] on div "defenderA . moveRight ( 2 ) ; defendermoveLeft" at bounding box center [506, 186] width 195 height 207
click at [449, 105] on div "defenderA . moveRight ( 2 ) ; defendermoveLeft" at bounding box center [506, 186] width 195 height 207
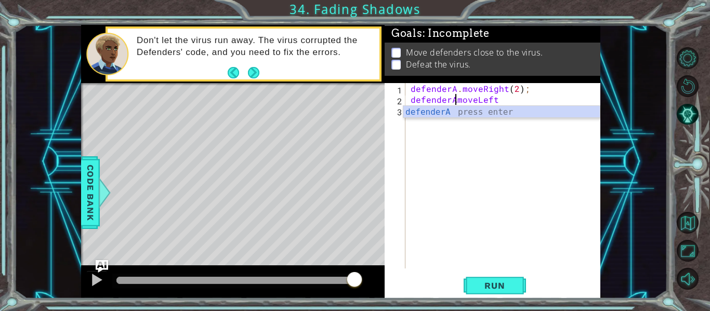
scroll to position [0, 4]
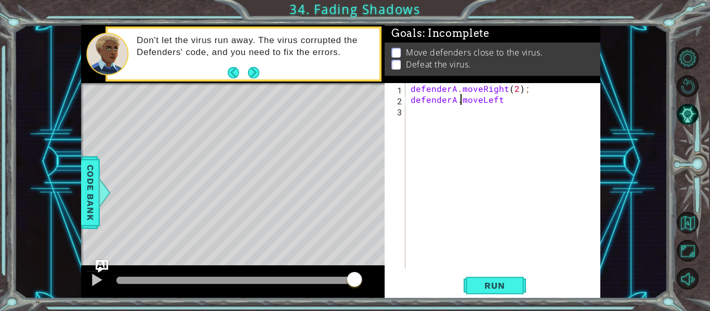
click at [502, 102] on div "defenderA . moveRight ( 2 ) ; defenderA . moveLeft" at bounding box center [506, 186] width 195 height 207
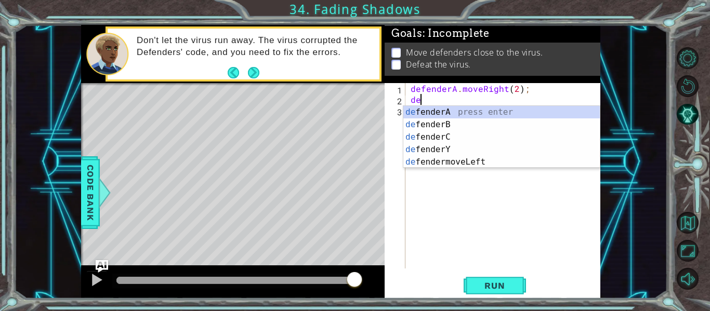
scroll to position [0, 0]
type textarea "d"
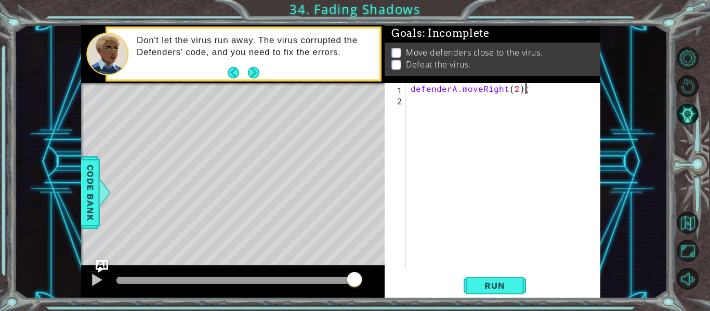
scroll to position [0, 7]
type textarea "defenderA.moveRight(2);"
click at [513, 283] on span "Run" at bounding box center [494, 286] width 41 height 10
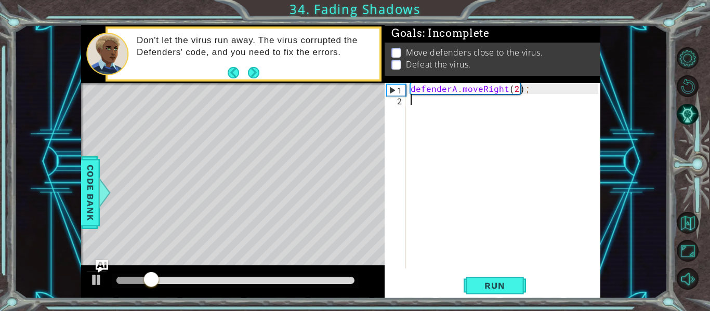
click at [461, 96] on div "defenderA . moveRight ( 2 ) ;" at bounding box center [506, 186] width 195 height 207
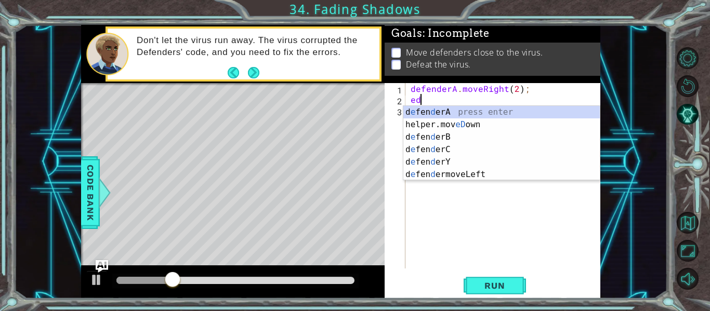
scroll to position [0, 0]
type textarea "e"
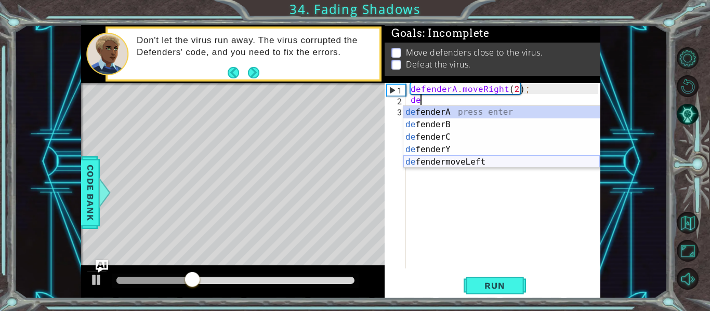
click at [475, 160] on div "de fenderA press enter de fenderB press enter de fenderC press enter de fenderY…" at bounding box center [501, 149] width 196 height 87
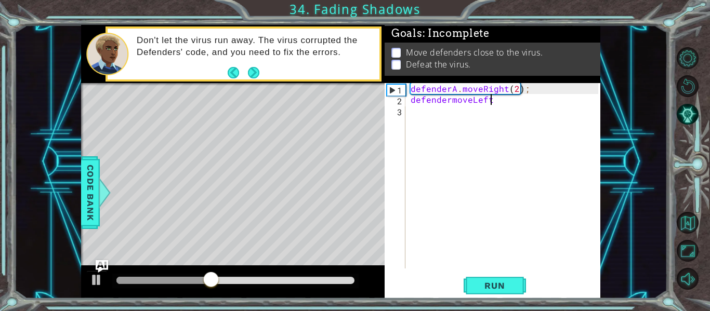
click at [449, 103] on div "defenderA . moveRight ( 2 ) ; defendermoveLeft" at bounding box center [506, 186] width 195 height 207
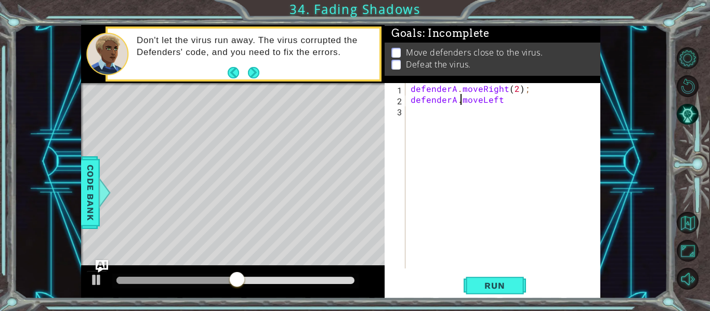
scroll to position [0, 4]
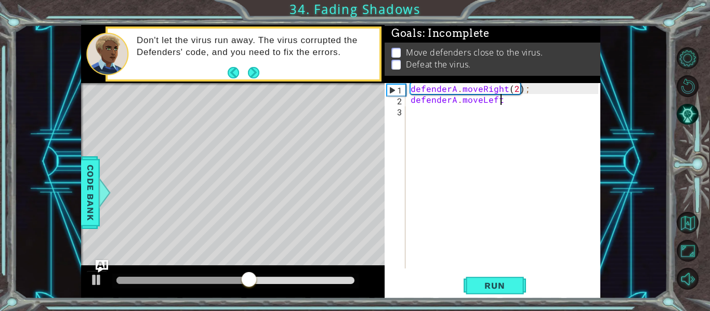
click at [501, 103] on div "defenderA . moveRight ( 2 ) ; defenderA . moveLeft" at bounding box center [506, 186] width 195 height 207
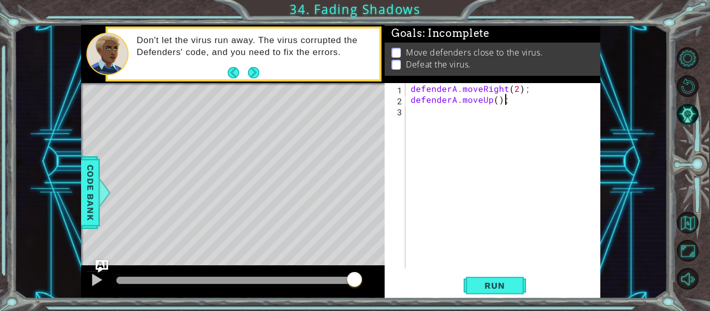
click at [495, 100] on div "defenderA . moveRight ( 2 ) ; defenderA . moveUp ( ) ;" at bounding box center [506, 186] width 195 height 207
type textarea "defenderA.moveUp(2);"
click at [465, 111] on div "defenderA . moveRight ( 2 ) ; defenderA . moveUp ( 2 ) ;" at bounding box center [506, 186] width 195 height 207
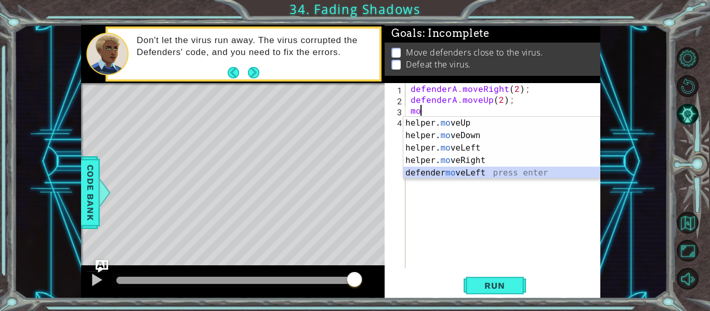
click at [501, 172] on div "helper. mo veUp press enter helper. mo veDown press enter helper. mo veLeft pre…" at bounding box center [501, 160] width 196 height 87
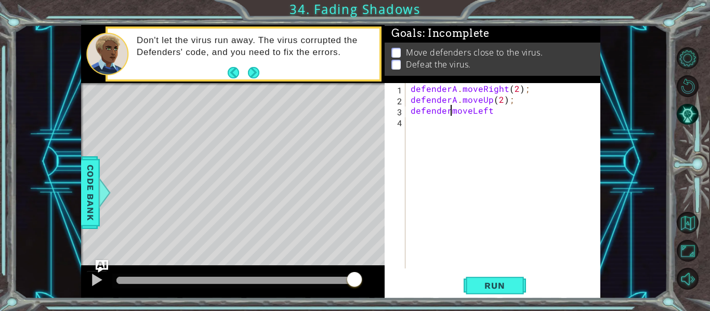
click at [449, 113] on div "defenderA . moveRight ( 2 ) ; defenderA . moveUp ( 2 ) ; defendermoveLeft" at bounding box center [506, 186] width 195 height 207
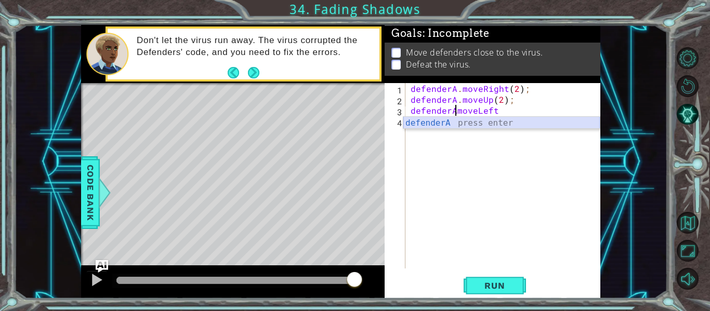
scroll to position [0, 4]
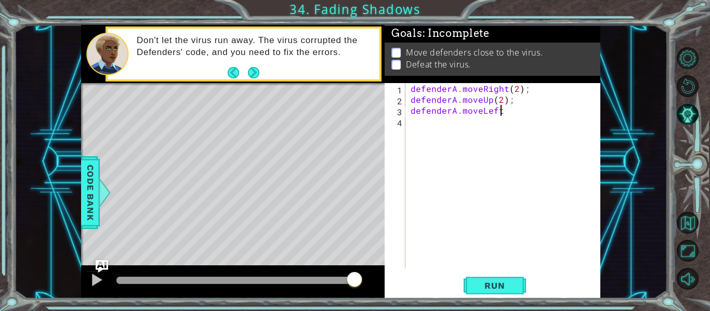
click at [504, 113] on div "defenderA . moveRight ( 2 ) ; defenderA . moveUp ( 2 ) ; defenderA . moveLeft" at bounding box center [506, 186] width 195 height 207
type textarea "defenderA.moveLeft(2);"
click at [427, 119] on div "defenderA . moveRight ( 2 ) ; defenderA . moveUp ( 2 ) ; defenderA . moveLeft (…" at bounding box center [506, 186] width 195 height 207
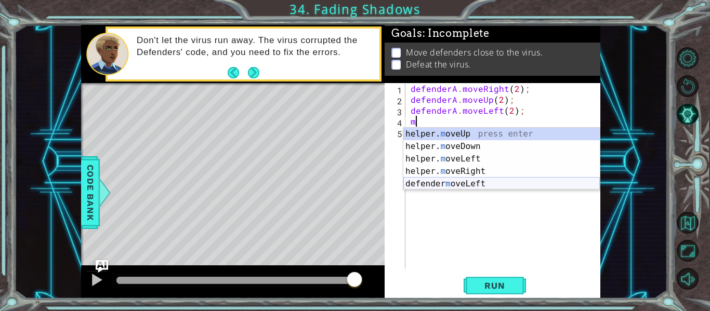
click at [477, 183] on div "helper. m oveUp press enter helper. m oveDown press enter helper. m oveLeft pre…" at bounding box center [501, 171] width 196 height 87
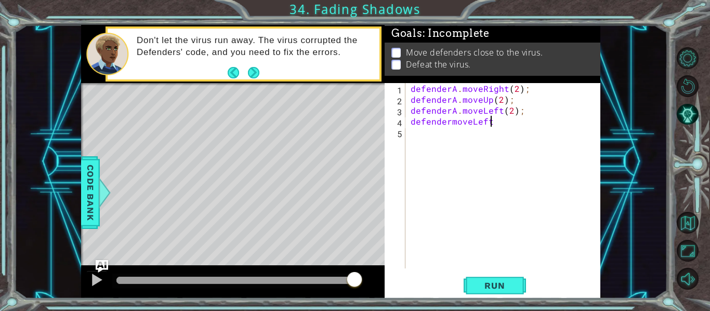
click at [450, 126] on div "defenderA . moveRight ( 2 ) ; defenderA . moveUp ( 2 ) ; defenderA . moveLeft (…" at bounding box center [506, 186] width 195 height 207
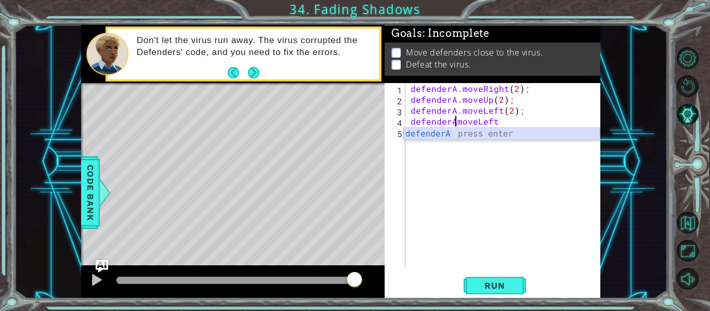
scroll to position [0, 4]
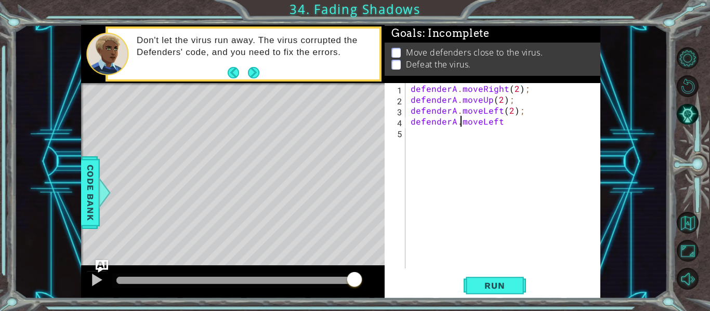
click at [505, 124] on div "defenderA . moveRight ( 2 ) ; defenderA . moveUp ( 2 ) ; defenderA . moveLeft (…" at bounding box center [506, 186] width 195 height 207
type textarea "defenderA.moveUp(2);"
click at [456, 146] on div "defenderA . moveRight ( 2 ) ; defenderA . moveUp ( 2 ) ; defenderA . moveLeft (…" at bounding box center [506, 186] width 195 height 207
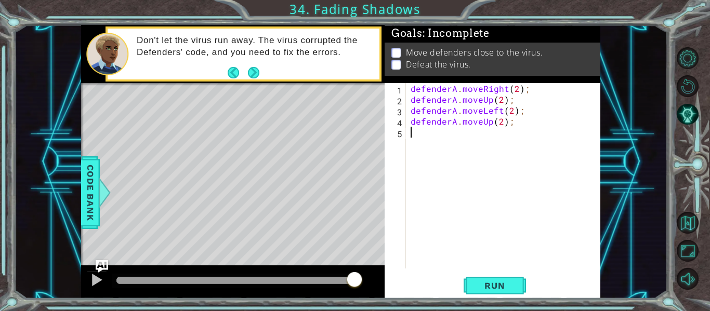
scroll to position [0, 0]
type textarea "s"
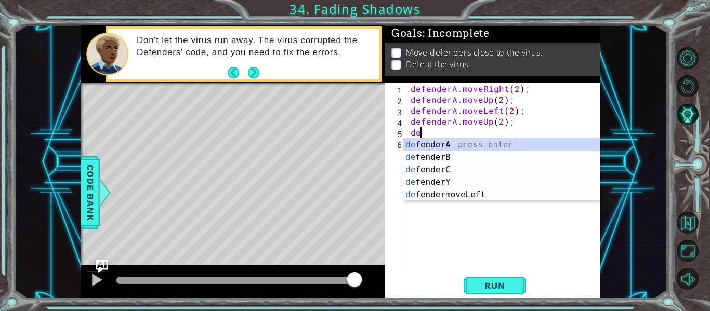
type textarea "d"
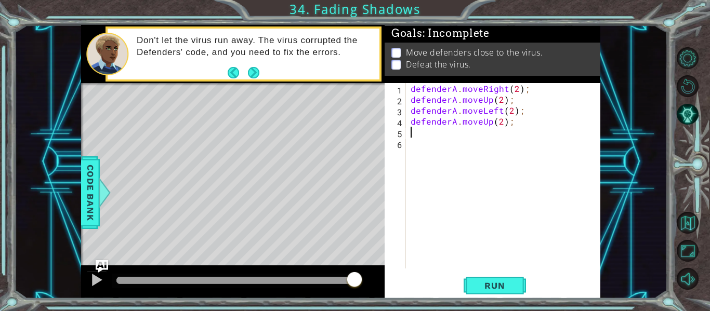
click at [501, 123] on div "defenderA . moveRight ( 2 ) ; defenderA . moveUp ( 2 ) ; defenderA . moveLeft (…" at bounding box center [506, 186] width 195 height 207
type textarea "defenderA.moveUp(1);"
click at [502, 285] on span "Run" at bounding box center [494, 286] width 41 height 10
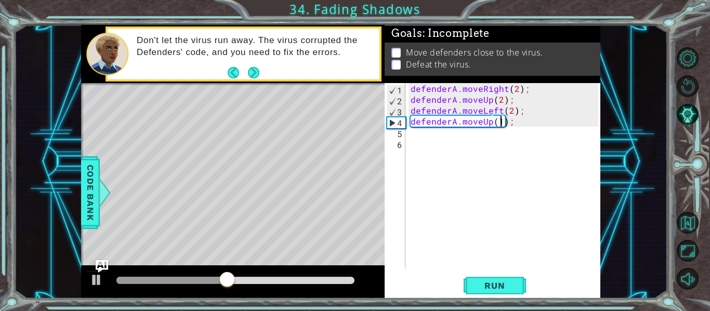
click at [427, 146] on div "defenderA . moveRight ( 2 ) ; defenderA . moveUp ( 2 ) ; defenderA . moveLeft (…" at bounding box center [506, 186] width 195 height 207
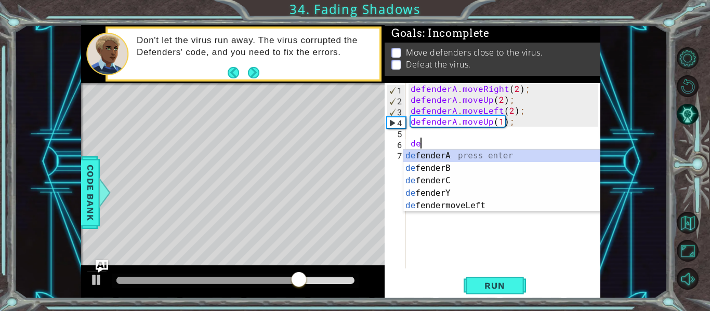
scroll to position [0, 1]
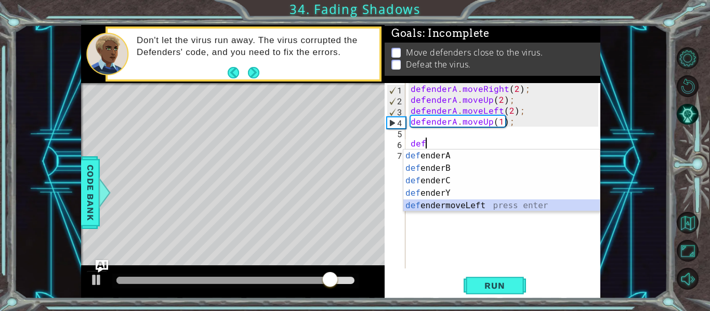
click at [511, 209] on div "def enderA press enter def enderB press enter def enderC press enter def enderY…" at bounding box center [501, 193] width 196 height 87
type textarea "defendermoveLeft"
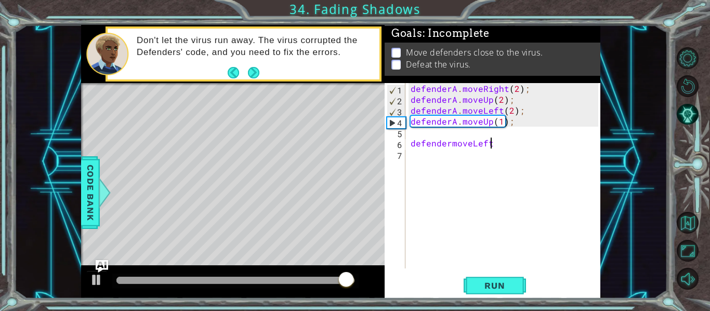
click at [448, 149] on div "defenderA . moveRight ( 2 ) ; defenderA . moveUp ( 2 ) ; defenderA . moveLeft (…" at bounding box center [506, 186] width 195 height 207
click at [451, 149] on div "defenderA . moveRight ( 2 ) ; defenderA . moveUp ( 2 ) ; defenderA . moveLeft (…" at bounding box center [506, 186] width 195 height 207
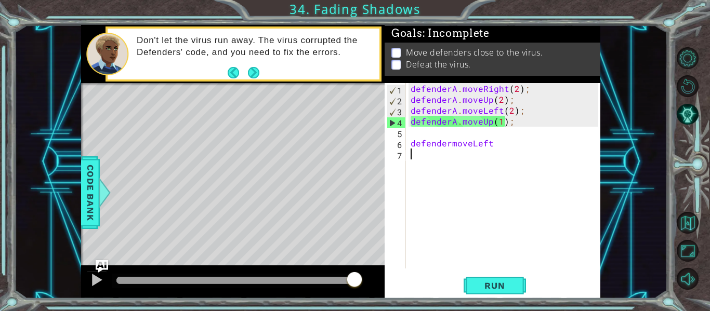
click at [448, 149] on div "defenderA . moveRight ( 2 ) ; defenderA . moveUp ( 2 ) ; defenderA . moveLeft (…" at bounding box center [506, 186] width 195 height 207
click at [449, 148] on div "defenderA . moveRight ( 2 ) ; defenderA . moveUp ( 2 ) ; defenderA . moveLeft (…" at bounding box center [506, 186] width 195 height 207
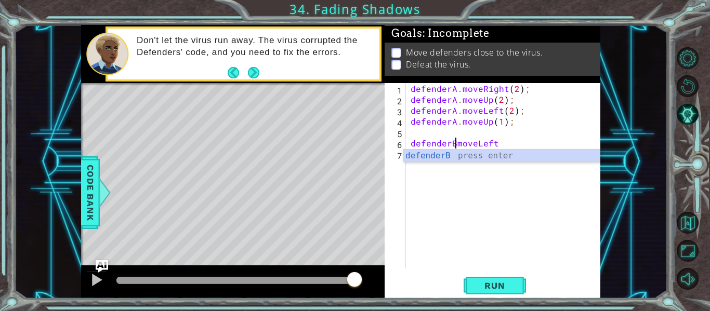
type textarea "defenderB.moveLeft"
click at [504, 147] on div "defenderA . moveRight ( 2 ) ; defenderA . moveUp ( 2 ) ; defenderA . moveLeft (…" at bounding box center [506, 186] width 195 height 207
